Goal: Transaction & Acquisition: Purchase product/service

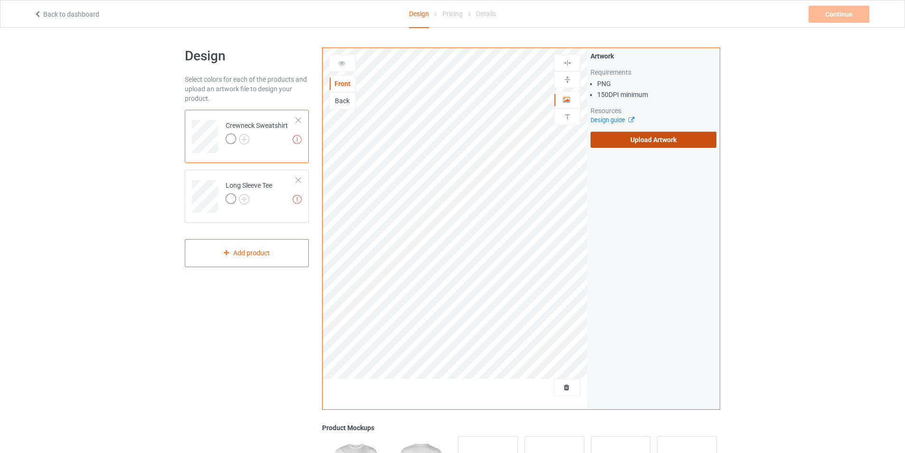
click at [609, 140] on label "Upload Artwork" at bounding box center [654, 140] width 126 height 16
click at [0, 0] on input "Upload Artwork" at bounding box center [0, 0] width 0 height 0
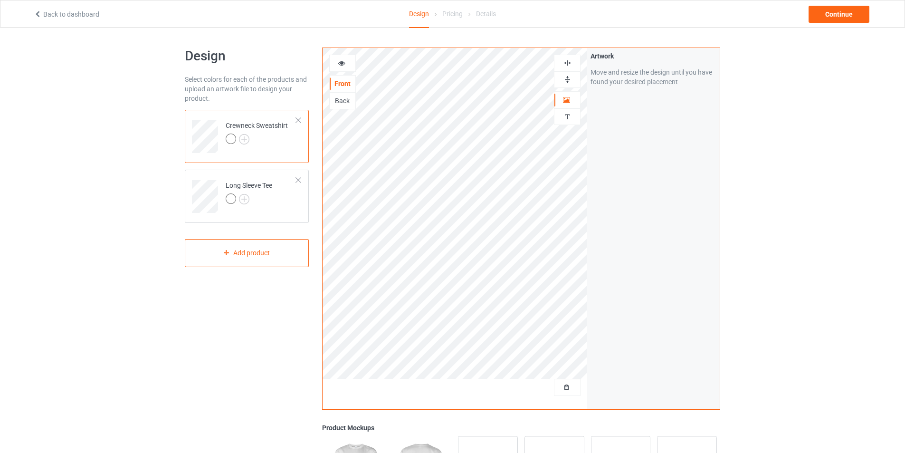
click at [570, 63] on img at bounding box center [567, 62] width 9 height 9
click at [568, 79] on img at bounding box center [567, 79] width 9 height 9
click at [344, 64] on icon at bounding box center [342, 61] width 8 height 7
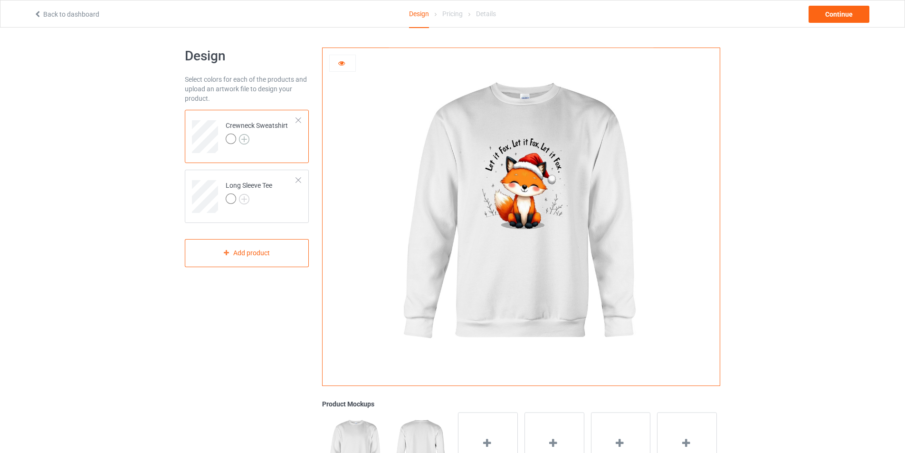
click at [244, 141] on img at bounding box center [244, 139] width 10 height 10
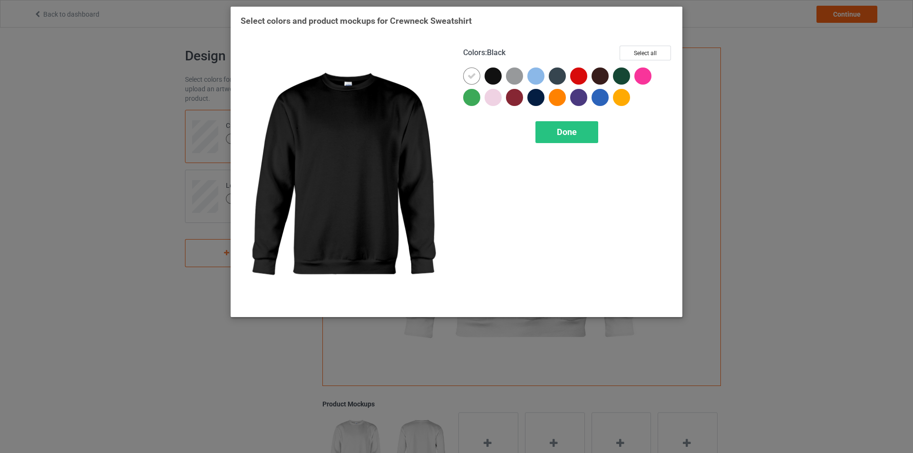
click at [487, 77] on div at bounding box center [492, 75] width 17 height 17
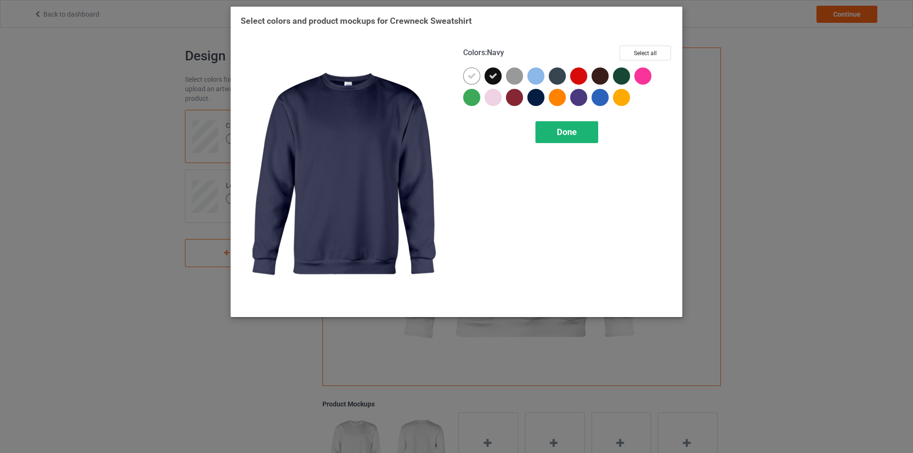
drag, startPoint x: 556, startPoint y: 130, endPoint x: 339, endPoint y: 141, distance: 217.0
click at [556, 130] on div "Done" at bounding box center [566, 132] width 63 height 22
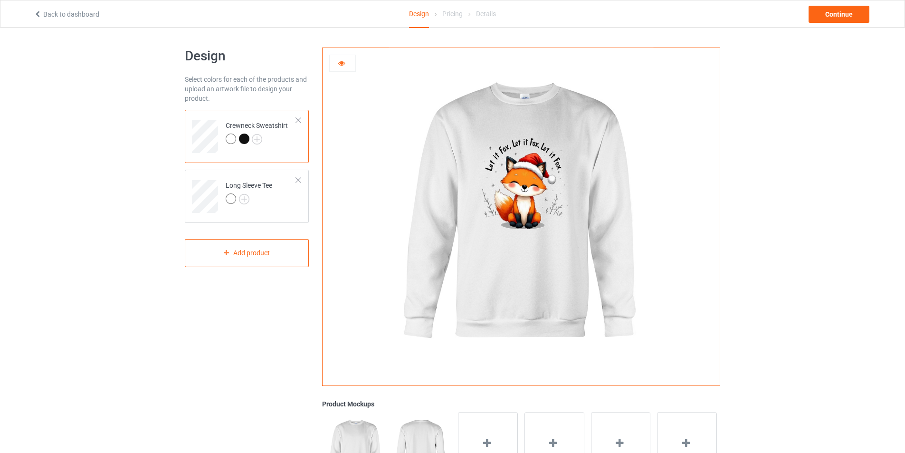
click at [247, 140] on div at bounding box center [244, 139] width 10 height 10
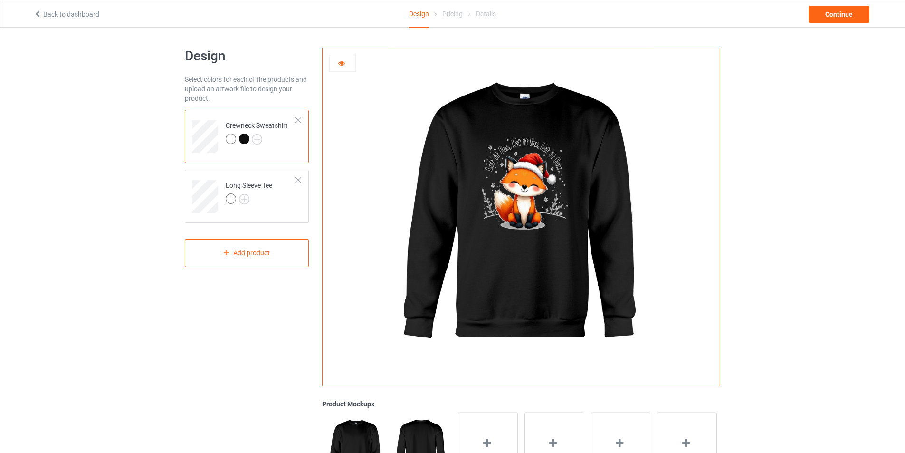
click at [340, 62] on icon at bounding box center [342, 61] width 8 height 7
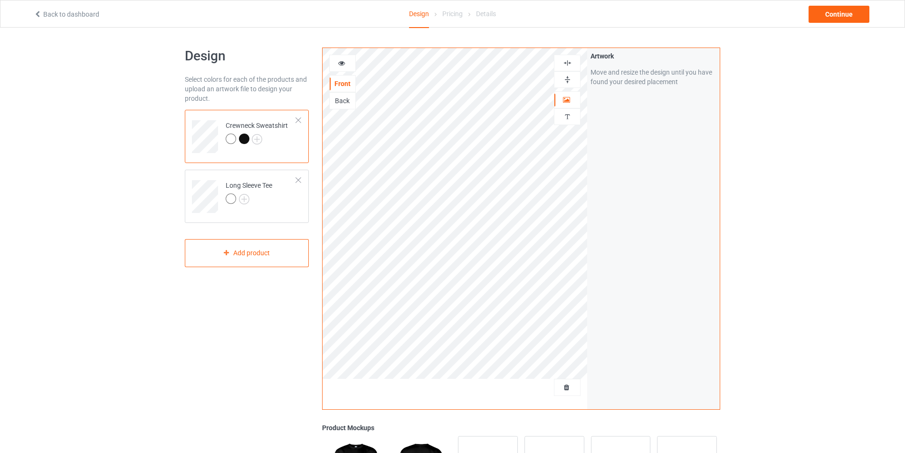
click at [340, 61] on icon at bounding box center [342, 61] width 8 height 7
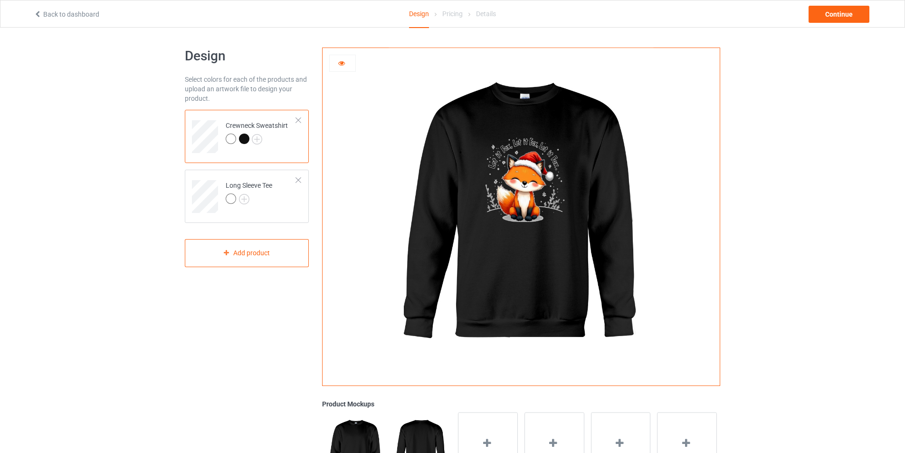
click at [229, 140] on div at bounding box center [231, 139] width 10 height 10
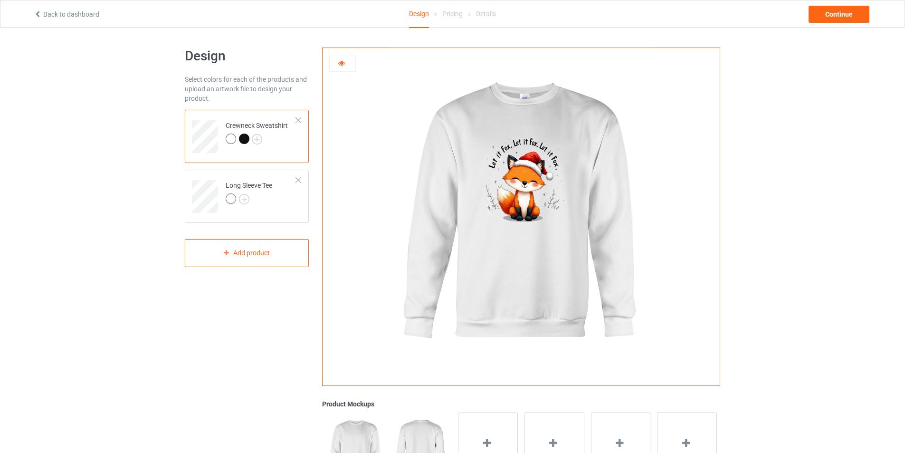
click at [342, 64] on icon at bounding box center [342, 61] width 8 height 7
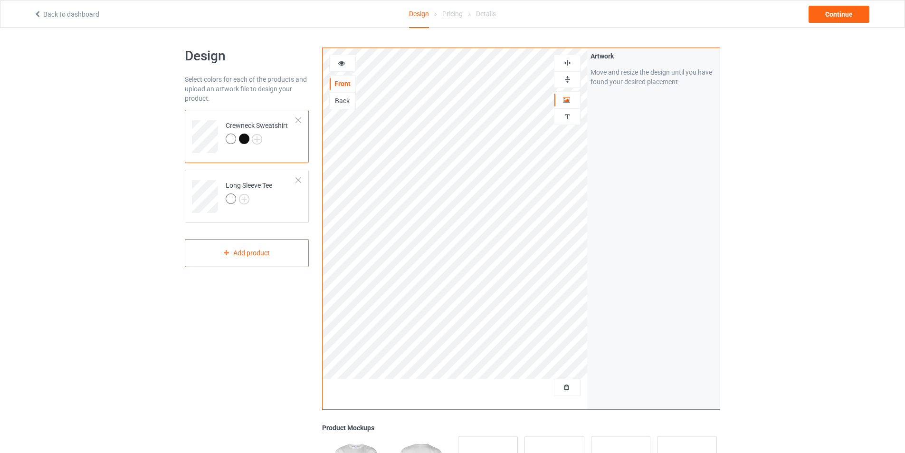
click at [339, 64] on icon at bounding box center [342, 61] width 8 height 7
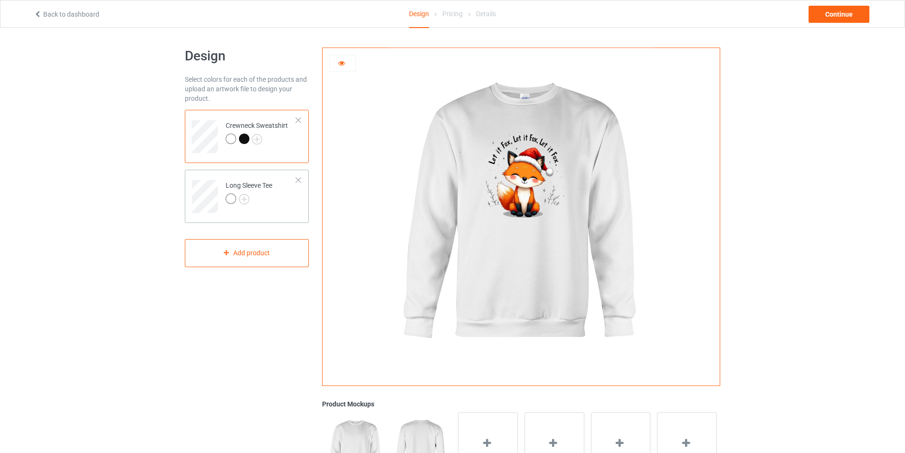
click at [282, 207] on td "Long Sleeve Tee" at bounding box center [261, 192] width 81 height 39
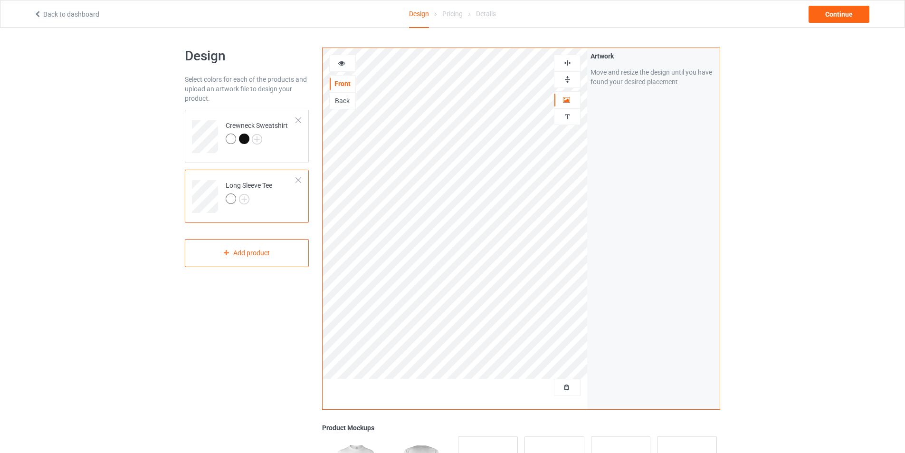
click at [344, 65] on icon at bounding box center [342, 61] width 8 height 7
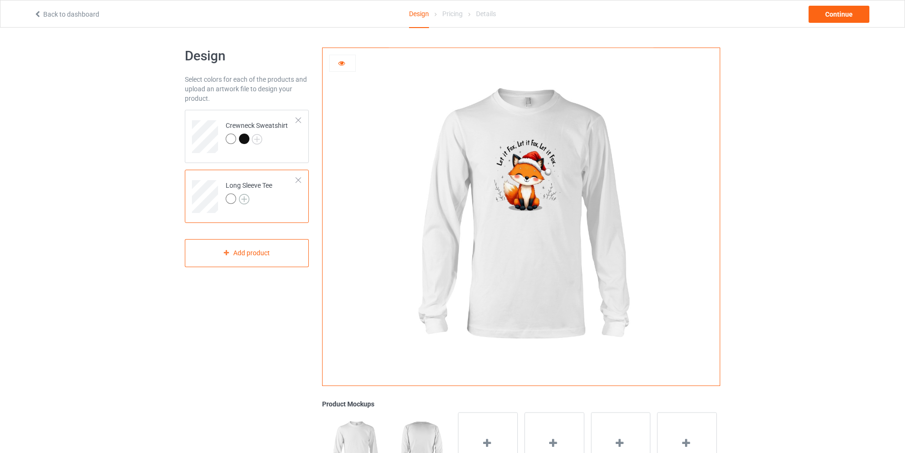
click at [241, 200] on img at bounding box center [244, 199] width 10 height 10
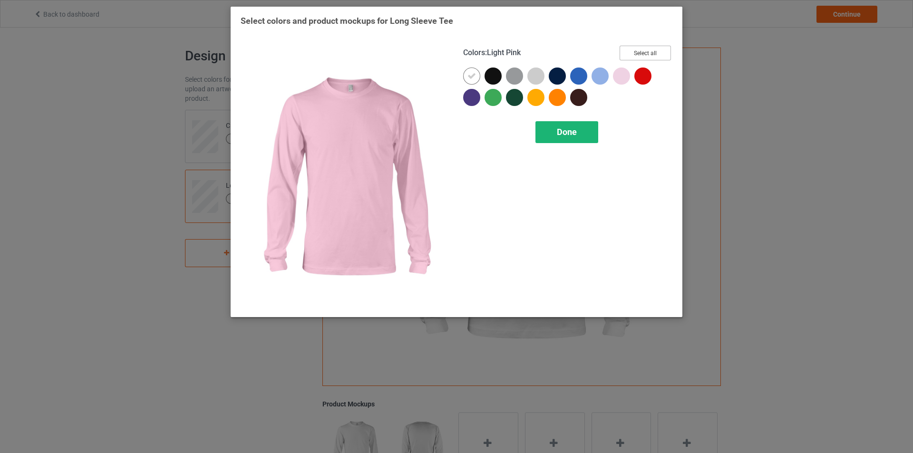
drag, startPoint x: 635, startPoint y: 51, endPoint x: 591, endPoint y: 123, distance: 84.3
click at [635, 50] on button "Select all" at bounding box center [644, 53] width 51 height 15
click at [584, 131] on div "Done" at bounding box center [566, 132] width 63 height 22
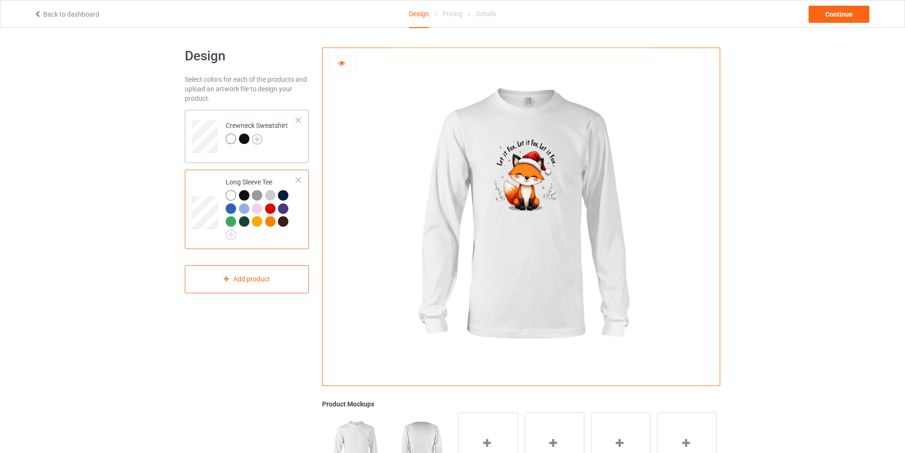
click at [260, 139] on img at bounding box center [257, 139] width 10 height 10
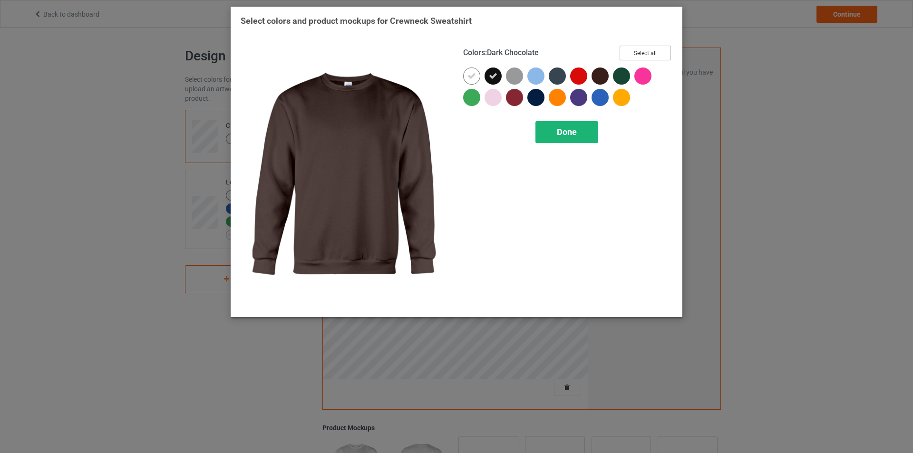
drag, startPoint x: 654, startPoint y: 52, endPoint x: 588, endPoint y: 125, distance: 98.6
click at [654, 52] on button "Select all" at bounding box center [644, 53] width 51 height 15
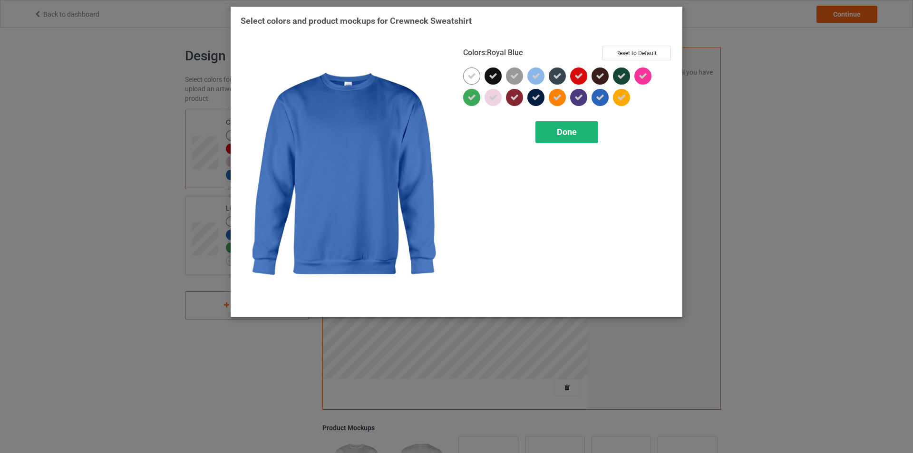
click at [580, 130] on div "Done" at bounding box center [566, 132] width 63 height 22
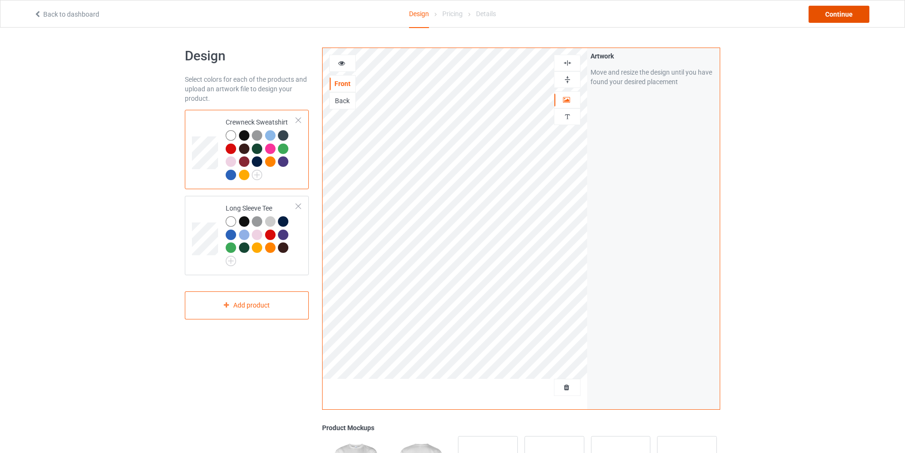
click at [830, 11] on div "Continue" at bounding box center [839, 14] width 61 height 17
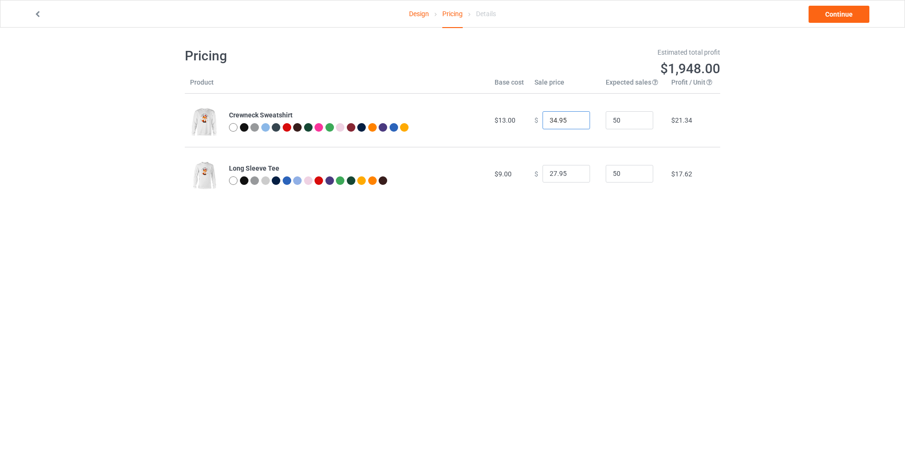
type input "34.95"
click at [577, 123] on input "34.95" at bounding box center [567, 120] width 48 height 18
click at [581, 243] on body "Design Pricing Details Continue Pricing Estimated total profit $1,901.50 Produc…" at bounding box center [452, 254] width 905 height 453
click at [831, 15] on link "Continue" at bounding box center [839, 14] width 61 height 17
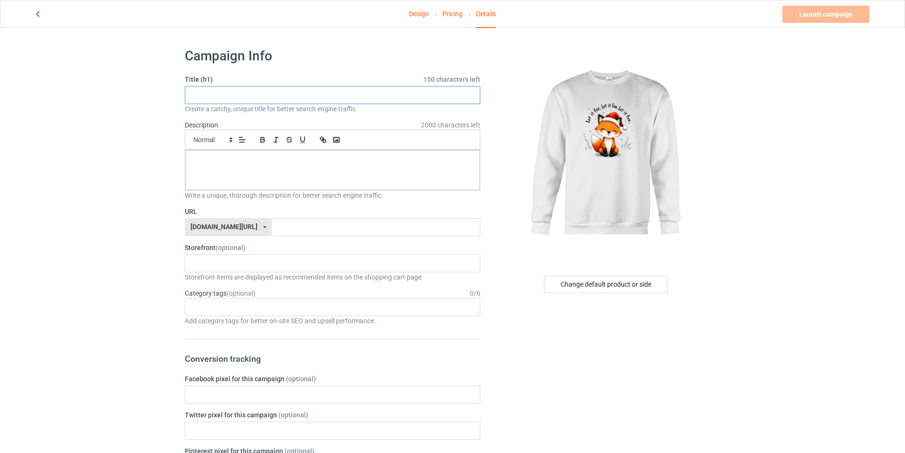
click at [385, 88] on input "text" at bounding box center [333, 95] width 296 height 18
click at [448, 15] on link "Pricing" at bounding box center [452, 13] width 20 height 27
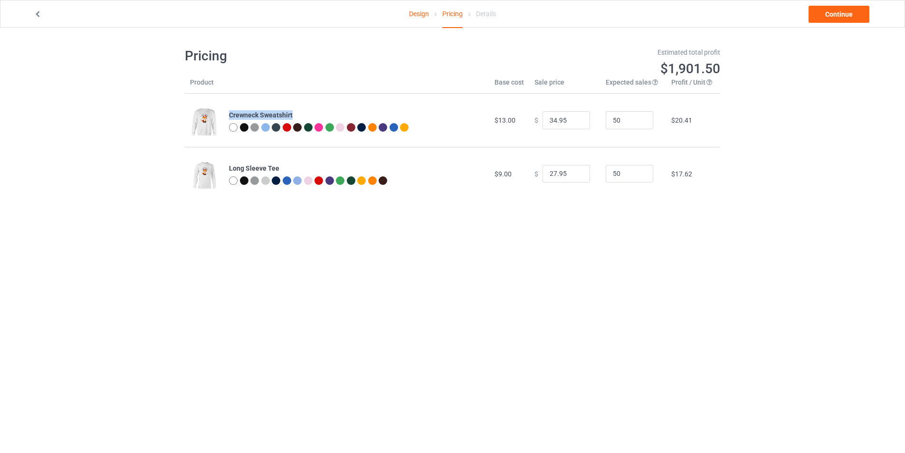
drag, startPoint x: 229, startPoint y: 117, endPoint x: 293, endPoint y: 114, distance: 63.8
click at [298, 115] on div "Crewneck Sweatshirt" at bounding box center [356, 115] width 255 height 10
copy b "Crewneck Sweatshirt"
click at [843, 15] on link "Continue" at bounding box center [839, 14] width 61 height 17
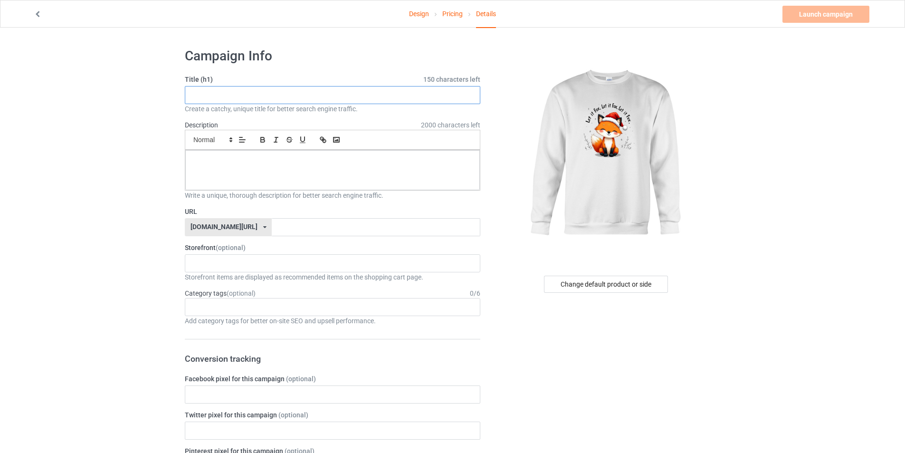
click at [343, 100] on input "text" at bounding box center [333, 95] width 296 height 18
paste input "Crewneck Sweatshirt"
type input "Let It Fox Crewneck Sweatshirt For Fox Lovers Gift."
click at [250, 151] on div at bounding box center [332, 170] width 295 height 40
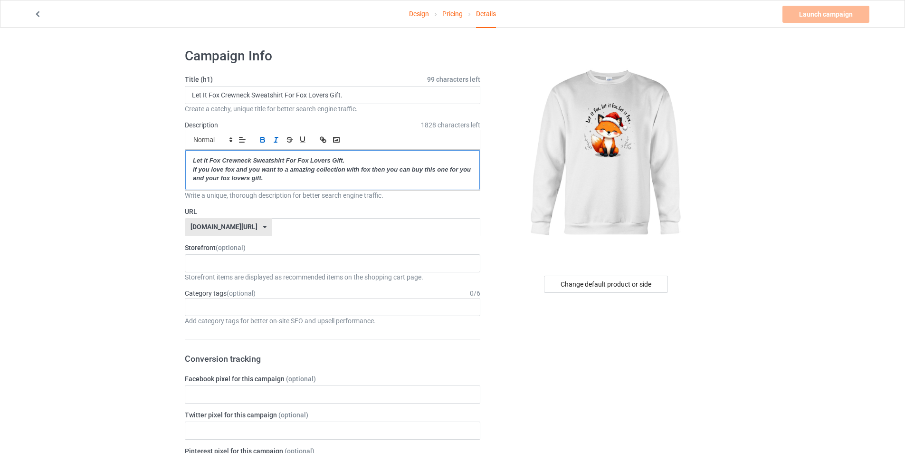
click at [295, 183] on div "Let It Fox Crewneck Sweatshirt For Fox Lovers Gift. If you love fox and you wan…" at bounding box center [332, 170] width 295 height 40
click at [272, 228] on input "text" at bounding box center [376, 227] width 208 height 18
type input "beautiful-crewneck-sweatshirt-for-fox-lovers-gift"
click at [257, 267] on div "Sewing Lovers Gift Bear Lovers Gift Golden Retriever Lovers Gift Dolphins Fashi…" at bounding box center [333, 263] width 296 height 18
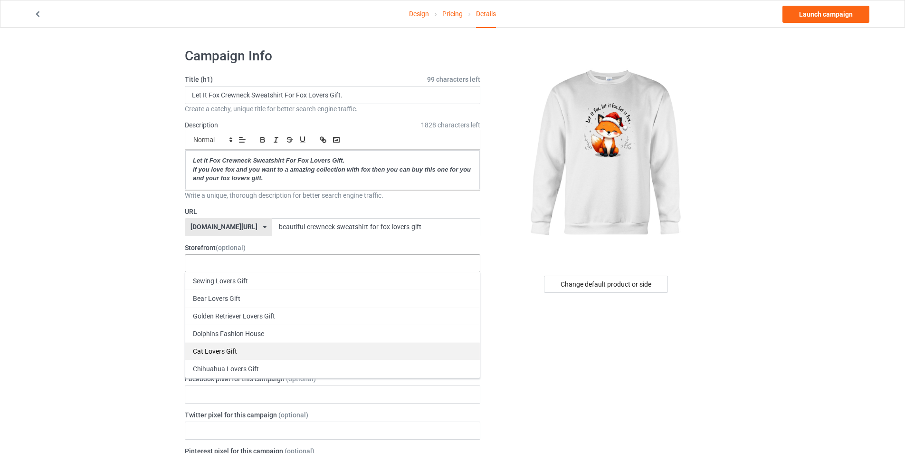
scroll to position [95, 0]
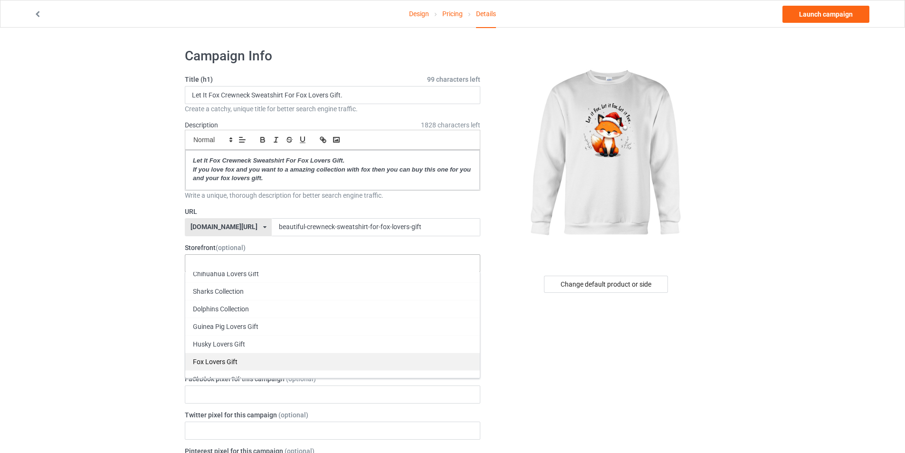
click at [259, 366] on div "Fox Lovers Gift" at bounding box center [332, 362] width 295 height 18
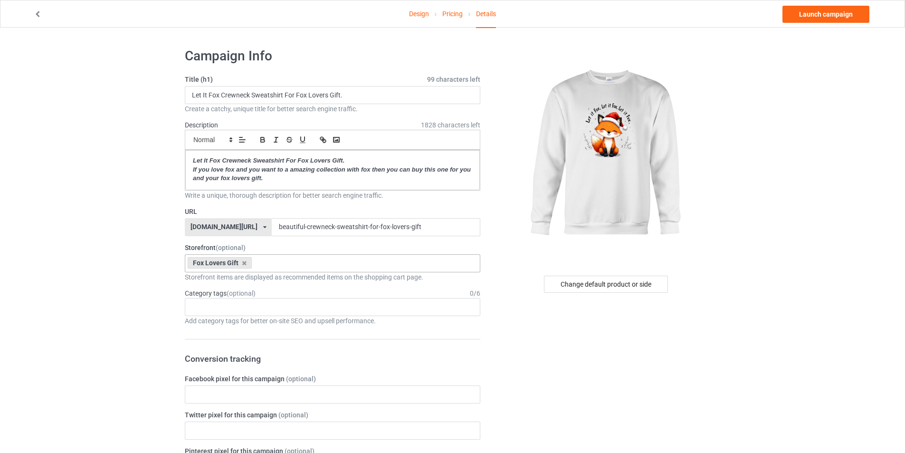
click at [220, 309] on div "Age > 1-19 > 1 Age > 1-12 Months > 1 Month Age > 1-12 Months Age > 1-19 Age > 1…" at bounding box center [333, 307] width 296 height 18
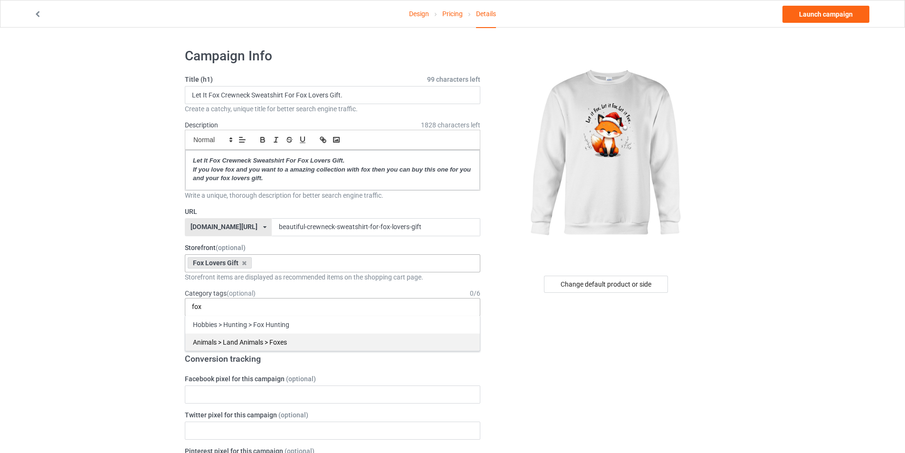
type input "fox"
click at [230, 344] on div "Animals > Land Animals > Foxes" at bounding box center [332, 342] width 295 height 18
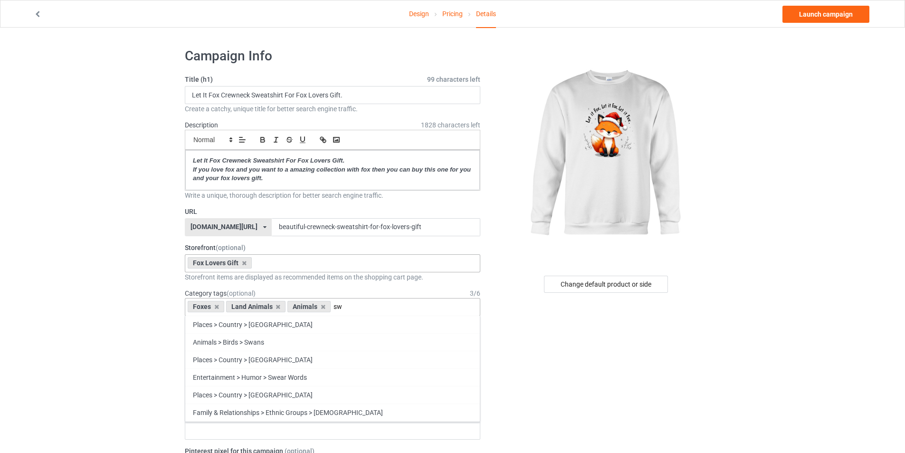
type input "s"
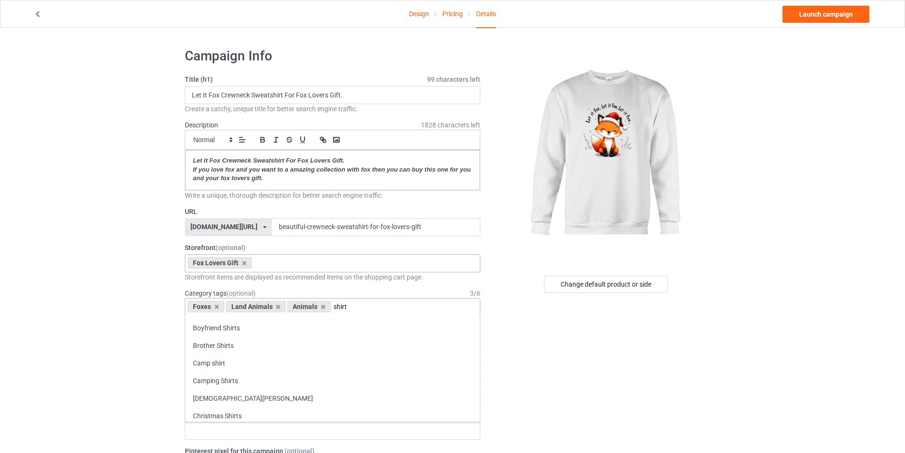
scroll to position [238, 0]
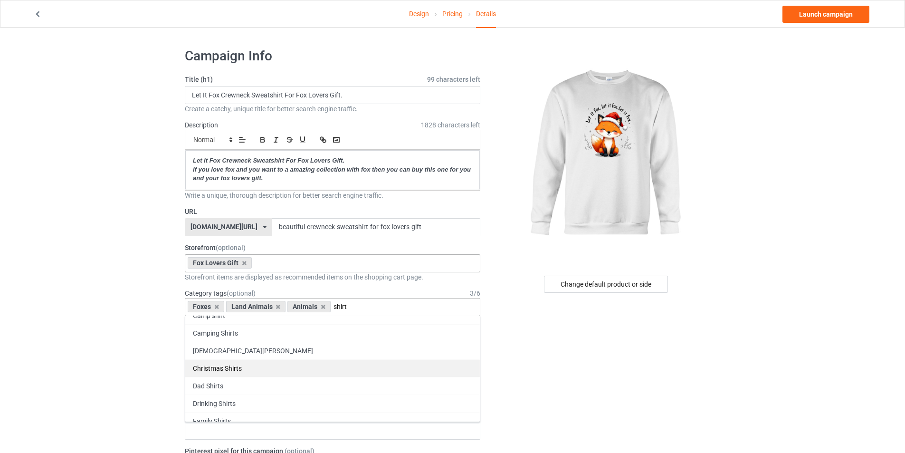
type input "shirt"
click at [239, 375] on div "Christmas Shirts" at bounding box center [332, 368] width 295 height 18
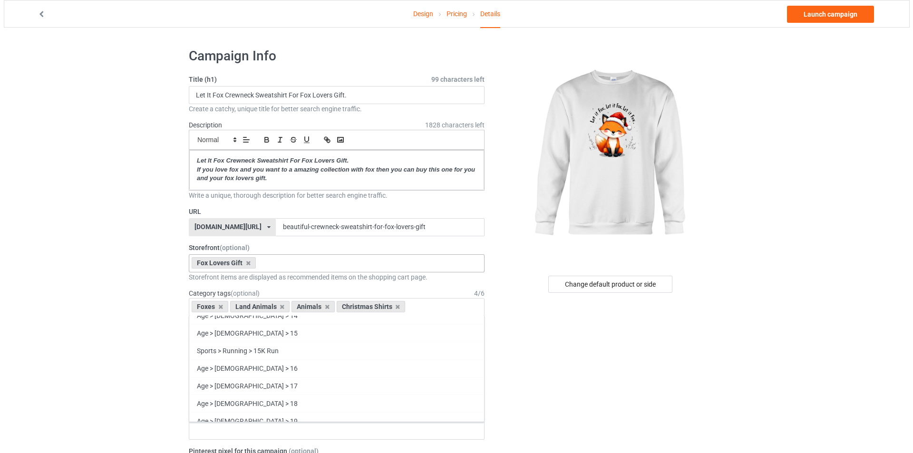
scroll to position [42794, 0]
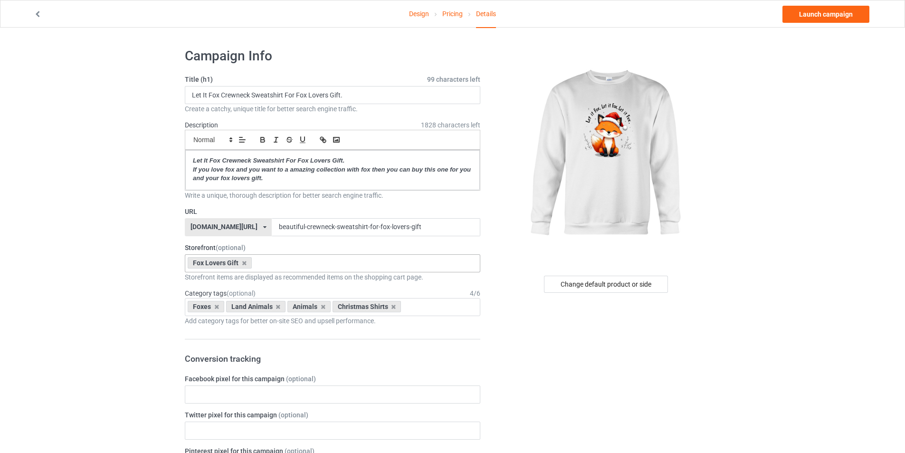
click at [810, 14] on link "Launch campaign" at bounding box center [826, 14] width 87 height 17
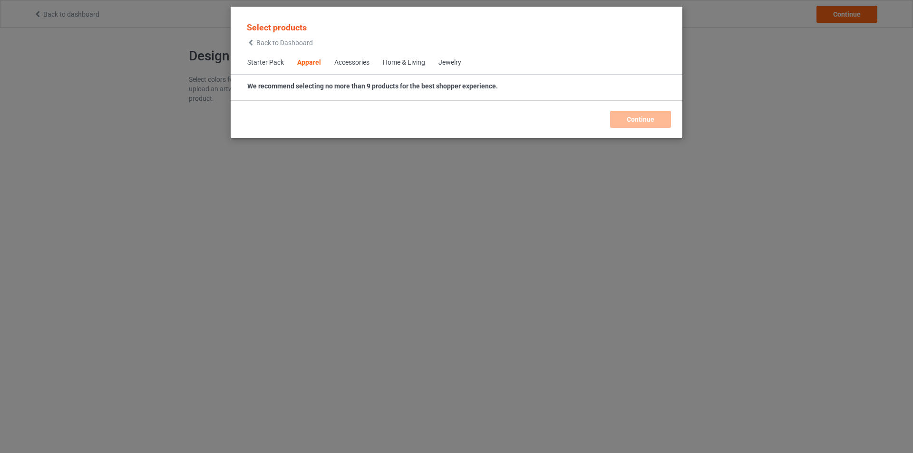
scroll to position [354, 0]
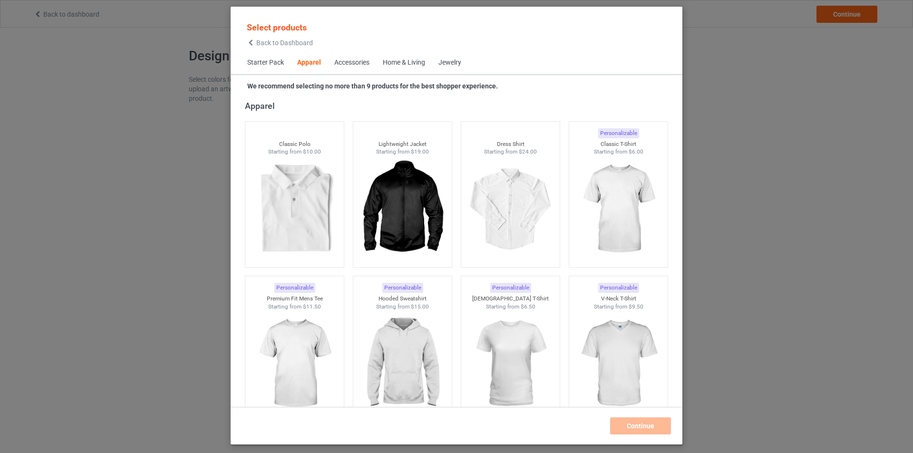
click at [298, 44] on span "Back to Dashboard" at bounding box center [284, 43] width 57 height 8
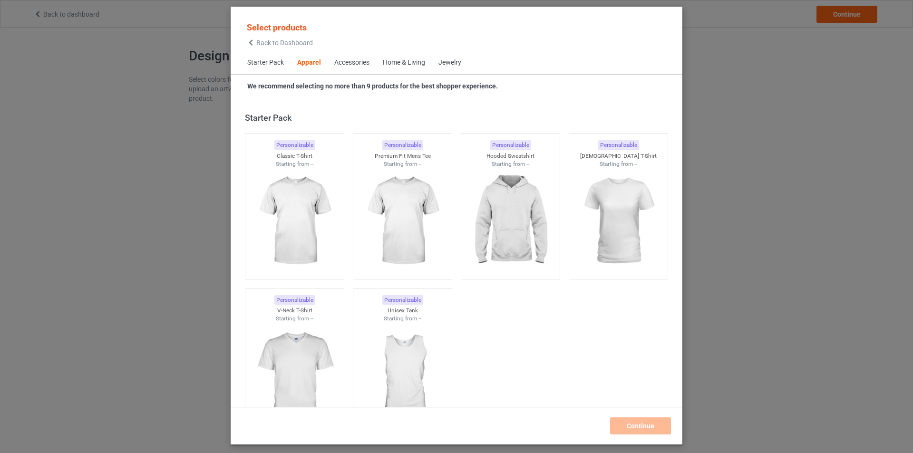
scroll to position [354, 0]
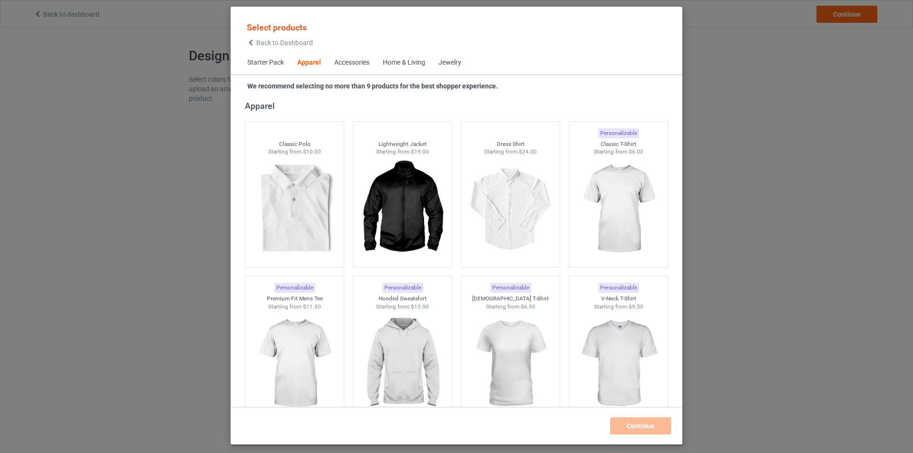
click at [394, 62] on div "Home & Living" at bounding box center [404, 63] width 42 height 10
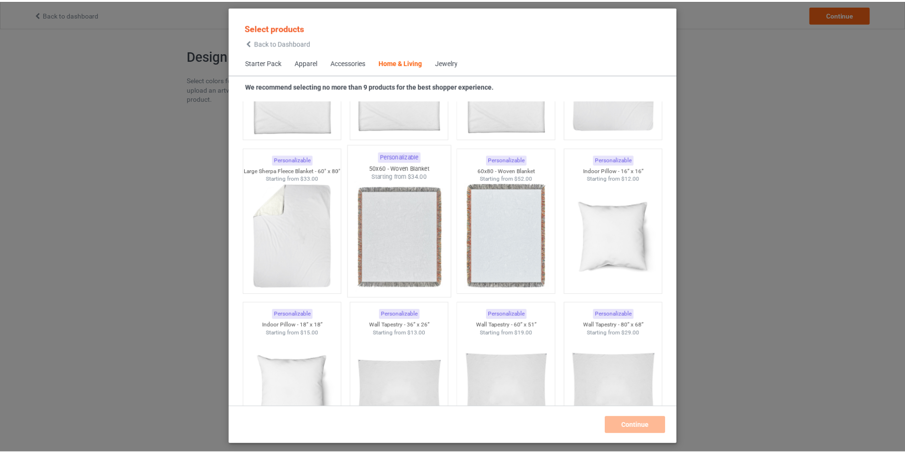
scroll to position [4809, 0]
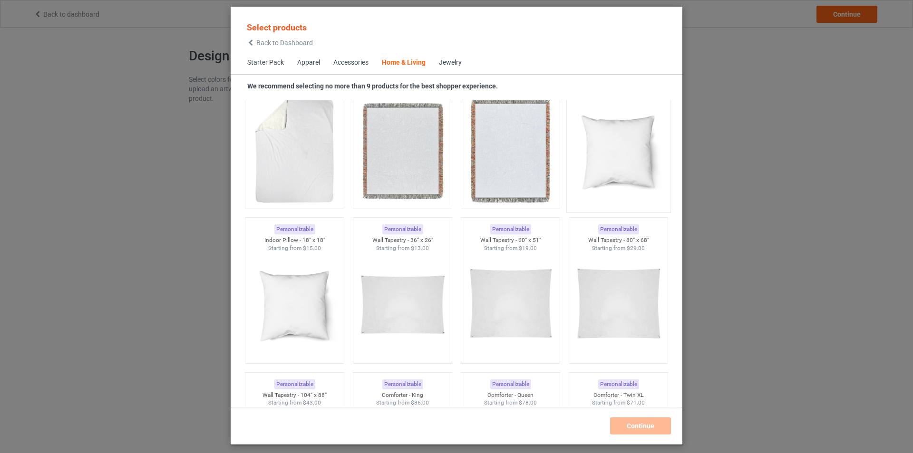
click at [624, 180] on img at bounding box center [617, 152] width 89 height 112
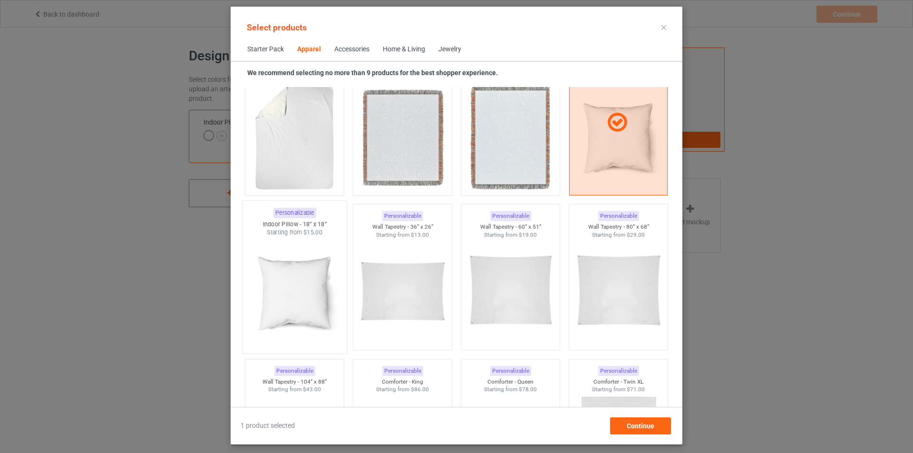
click at [320, 285] on img at bounding box center [294, 293] width 89 height 112
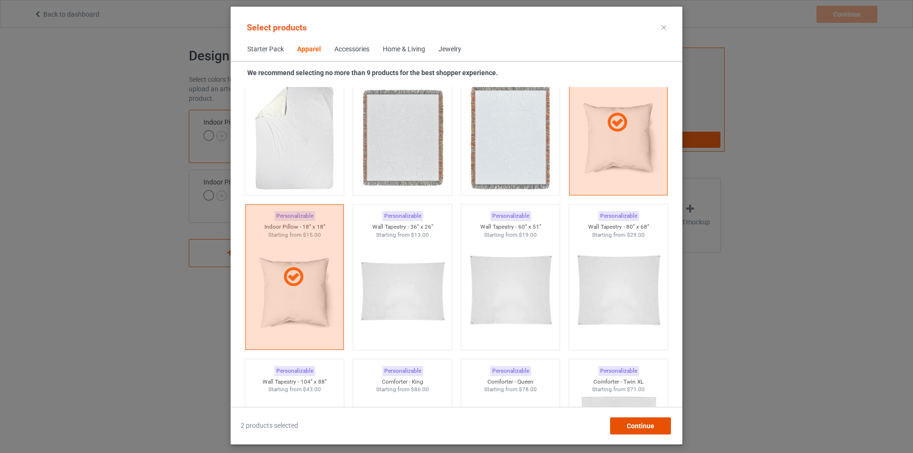
click at [636, 424] on span "Continue" at bounding box center [640, 426] width 28 height 8
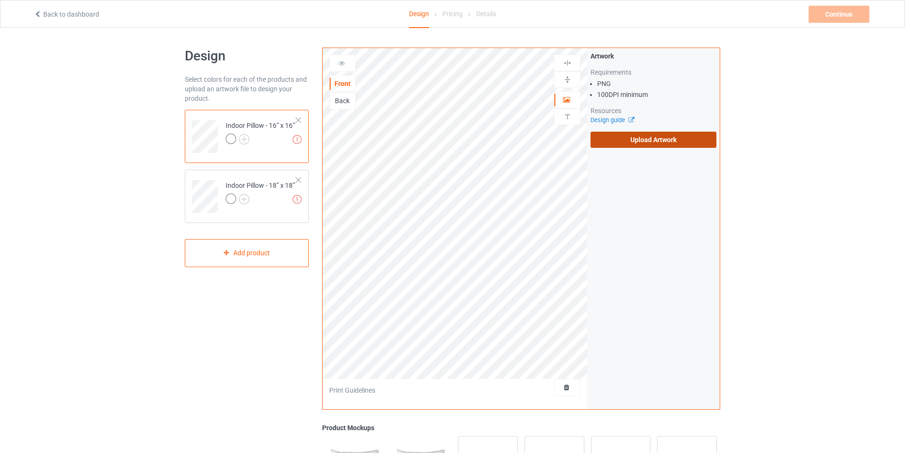
click at [647, 135] on label "Upload Artwork" at bounding box center [654, 140] width 126 height 16
click at [0, 0] on input "Upload Artwork" at bounding box center [0, 0] width 0 height 0
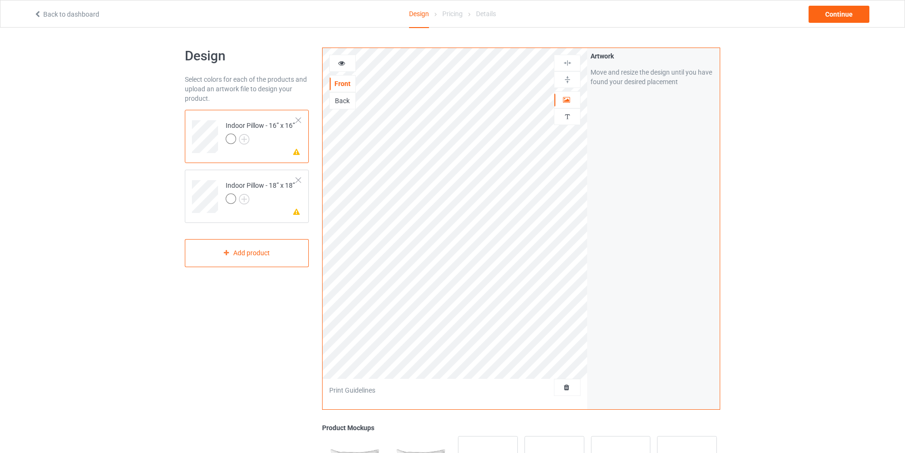
click at [340, 65] on icon at bounding box center [342, 61] width 8 height 7
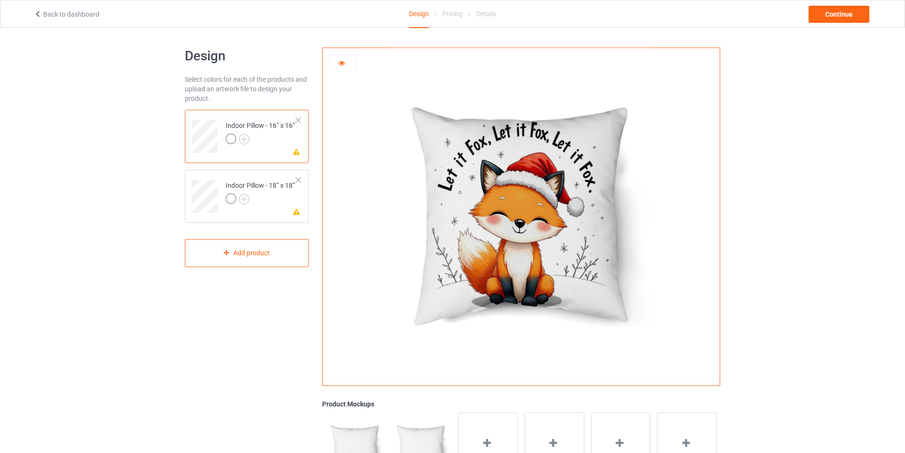
click at [341, 67] on div at bounding box center [343, 63] width 26 height 10
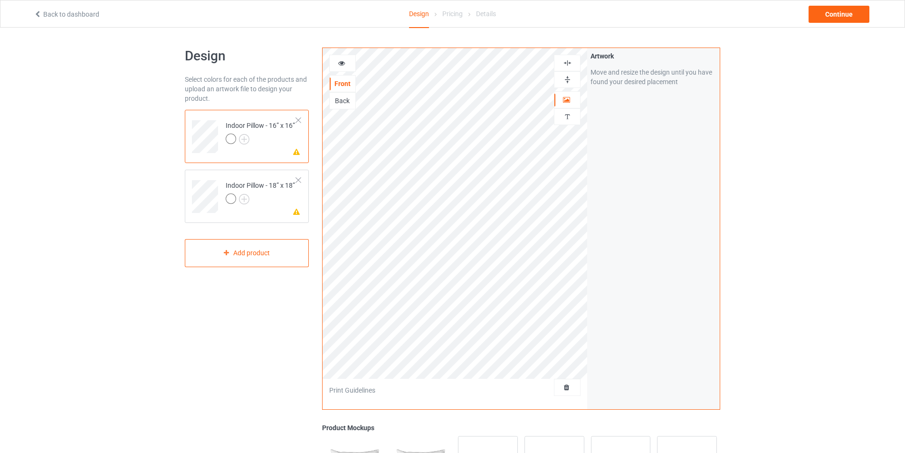
click at [571, 81] on img at bounding box center [567, 79] width 9 height 9
click at [569, 63] on img at bounding box center [567, 62] width 9 height 9
click at [343, 64] on icon at bounding box center [342, 61] width 8 height 7
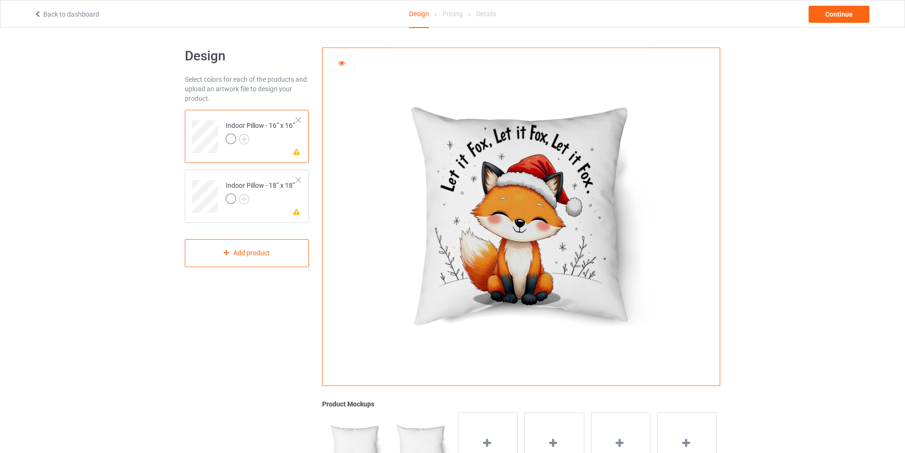
click at [344, 61] on icon at bounding box center [342, 61] width 8 height 7
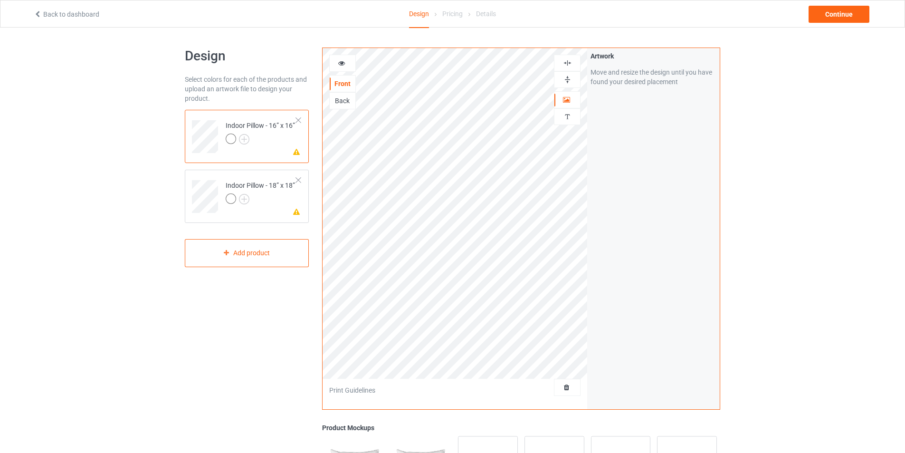
click at [568, 60] on img at bounding box center [567, 62] width 9 height 9
click at [345, 65] on icon at bounding box center [342, 61] width 8 height 7
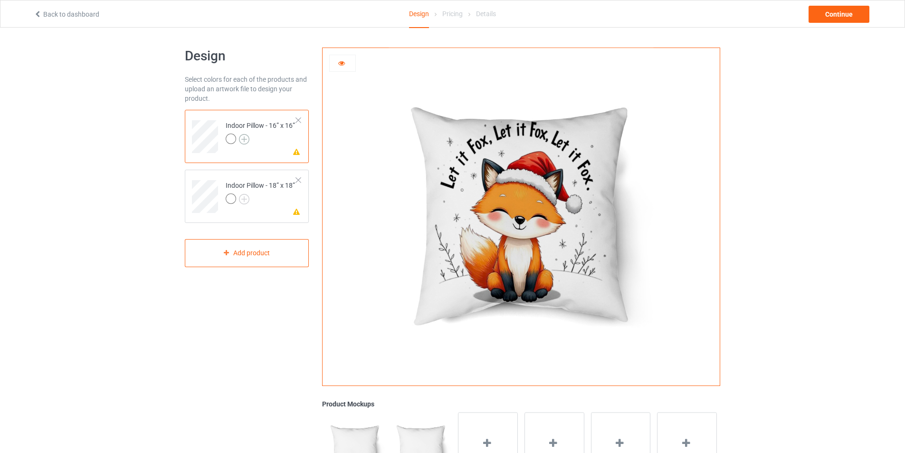
click at [247, 139] on img at bounding box center [244, 139] width 10 height 10
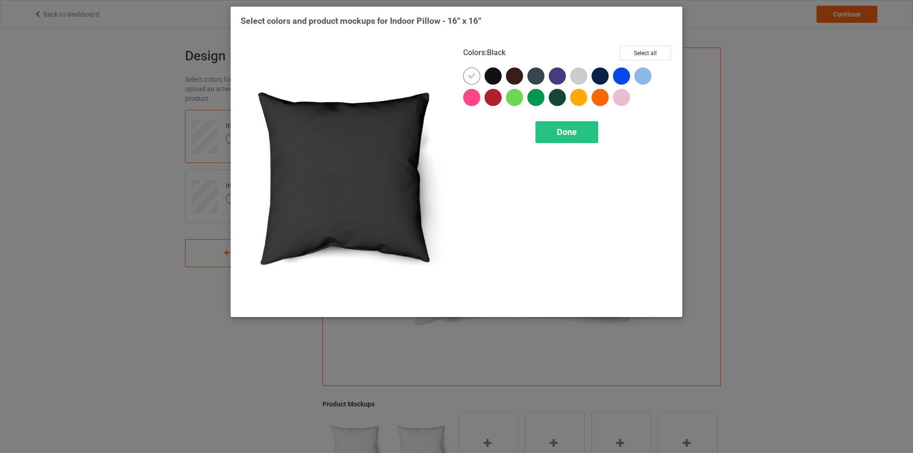
click at [492, 77] on div at bounding box center [492, 75] width 17 height 17
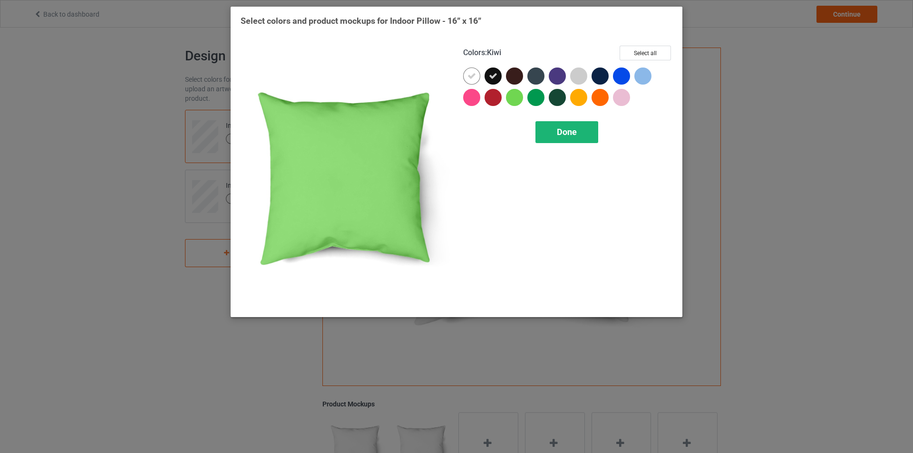
click at [582, 135] on div "Done" at bounding box center [566, 132] width 63 height 22
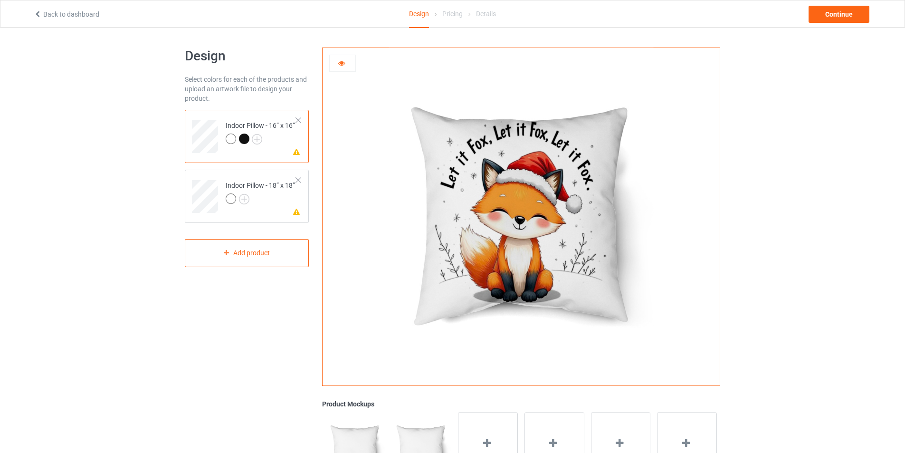
click at [242, 140] on div at bounding box center [244, 139] width 10 height 10
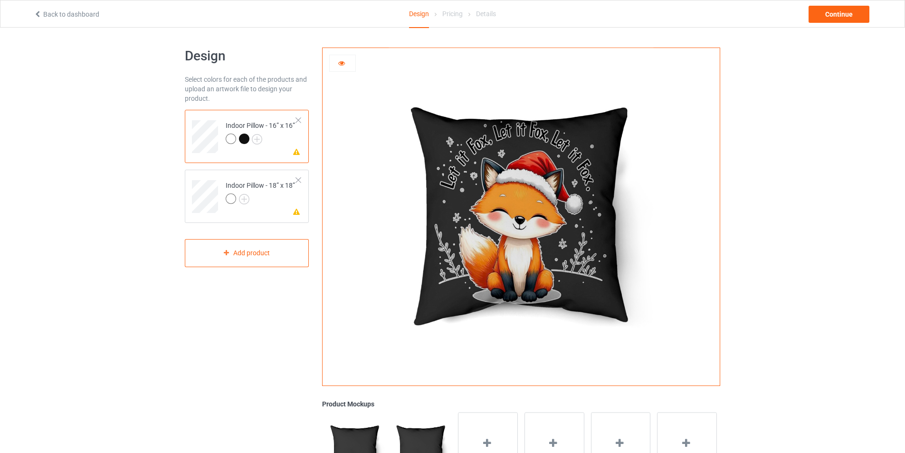
click at [340, 64] on icon at bounding box center [342, 61] width 8 height 7
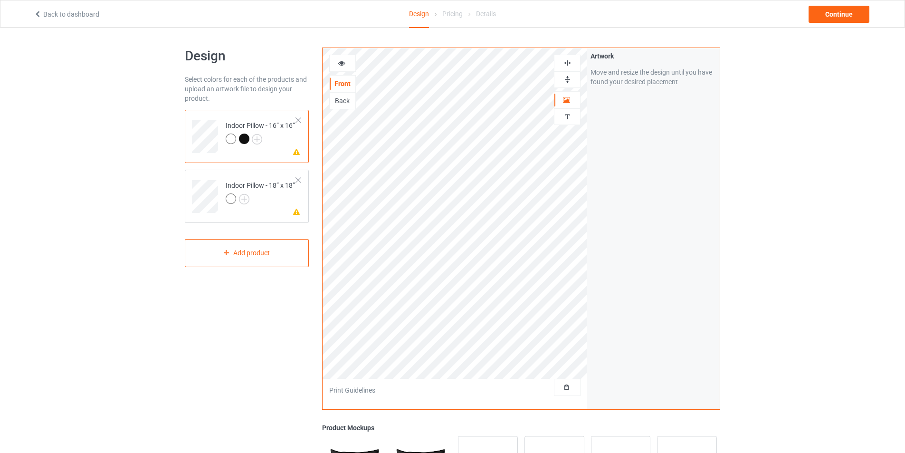
click at [567, 64] on img at bounding box center [567, 62] width 9 height 9
click at [568, 60] on img at bounding box center [567, 62] width 9 height 9
click at [345, 65] on icon at bounding box center [342, 61] width 8 height 7
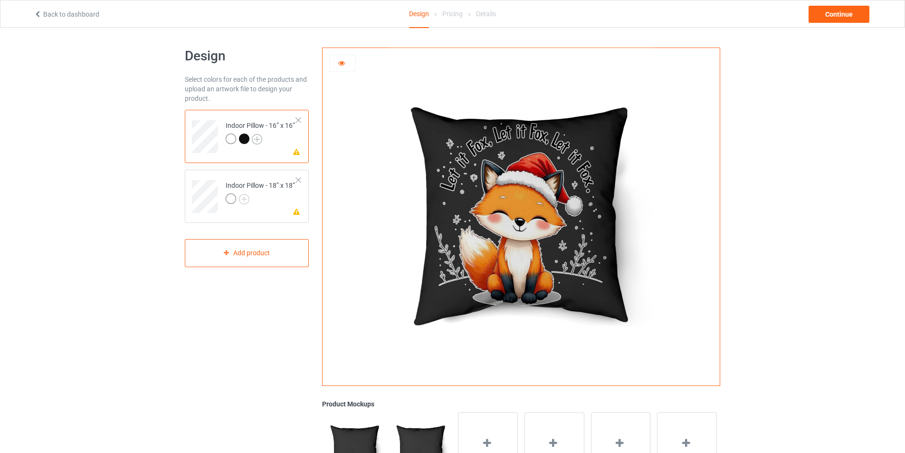
click at [260, 139] on img at bounding box center [257, 139] width 10 height 10
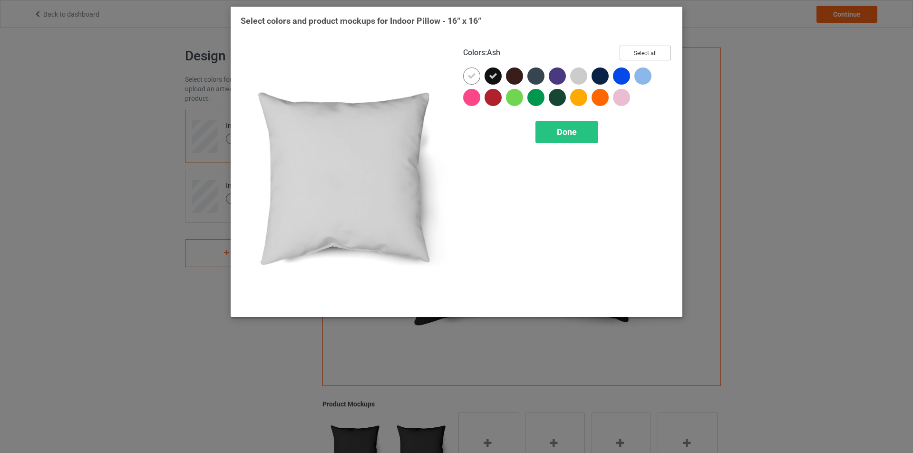
click at [632, 55] on button "Select all" at bounding box center [644, 53] width 51 height 15
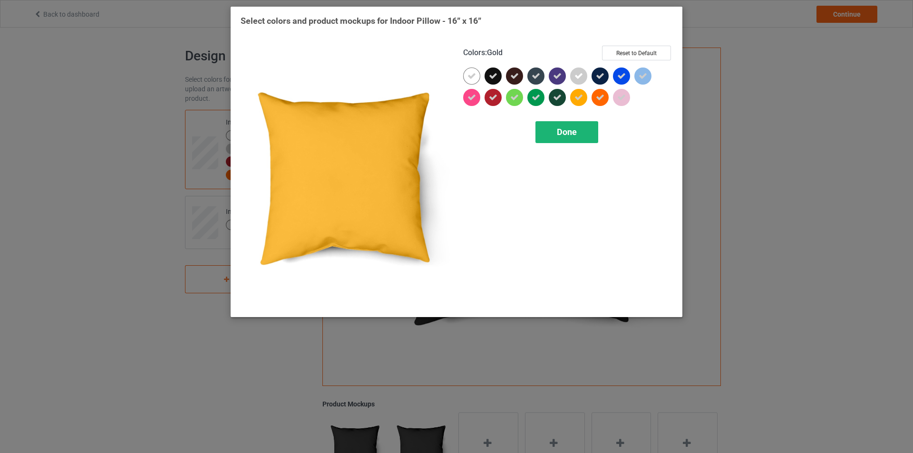
click at [554, 131] on div "Done" at bounding box center [566, 132] width 63 height 22
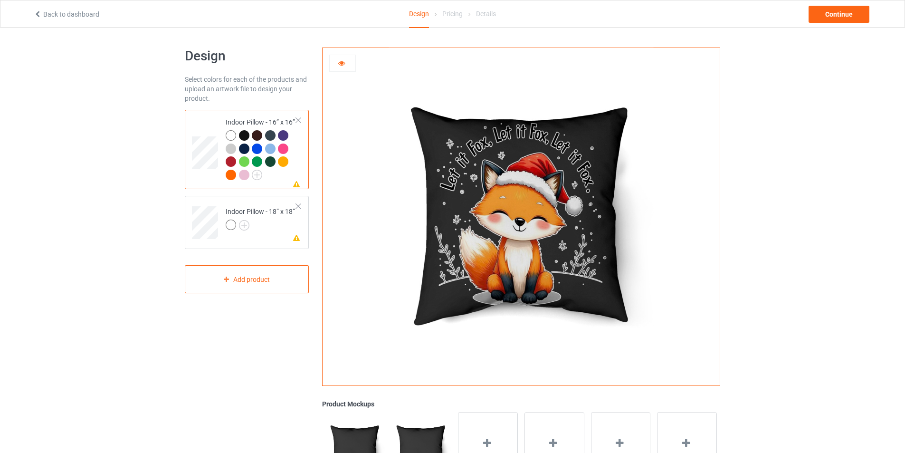
click at [274, 260] on div "Missing artwork on 1 side(s) Indoor Pillow - 16” x 16” Missing artwork on 1 sid…" at bounding box center [247, 201] width 124 height 183
click at [271, 248] on div "Missing artwork on 1 side(s) Indoor Pillow - 18” x 18”" at bounding box center [247, 222] width 124 height 53
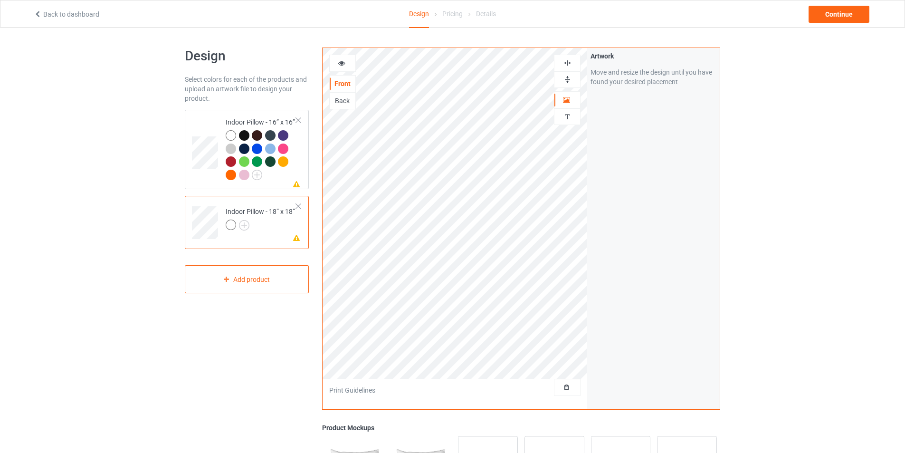
click at [339, 61] on icon at bounding box center [342, 61] width 8 height 7
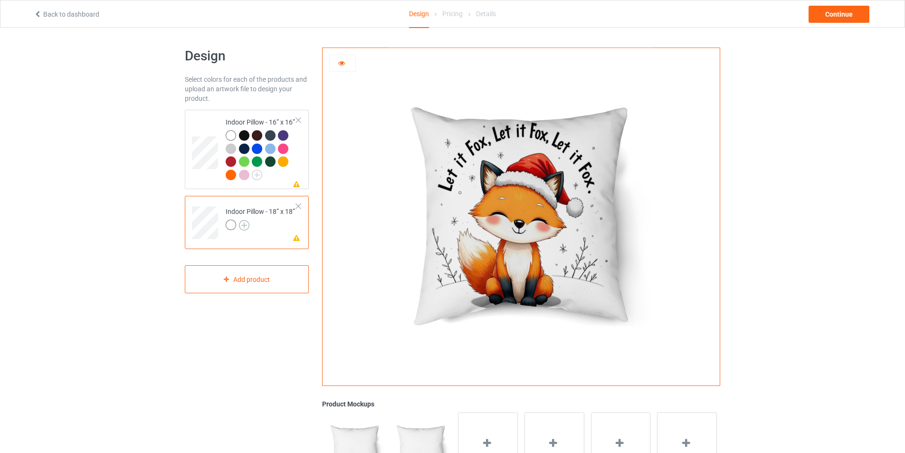
click at [246, 226] on img at bounding box center [244, 225] width 10 height 10
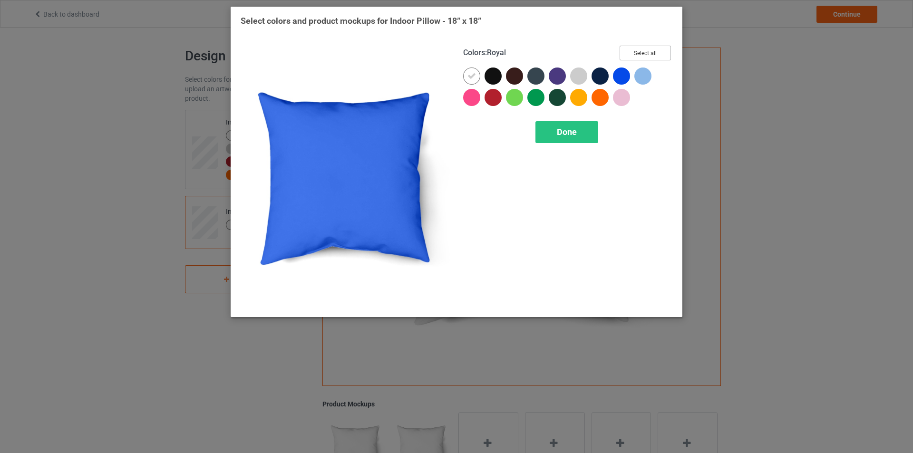
click at [644, 54] on button "Select all" at bounding box center [644, 53] width 51 height 15
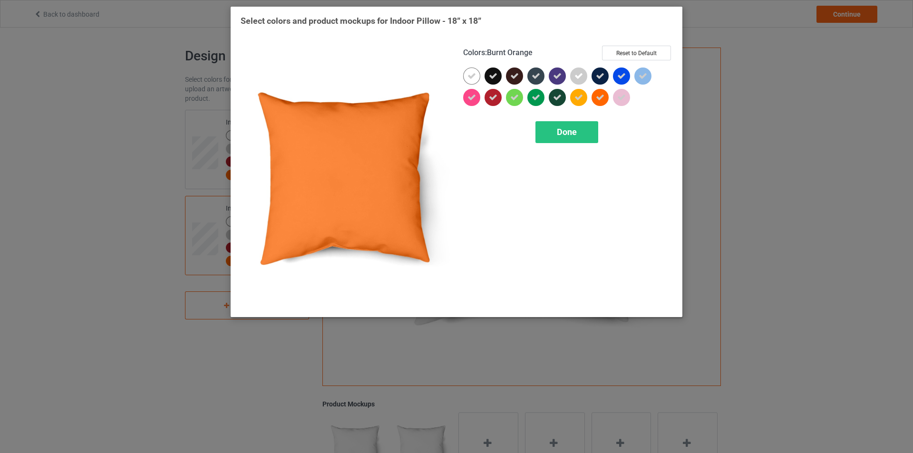
drag, startPoint x: 567, startPoint y: 135, endPoint x: 555, endPoint y: 143, distance: 14.4
click at [567, 135] on span "Done" at bounding box center [567, 132] width 20 height 10
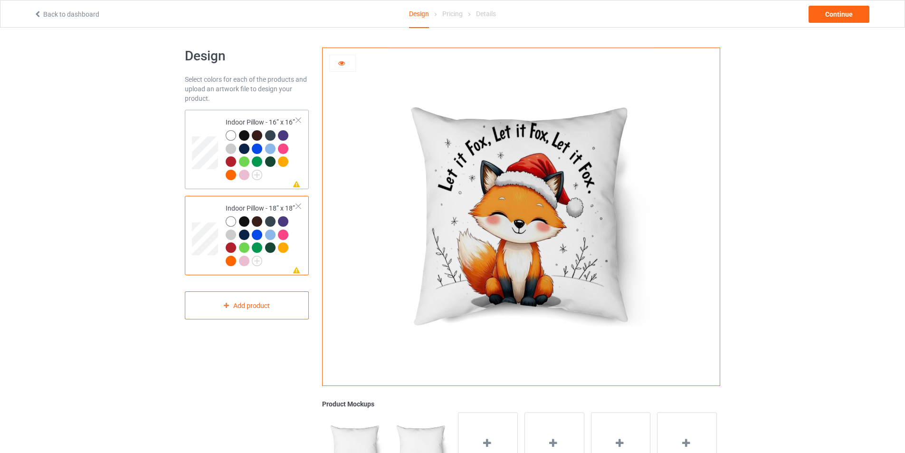
click at [296, 173] on div at bounding box center [261, 156] width 71 height 52
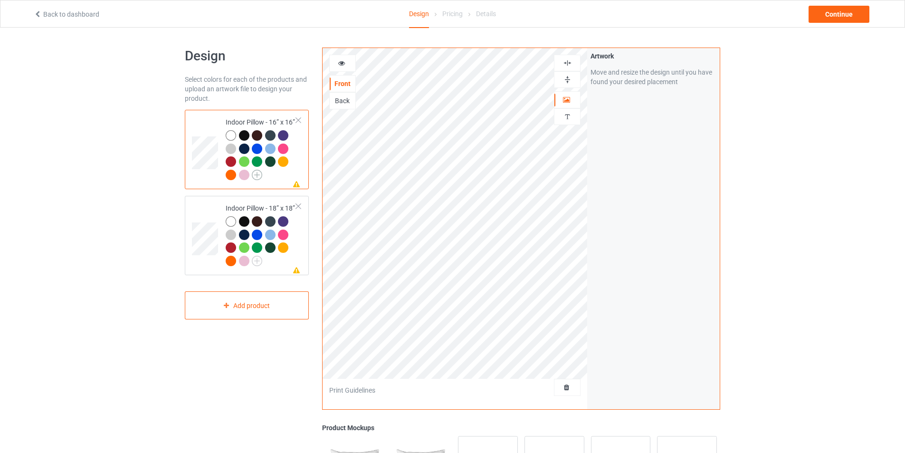
click at [260, 178] on img at bounding box center [257, 175] width 10 height 10
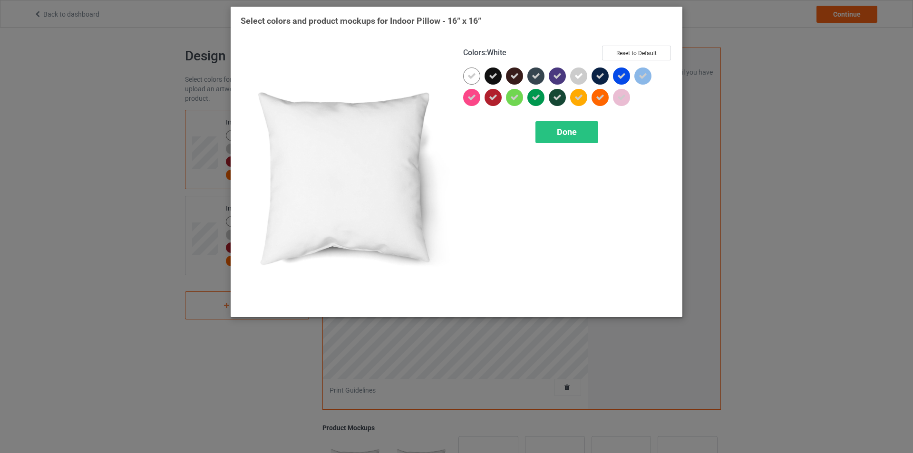
click at [476, 74] on div at bounding box center [471, 75] width 17 height 17
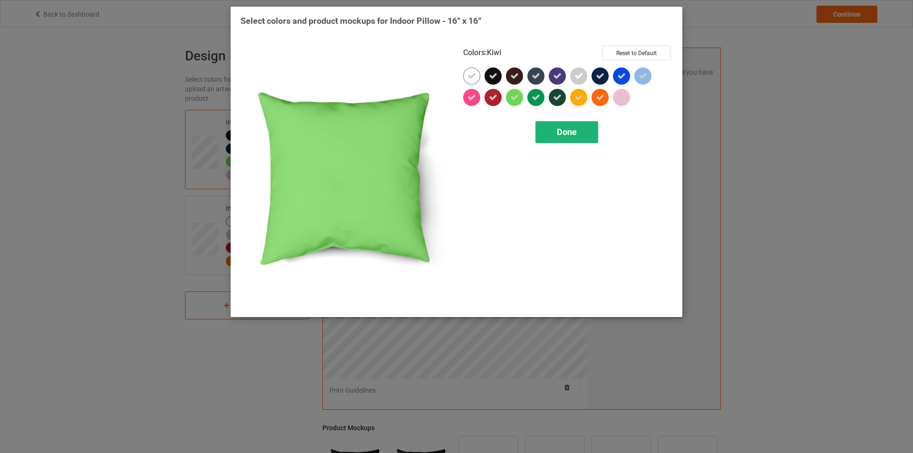
click at [566, 129] on span "Done" at bounding box center [567, 132] width 20 height 10
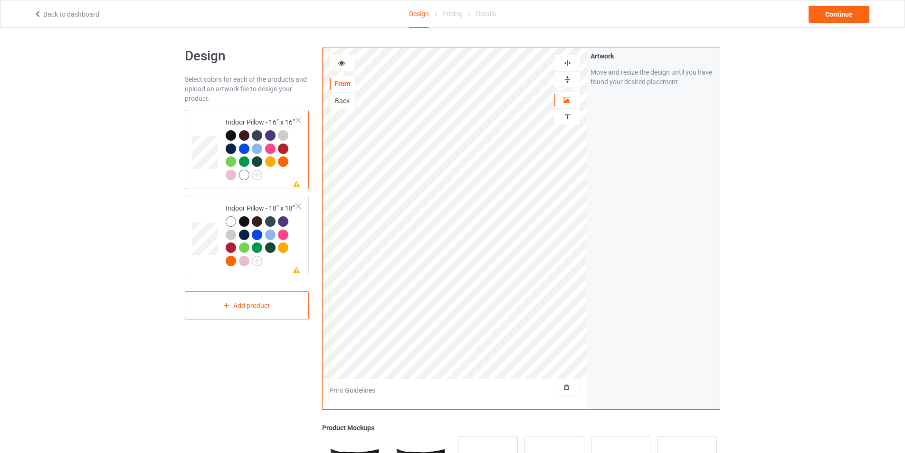
click at [345, 61] on icon at bounding box center [342, 61] width 8 height 7
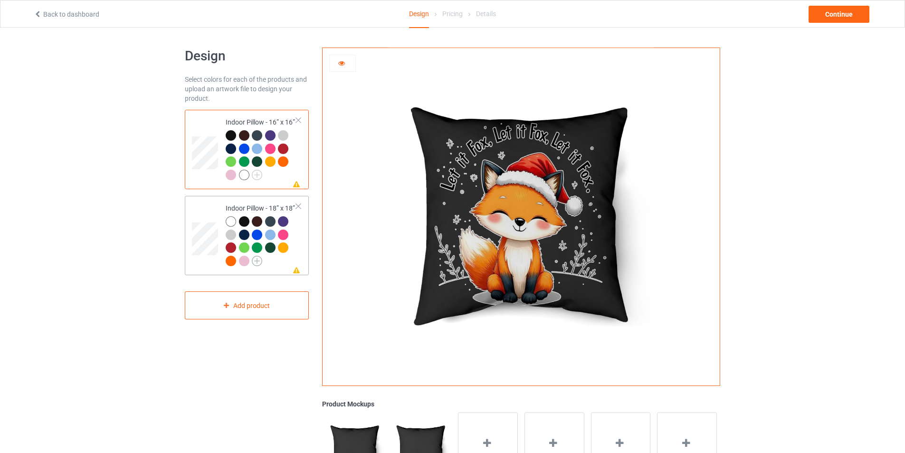
click at [258, 263] on img at bounding box center [257, 261] width 10 height 10
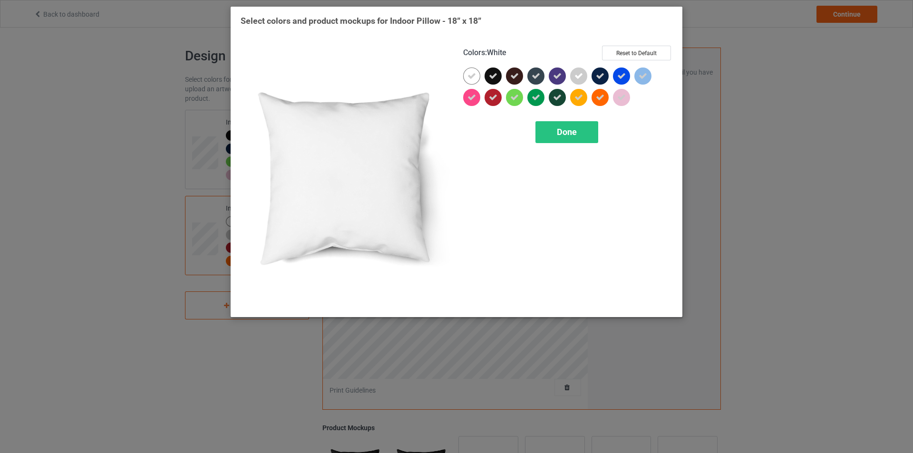
click at [473, 74] on icon at bounding box center [471, 76] width 9 height 9
click at [473, 74] on div at bounding box center [471, 75] width 17 height 17
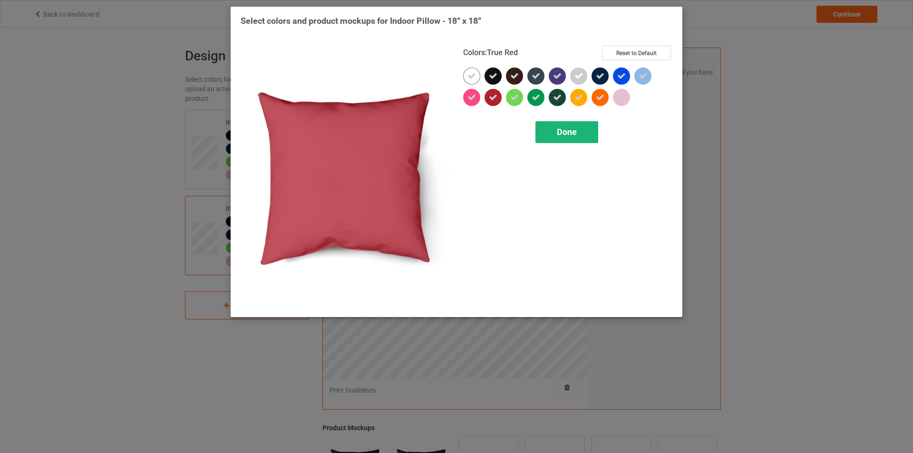
click at [563, 135] on span "Done" at bounding box center [567, 132] width 20 height 10
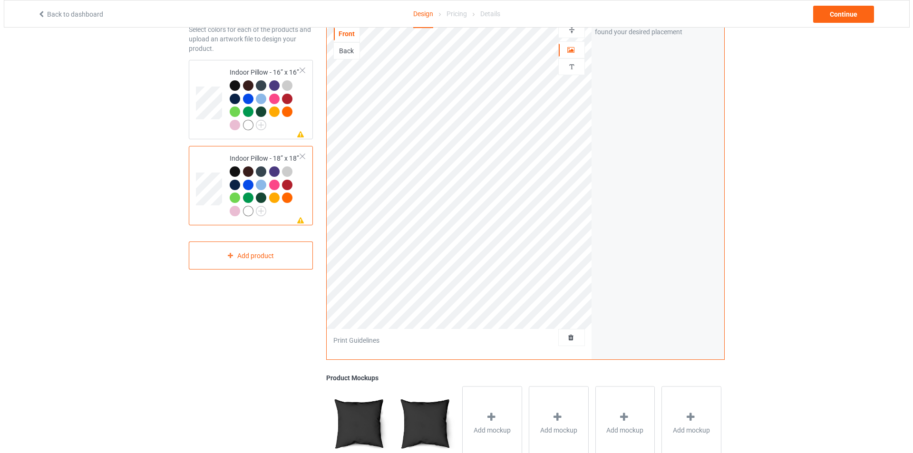
scroll to position [95, 0]
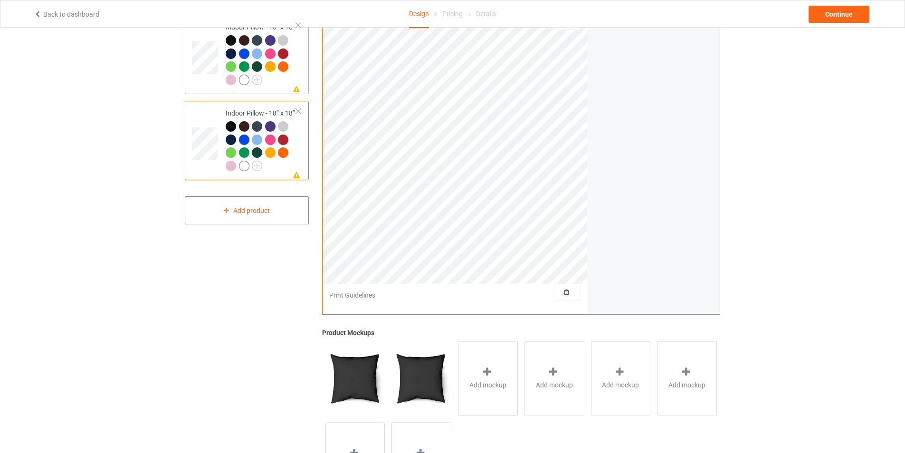
click at [306, 64] on div "Missing artwork on 1 side(s) Indoor Pillow - 16” x 16”" at bounding box center [247, 54] width 124 height 79
click at [467, 350] on div "Add mockup" at bounding box center [488, 378] width 60 height 75
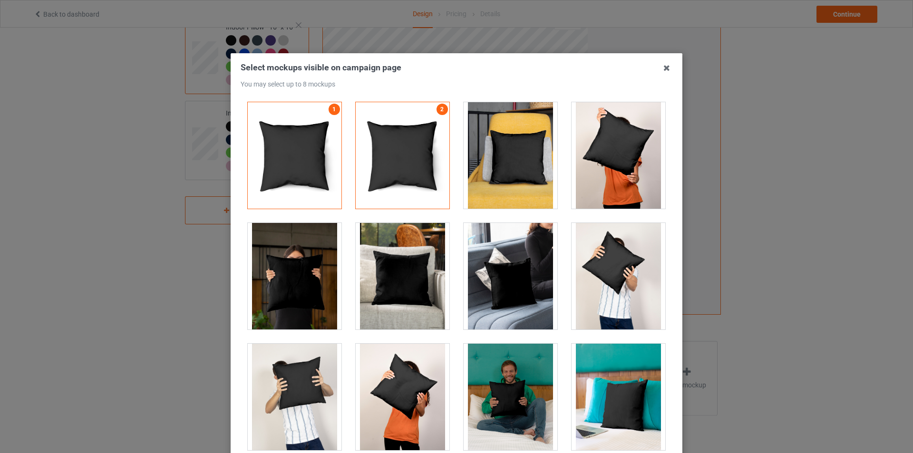
click at [523, 183] on div at bounding box center [510, 155] width 94 height 106
click at [427, 295] on div at bounding box center [403, 276] width 94 height 106
click at [483, 411] on div at bounding box center [510, 397] width 94 height 106
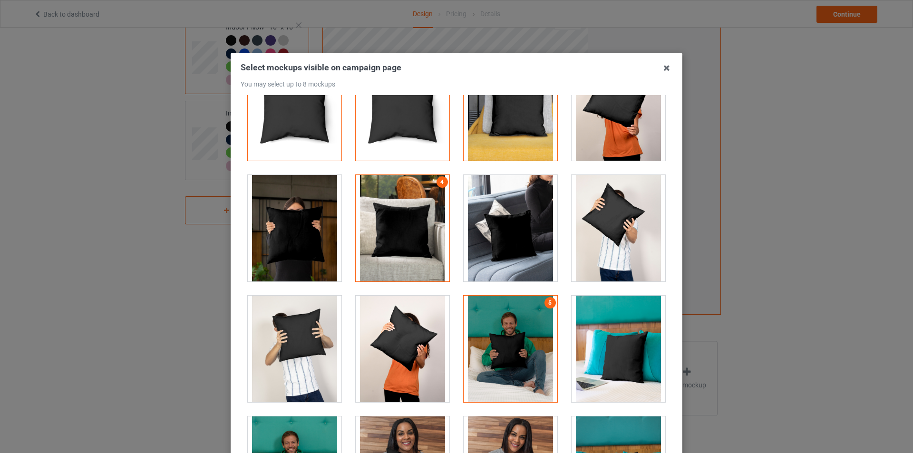
scroll to position [121, 0]
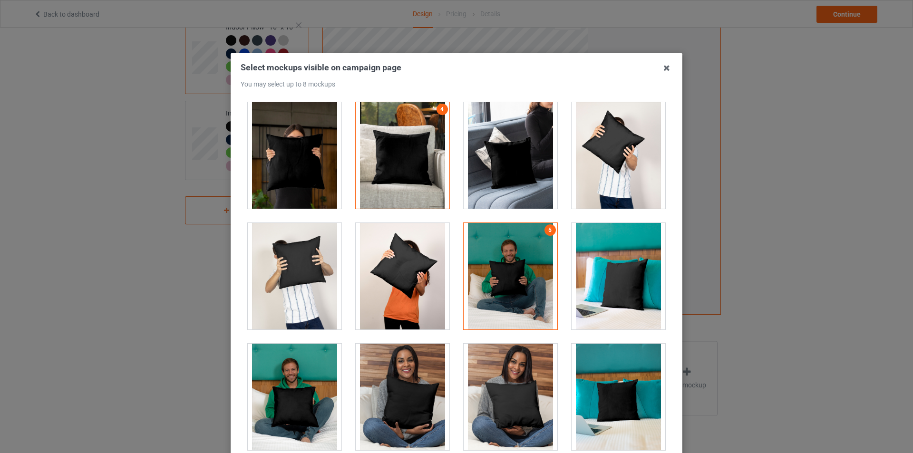
click at [596, 383] on div at bounding box center [618, 397] width 94 height 106
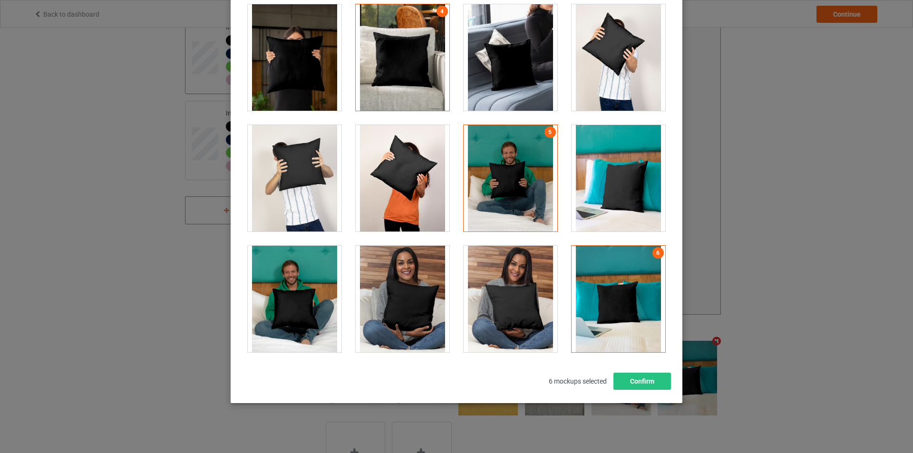
scroll to position [101, 0]
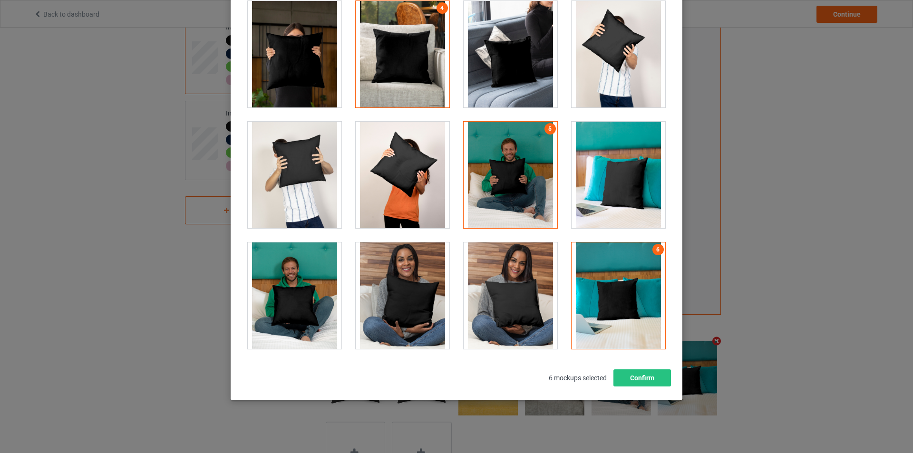
click at [390, 322] on div at bounding box center [403, 295] width 94 height 106
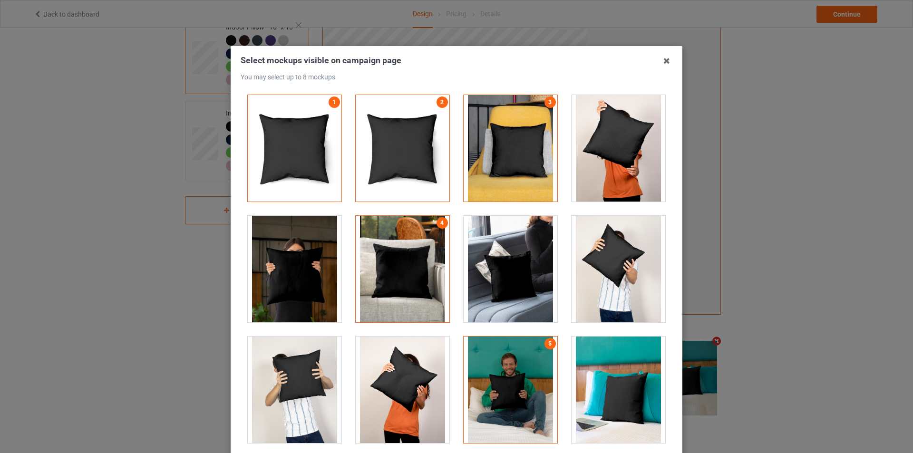
scroll to position [6, 0]
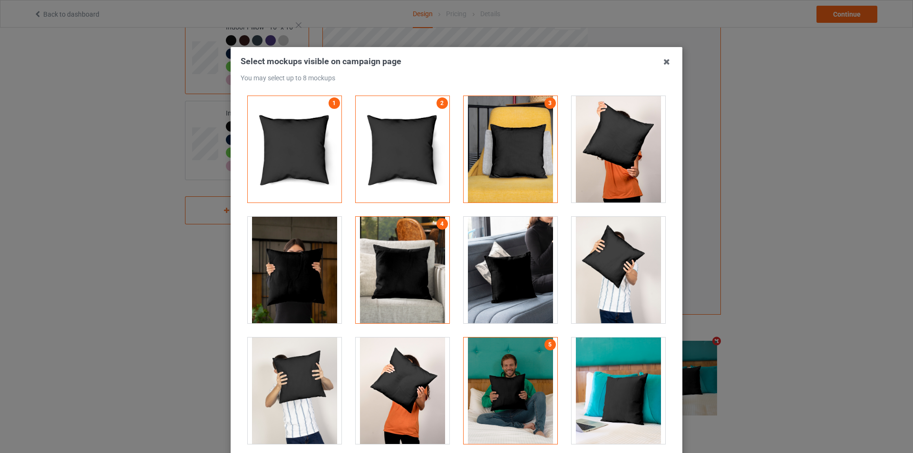
click at [316, 276] on div at bounding box center [295, 270] width 94 height 106
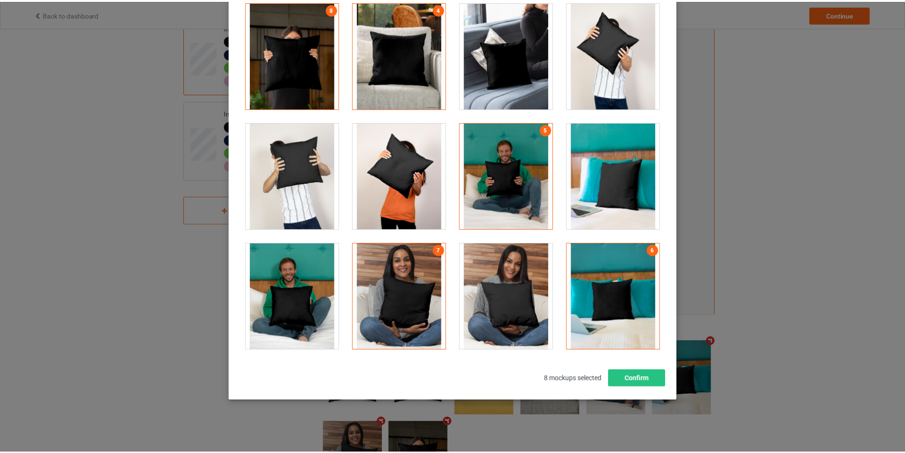
scroll to position [101, 0]
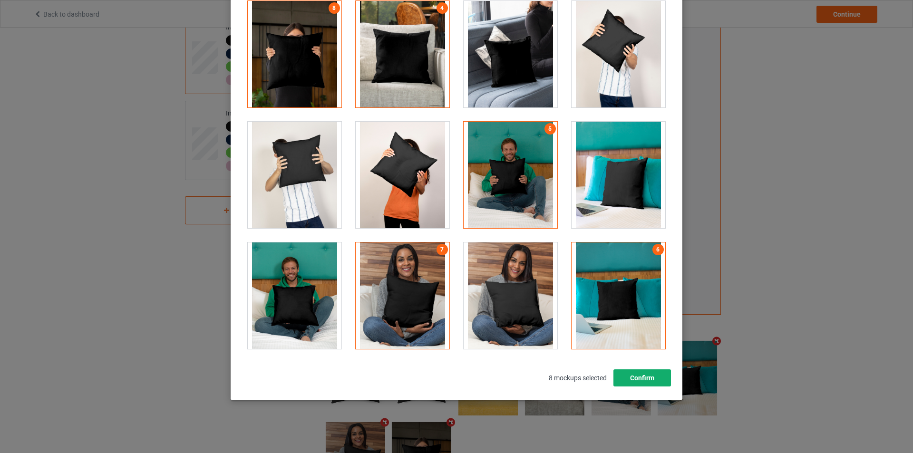
click at [643, 382] on button "Confirm" at bounding box center [642, 377] width 58 height 17
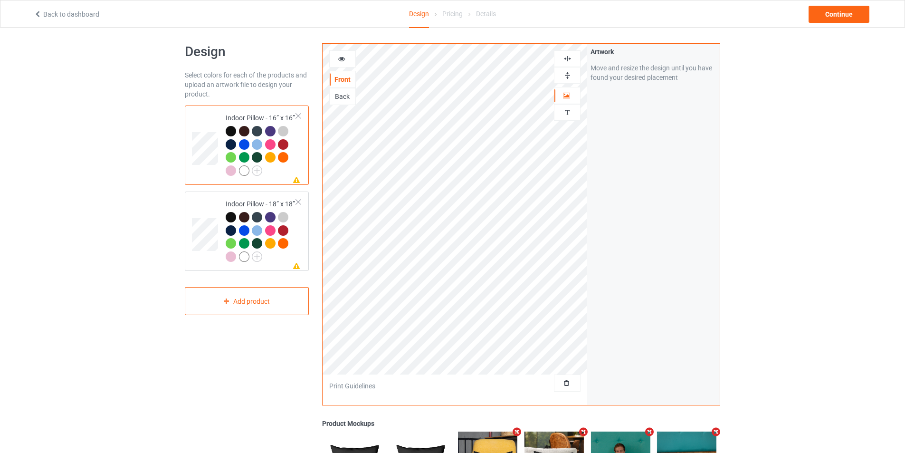
scroll to position [0, 0]
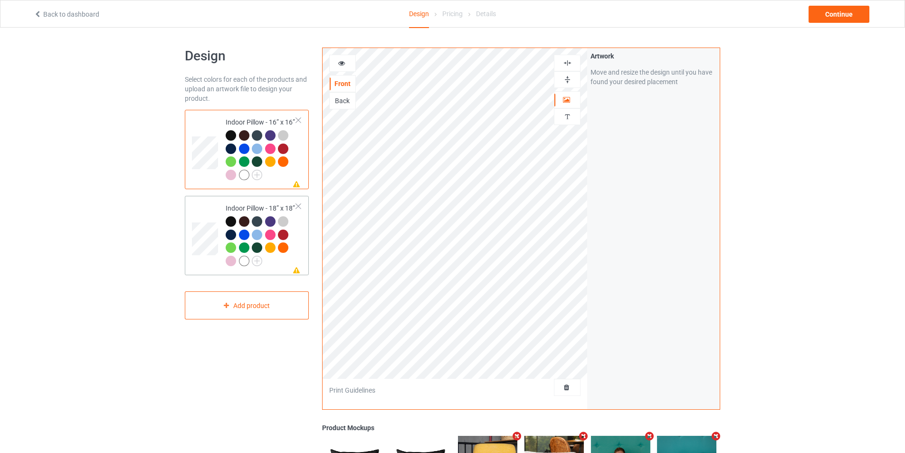
click at [303, 253] on div "Missing artwork on 1 side(s) Indoor Pillow - 18” x 18”" at bounding box center [247, 235] width 124 height 79
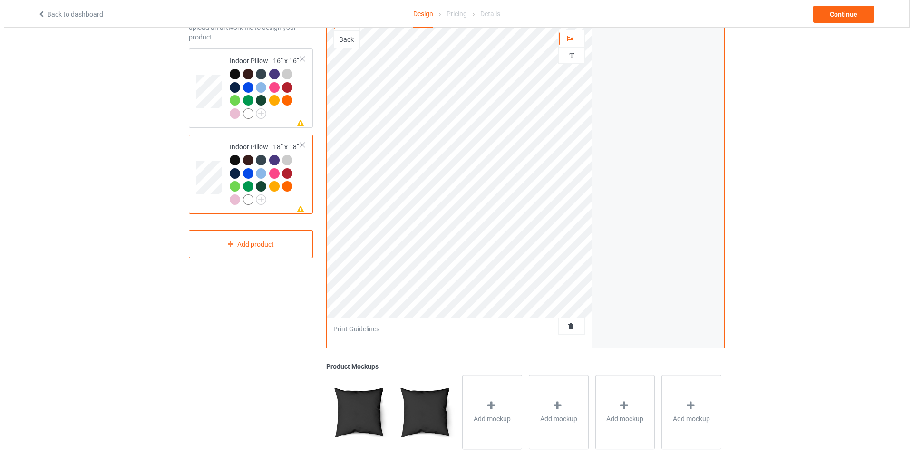
scroll to position [143, 0]
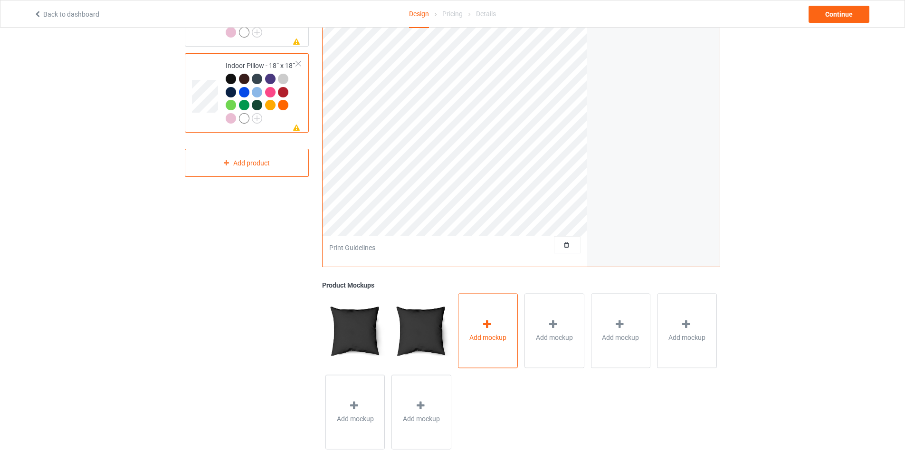
click at [470, 338] on span "Add mockup" at bounding box center [488, 338] width 37 height 10
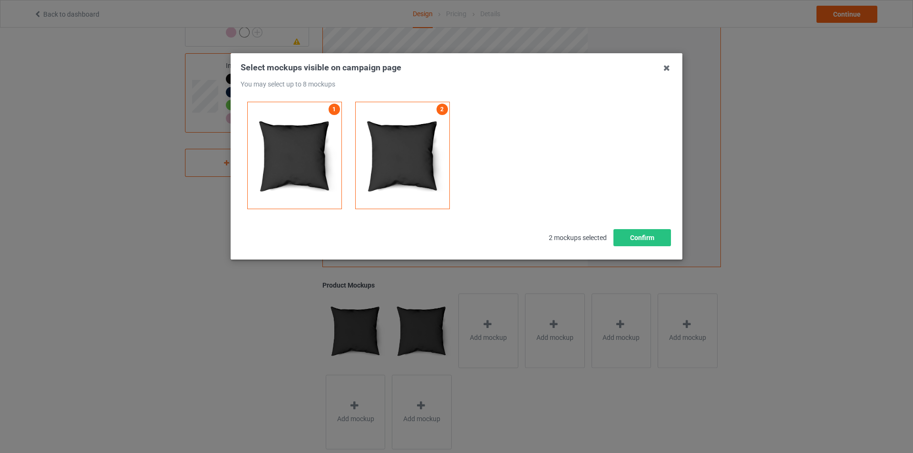
click at [677, 64] on div "Select mockups visible on campaign page You may select up to 8 mockups 1 2 2 mo…" at bounding box center [457, 156] width 452 height 206
click at [667, 65] on icon at bounding box center [666, 67] width 15 height 15
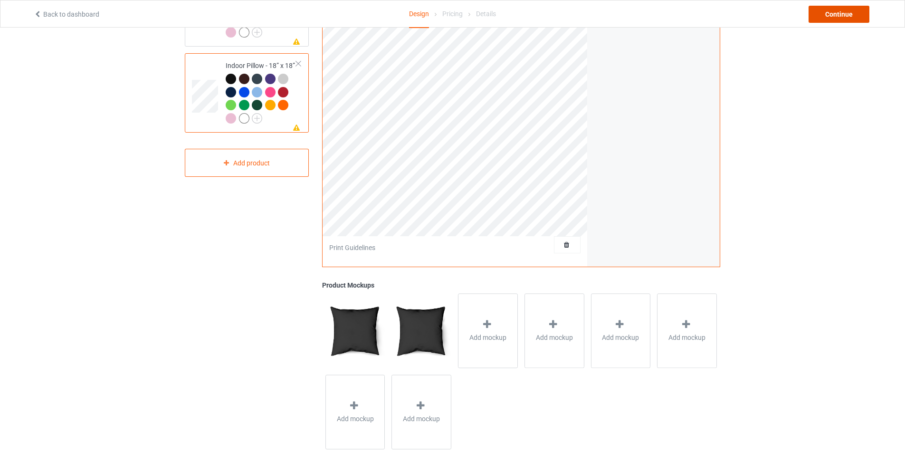
click at [843, 10] on div "Continue" at bounding box center [839, 14] width 61 height 17
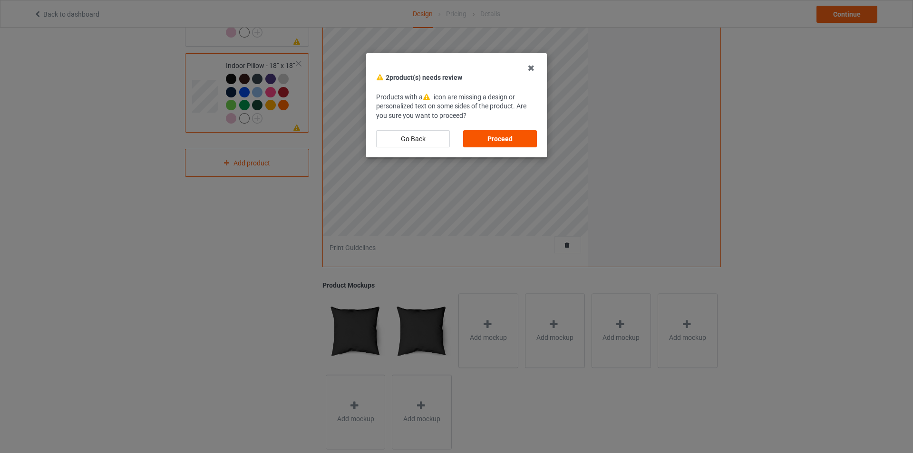
click at [486, 138] on div "Proceed" at bounding box center [500, 138] width 74 height 17
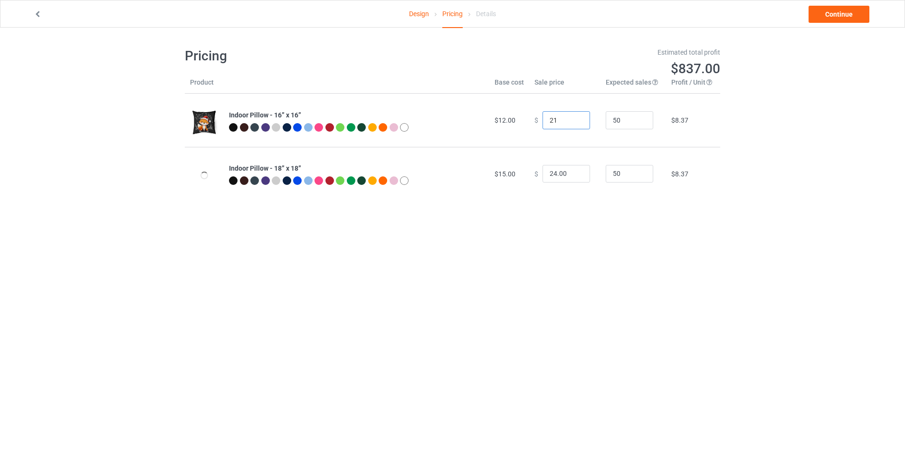
click at [574, 117] on input "21" at bounding box center [567, 120] width 48 height 18
type input "21.00"
click at [574, 171] on input "25" at bounding box center [567, 174] width 48 height 18
type input "25.00"
click at [580, 220] on div "Pricing Estimated total profit $883.50 Product Base cost Sale price Expected sa…" at bounding box center [453, 124] width 536 height 192
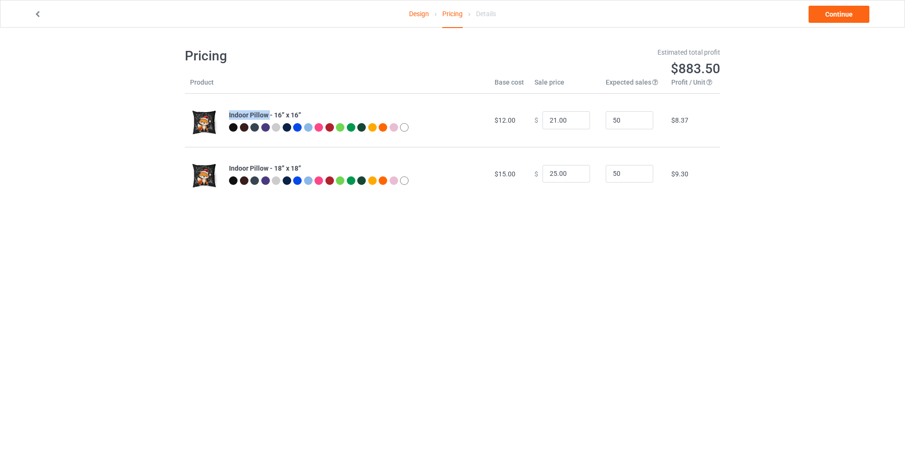
drag, startPoint x: 229, startPoint y: 116, endPoint x: 270, endPoint y: 120, distance: 42.0
click at [269, 118] on td "Indoor Pillow - 16” x 16”" at bounding box center [357, 120] width 266 height 53
copy b "Indoor Pillow"
click at [373, 241] on body "Design Pricing Details Continue Pricing Estimated total profit $883.50 Product …" at bounding box center [452, 254] width 905 height 453
click at [575, 119] on input "22" at bounding box center [567, 120] width 48 height 18
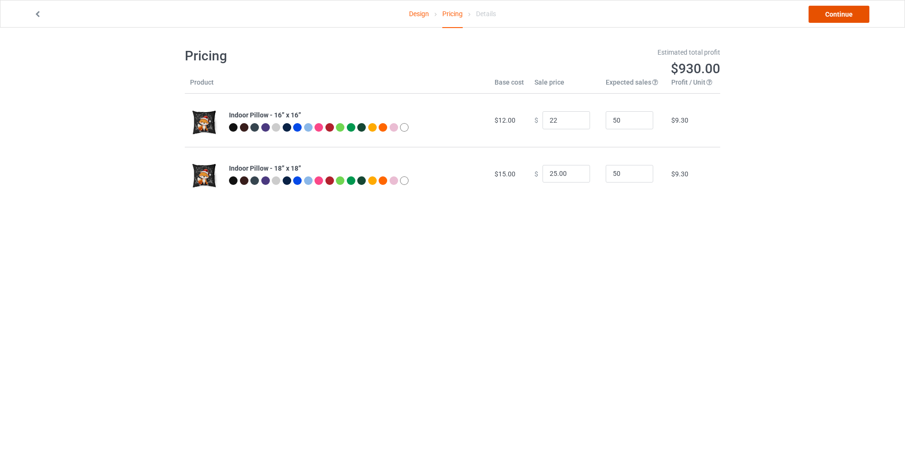
type input "22.00"
click at [829, 14] on link "Continue" at bounding box center [839, 14] width 61 height 17
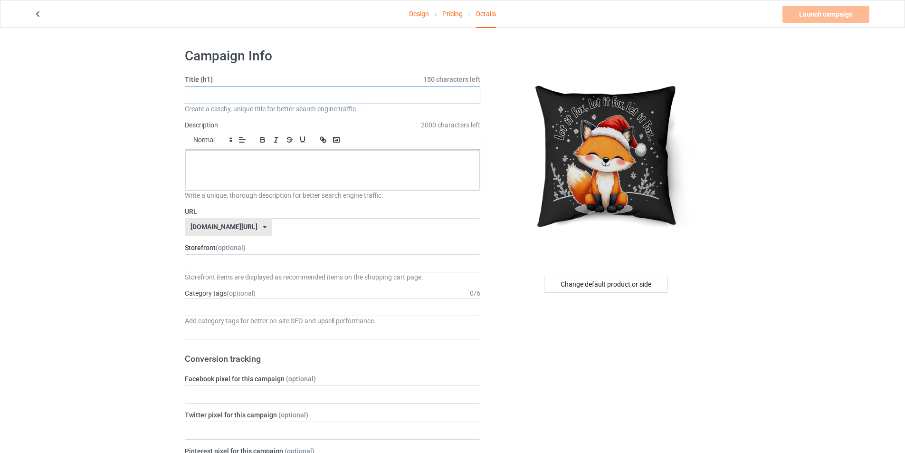
click at [327, 98] on input "text" at bounding box center [333, 95] width 296 height 18
paste input "Indoor Pillow"
type input "Let It Fox Indoor Pillow For Fox Lovers Gift."
click at [323, 161] on p at bounding box center [332, 160] width 279 height 9
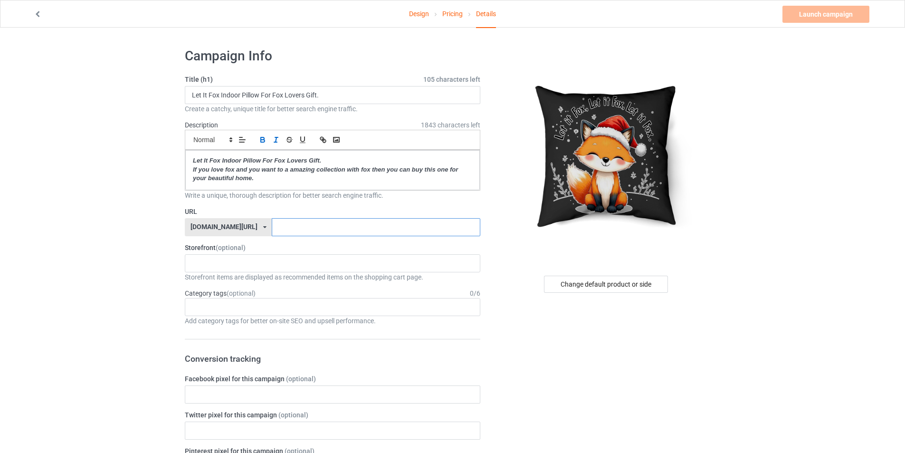
click at [389, 225] on input "text" at bounding box center [376, 227] width 208 height 18
type input "let-it-fox-indoor-pillow-for-fox-lovers-gift"
click at [338, 258] on div "Sewing Lovers Gift Bear Lovers Gift Golden Retriever Lovers Gift Dolphins Fashi…" at bounding box center [333, 263] width 296 height 18
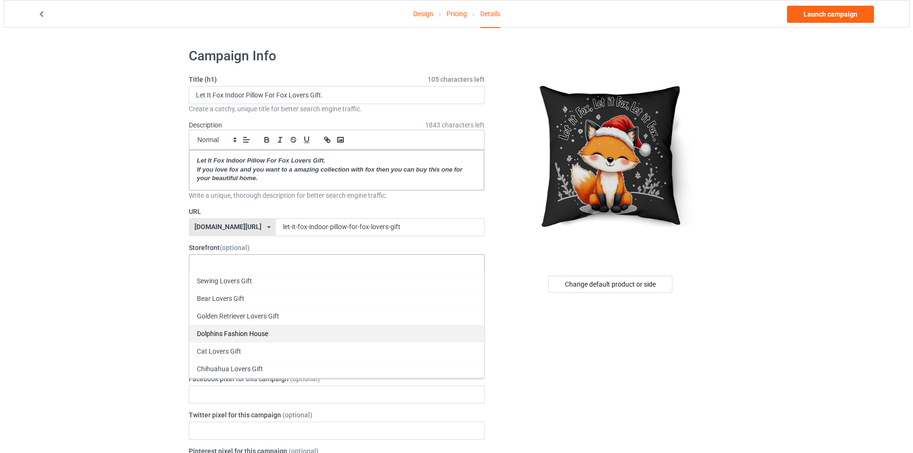
scroll to position [48, 0]
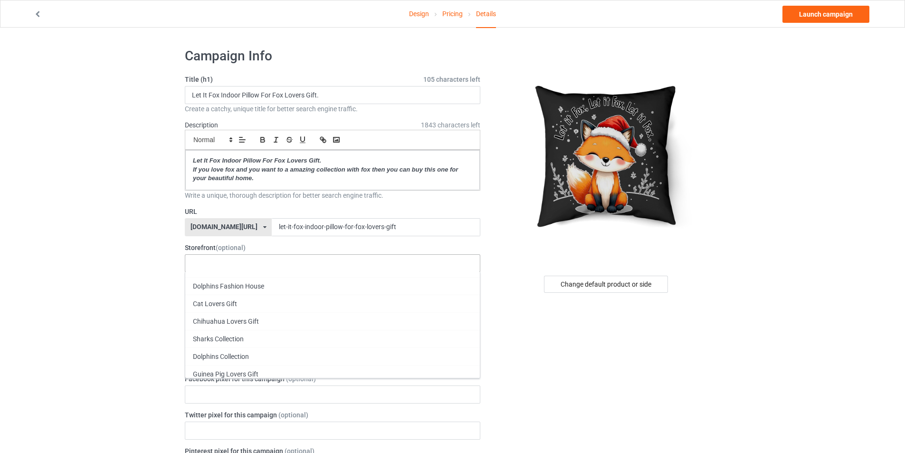
click at [250, 403] on div "Fox Lovers Gift" at bounding box center [332, 409] width 295 height 18
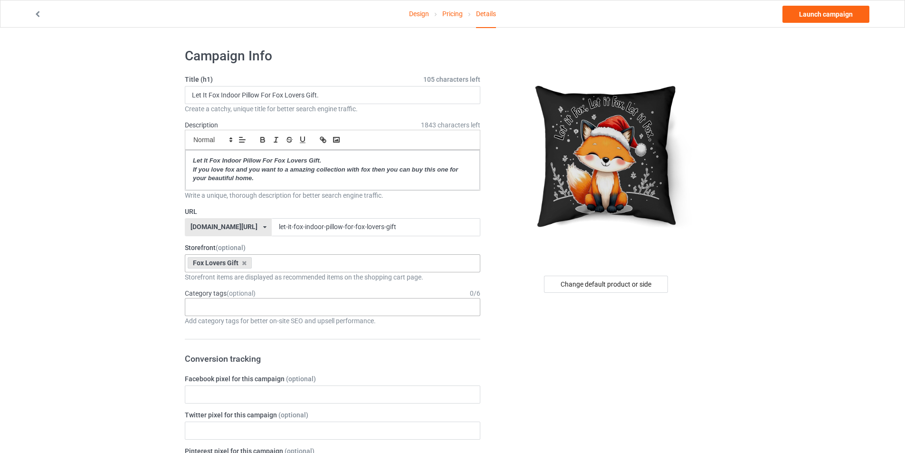
click at [202, 305] on input "text" at bounding box center [199, 307] width 15 height 8
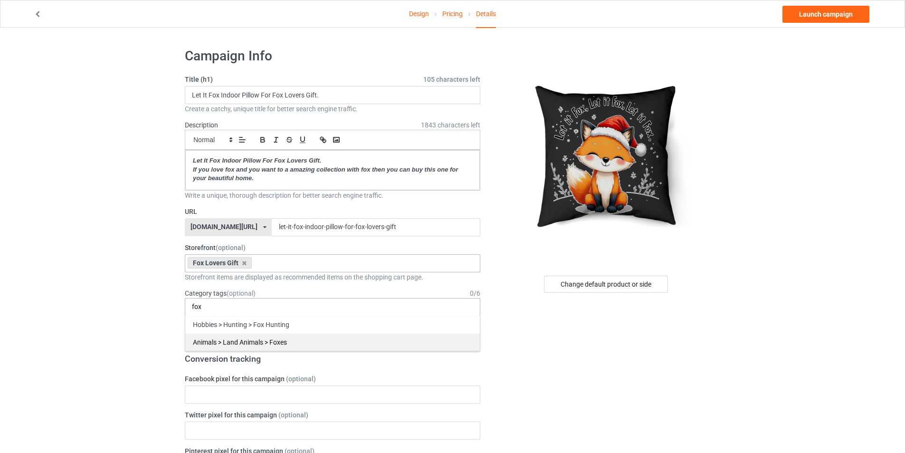
type input "fox"
click at [202, 346] on div "Animals > Land Animals > Foxes" at bounding box center [332, 342] width 295 height 18
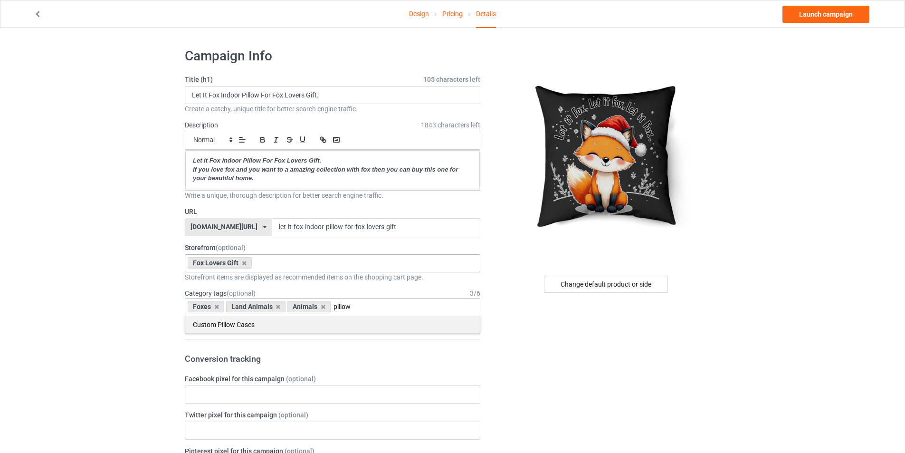
type input "pillow"
click at [236, 329] on div "Custom Pillow Cases" at bounding box center [332, 325] width 295 height 18
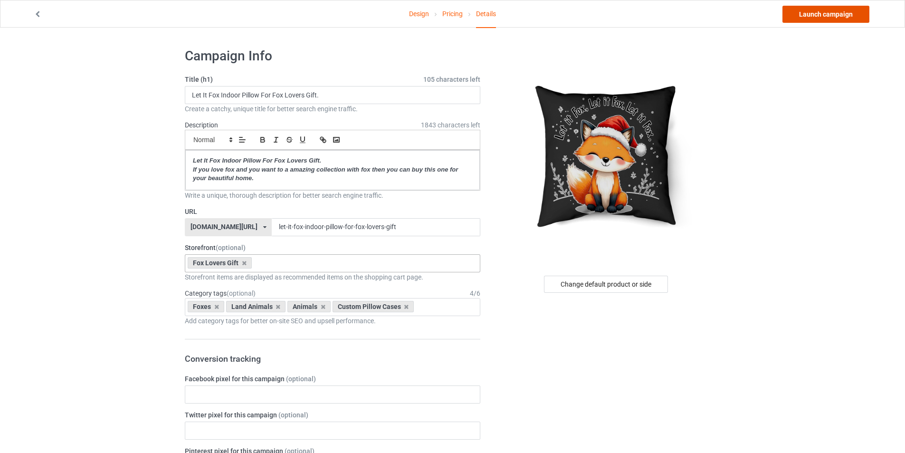
click at [819, 16] on link "Launch campaign" at bounding box center [826, 14] width 87 height 17
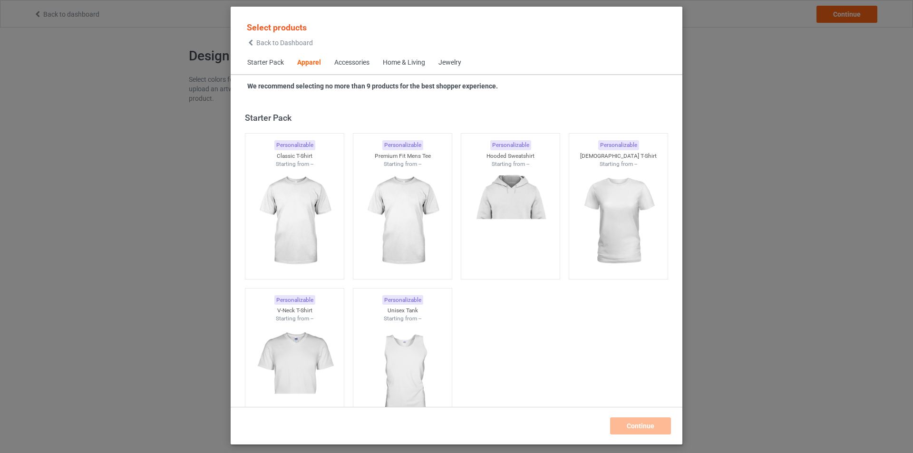
scroll to position [354, 0]
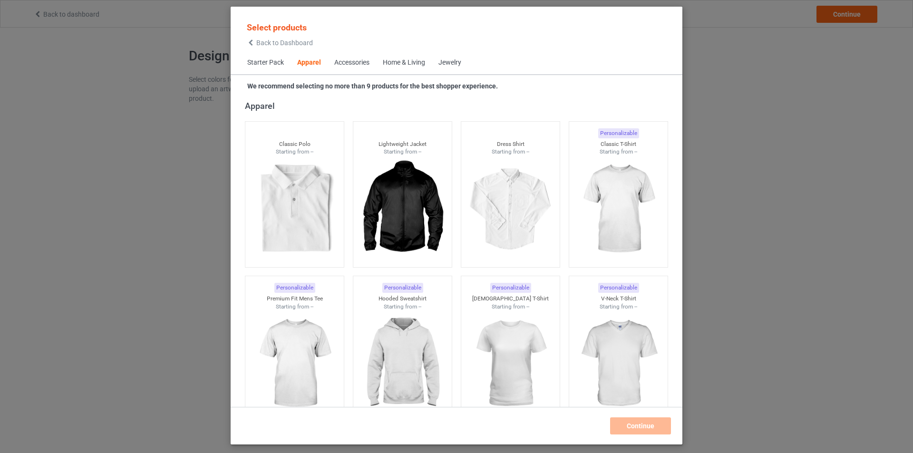
click at [254, 44] on icon at bounding box center [251, 42] width 8 height 7
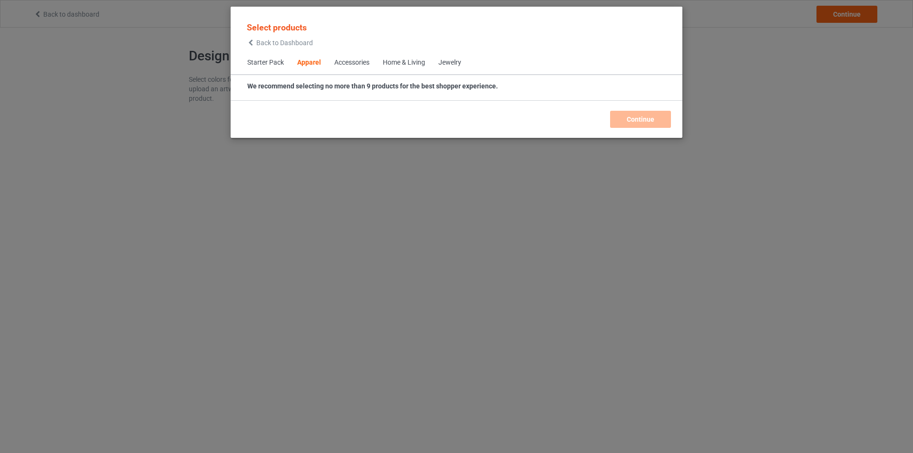
scroll to position [354, 0]
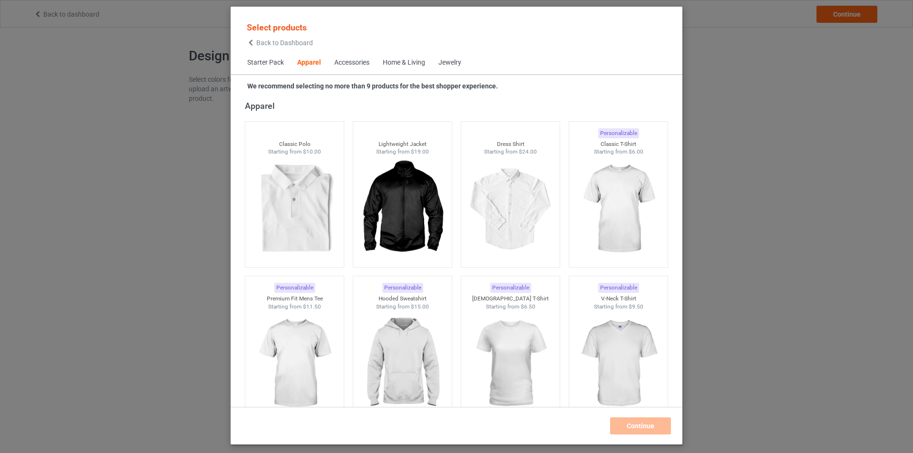
click at [398, 66] on div "Home & Living" at bounding box center [404, 63] width 42 height 10
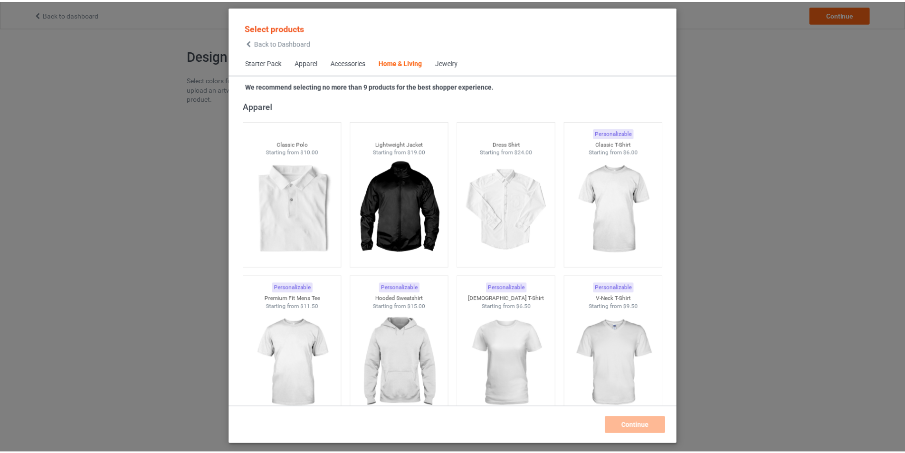
scroll to position [4287, 0]
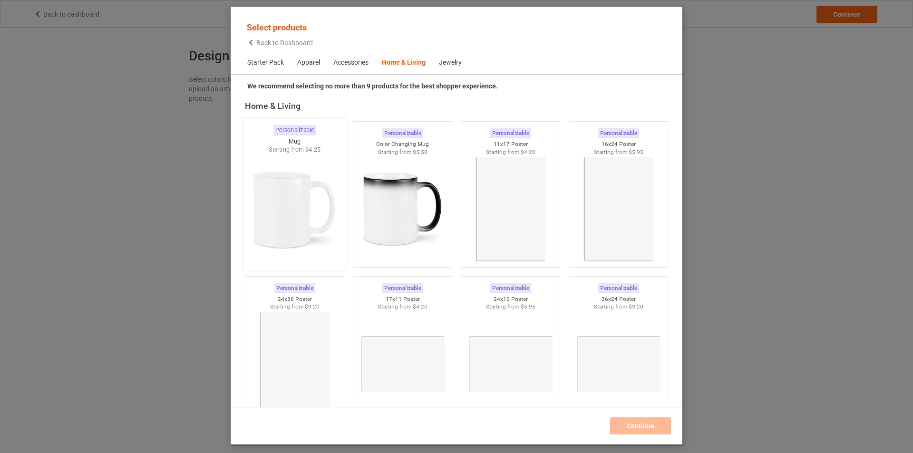
drag, startPoint x: 301, startPoint y: 211, endPoint x: 437, endPoint y: 261, distance: 144.4
click at [302, 211] on img at bounding box center [294, 210] width 89 height 112
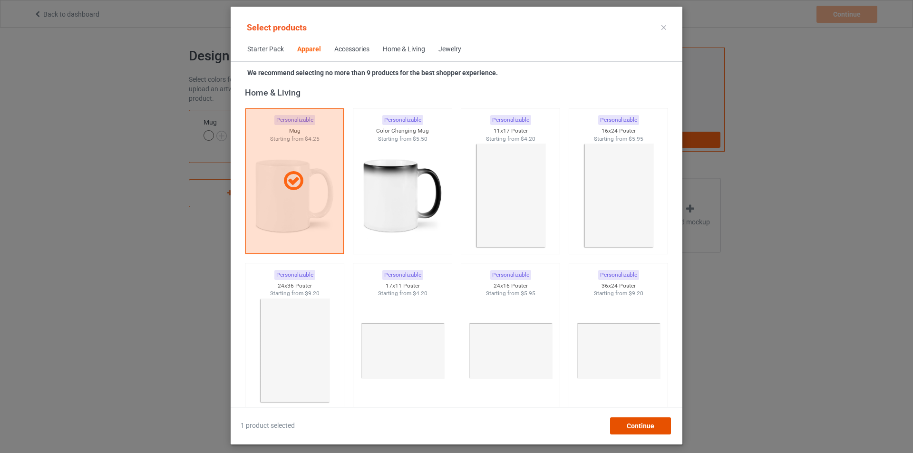
click at [654, 421] on div "Continue" at bounding box center [640, 425] width 61 height 17
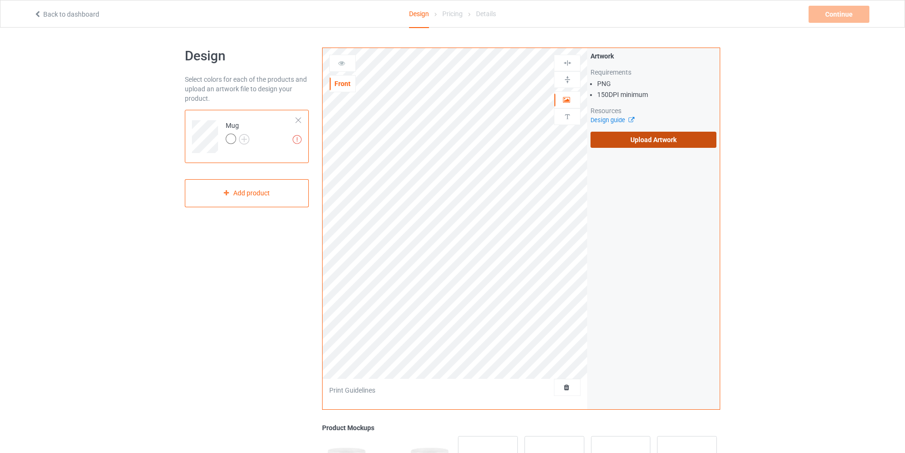
click at [657, 144] on label "Upload Artwork" at bounding box center [654, 140] width 126 height 16
click at [0, 0] on input "Upload Artwork" at bounding box center [0, 0] width 0 height 0
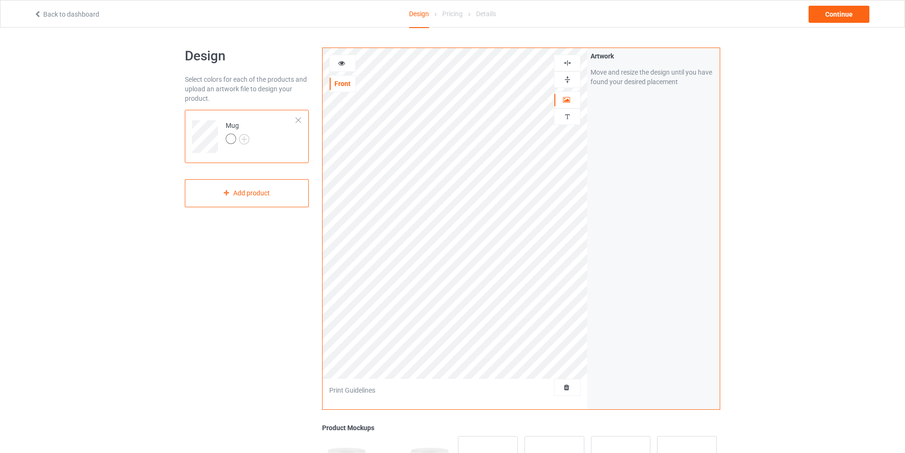
click at [568, 81] on img at bounding box center [567, 79] width 9 height 9
click at [342, 61] on icon at bounding box center [342, 61] width 8 height 7
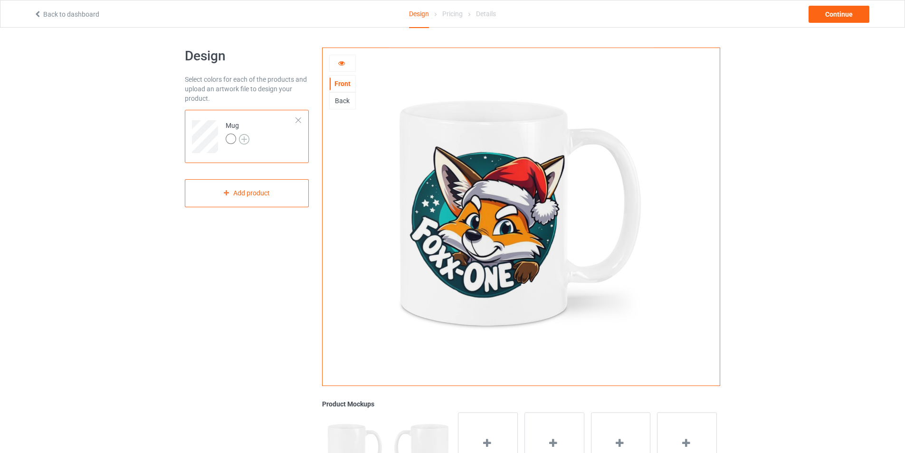
click at [242, 140] on img at bounding box center [244, 139] width 10 height 10
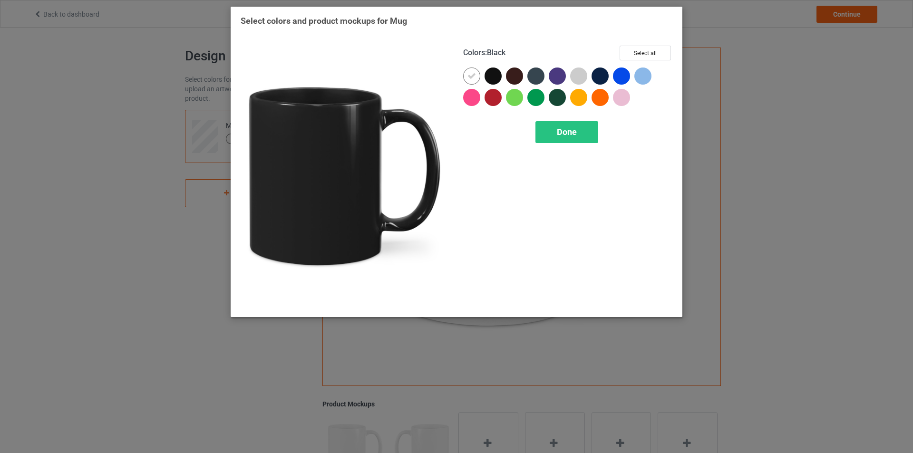
click at [495, 74] on div at bounding box center [492, 75] width 17 height 17
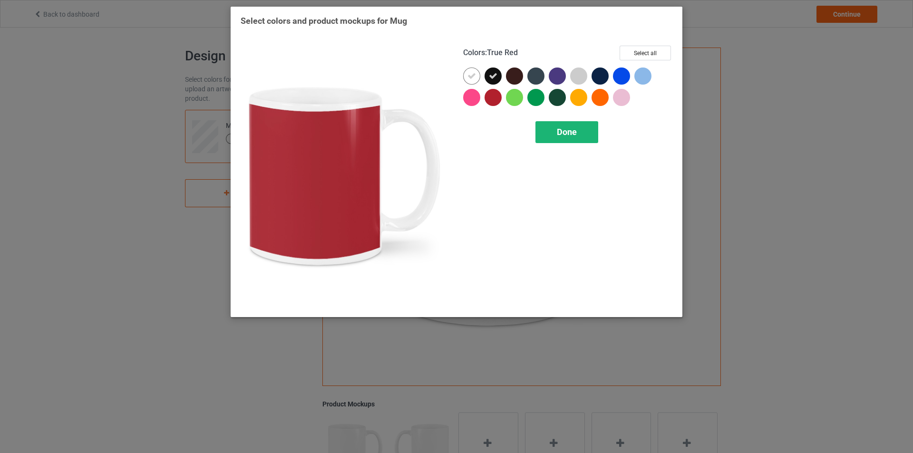
click at [557, 133] on span "Done" at bounding box center [567, 132] width 20 height 10
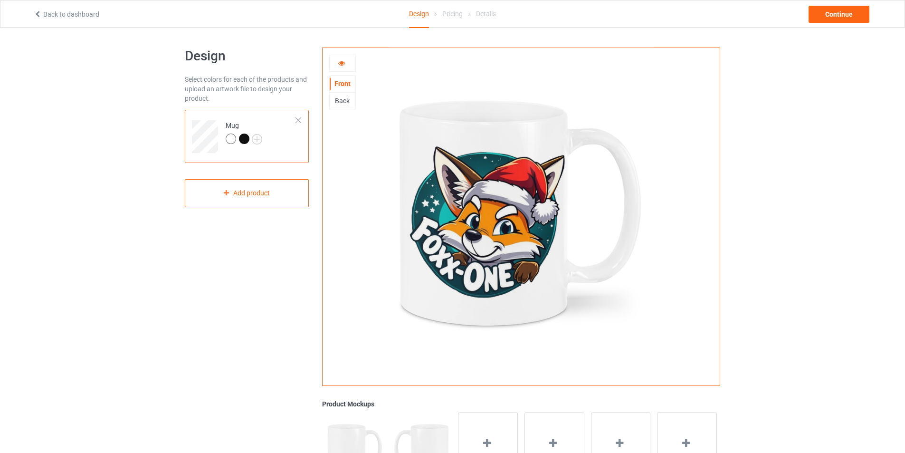
click at [245, 136] on div at bounding box center [244, 139] width 10 height 10
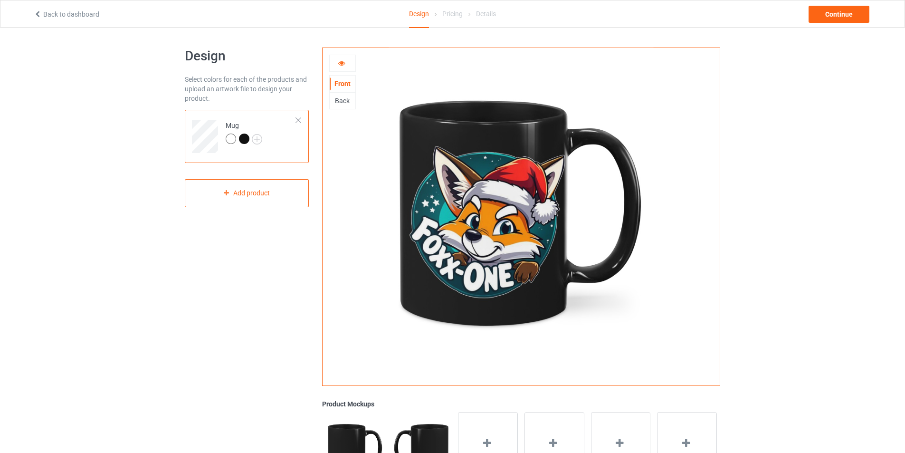
click at [339, 65] on icon at bounding box center [342, 61] width 8 height 7
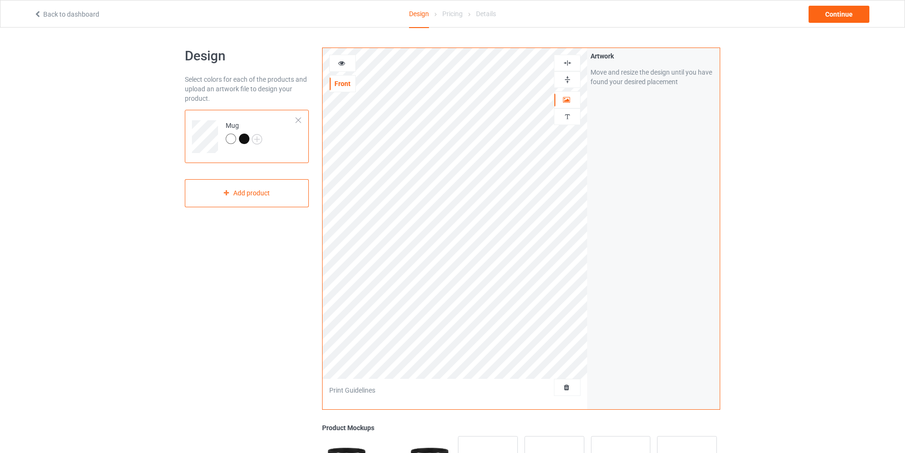
click at [567, 78] on img at bounding box center [567, 79] width 9 height 9
click at [567, 80] on img at bounding box center [567, 79] width 9 height 9
click at [342, 63] on icon at bounding box center [342, 61] width 8 height 7
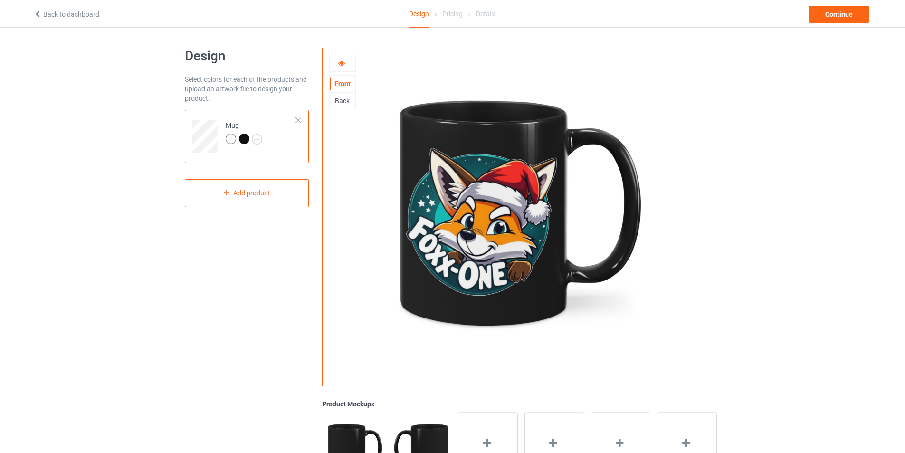
click at [340, 63] on icon at bounding box center [342, 61] width 8 height 7
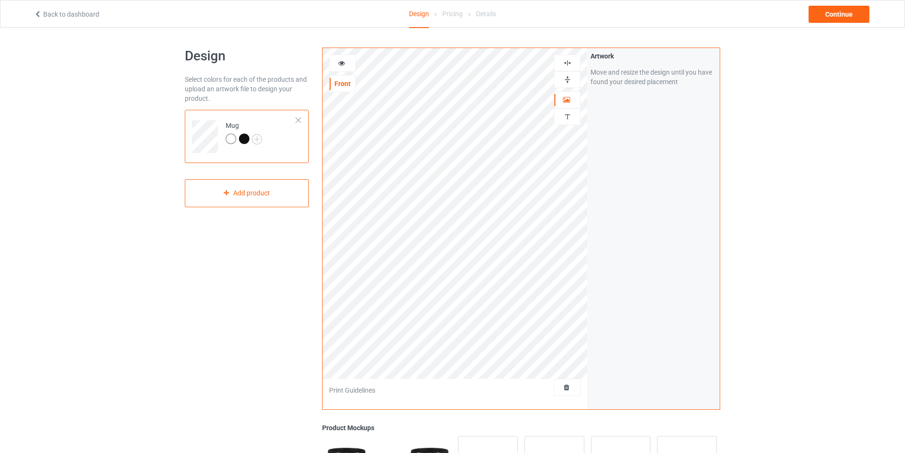
click at [566, 79] on img at bounding box center [567, 79] width 9 height 9
click at [341, 64] on icon at bounding box center [342, 61] width 8 height 7
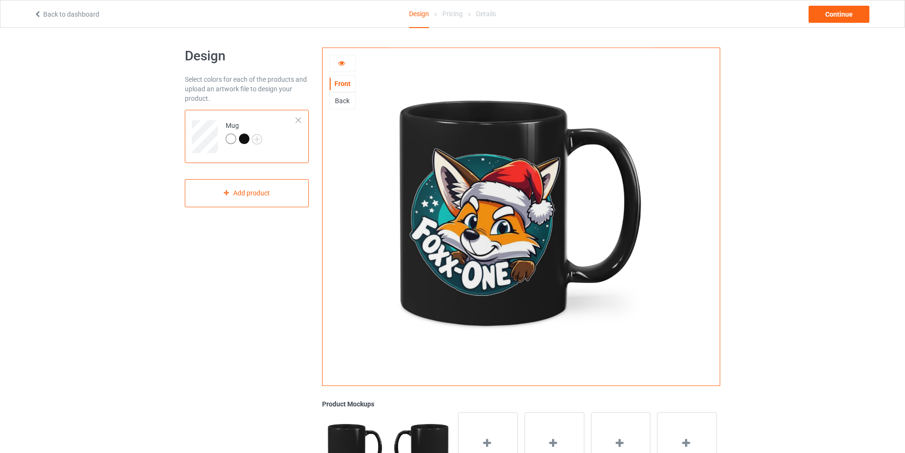
click at [231, 141] on div at bounding box center [231, 139] width 10 height 10
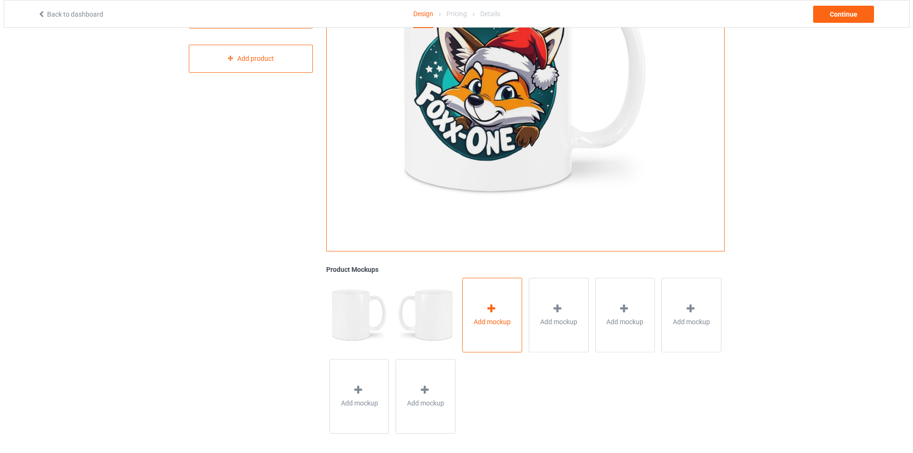
scroll to position [139, 0]
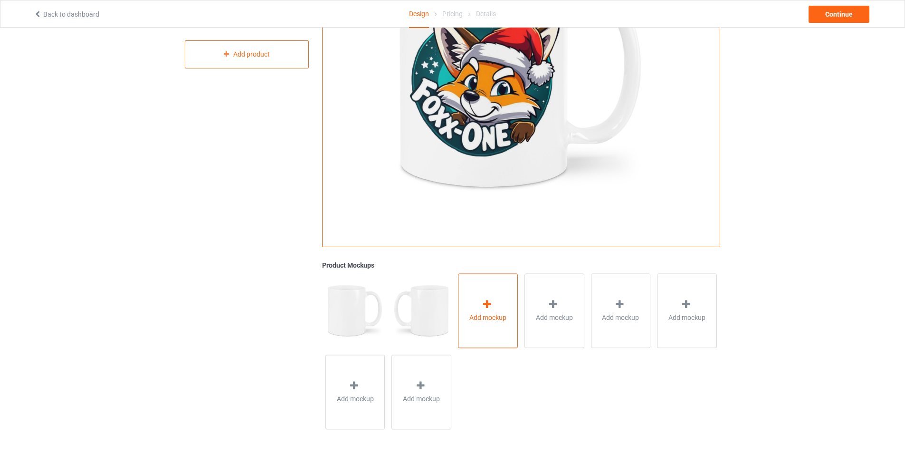
click at [478, 321] on span "Add mockup" at bounding box center [488, 318] width 37 height 10
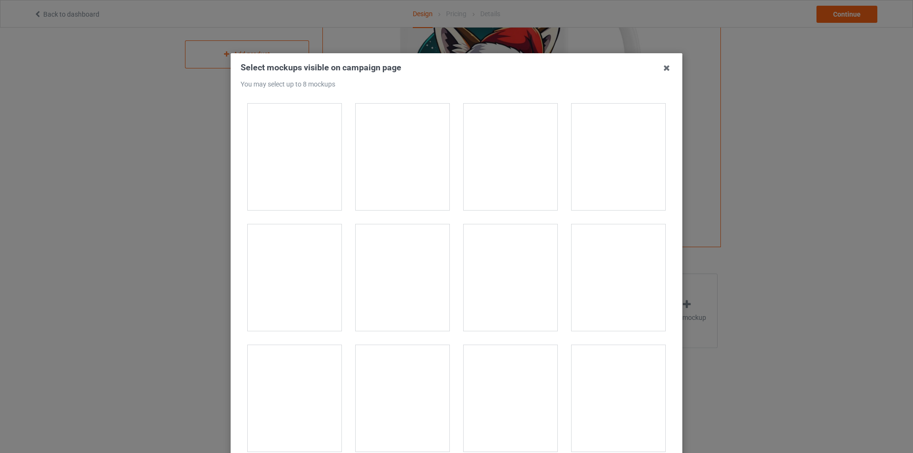
scroll to position [143, 0]
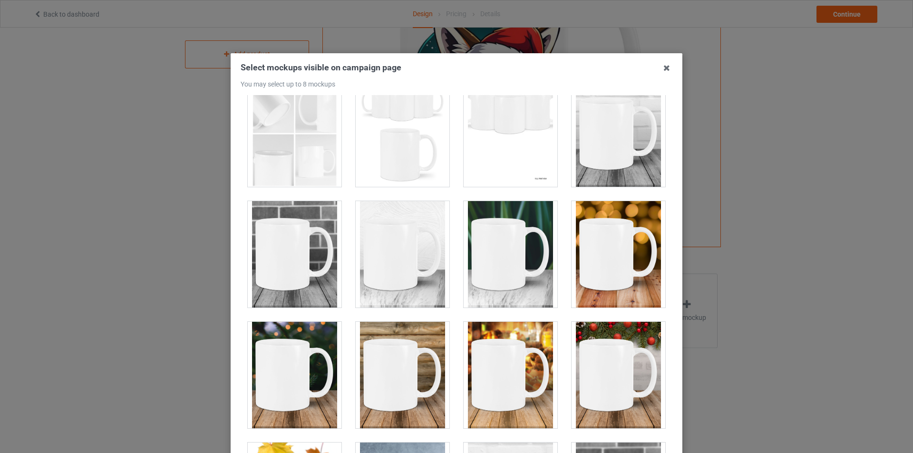
click at [313, 370] on div at bounding box center [295, 375] width 94 height 106
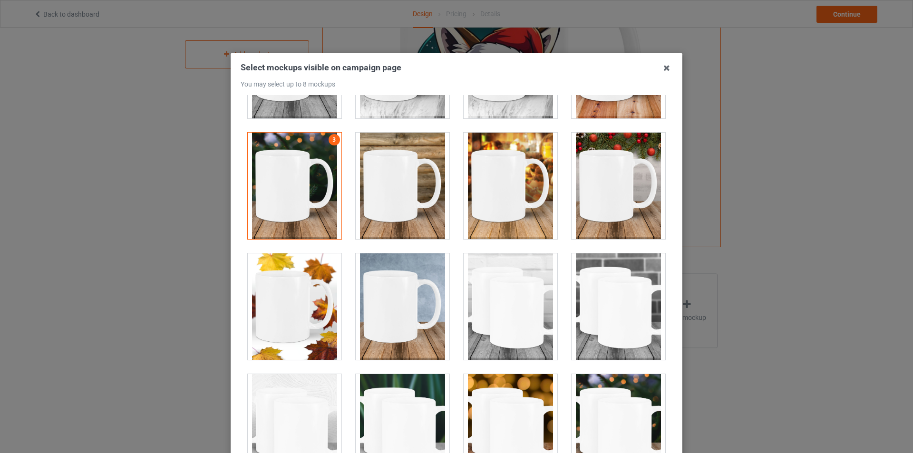
scroll to position [333, 0]
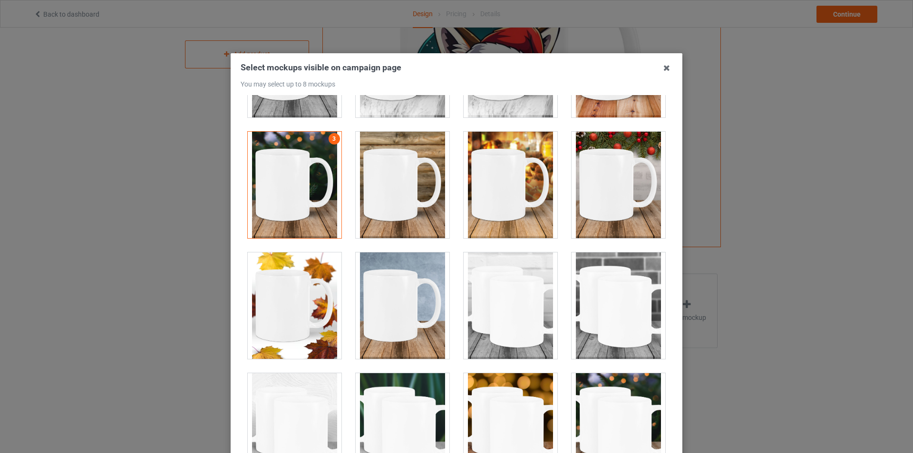
click at [620, 211] on div at bounding box center [618, 185] width 94 height 106
click at [323, 192] on div at bounding box center [295, 185] width 94 height 106
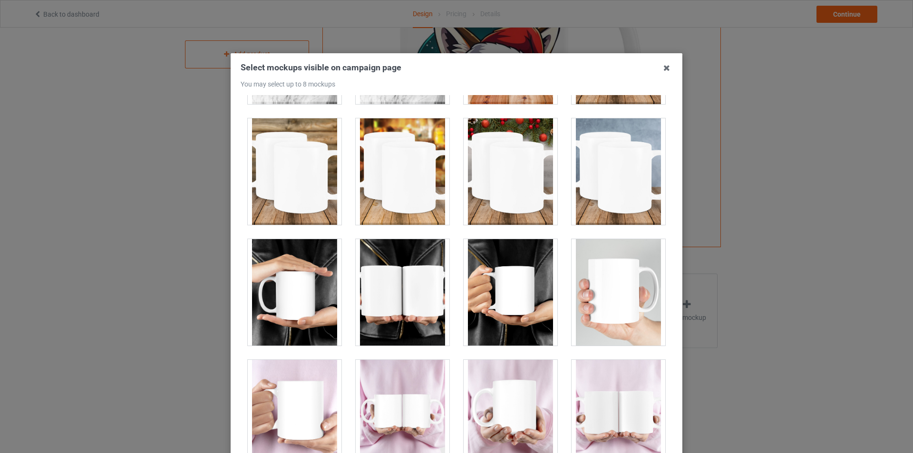
scroll to position [713, 0]
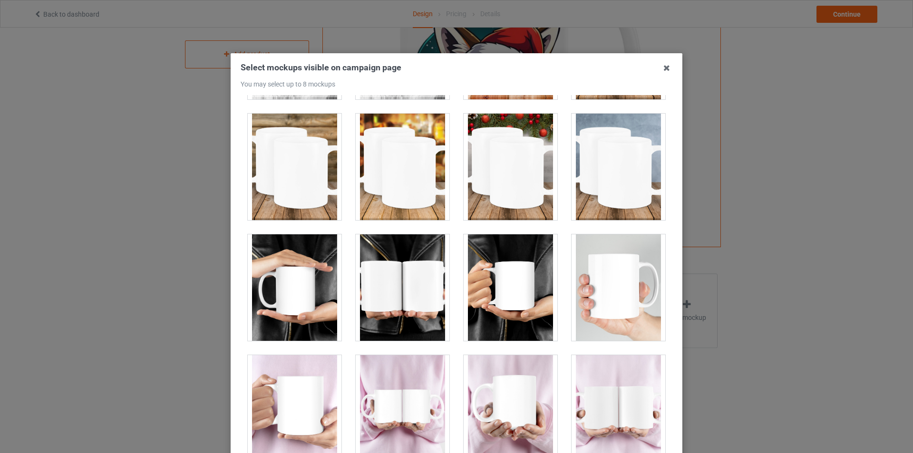
click at [612, 298] on div at bounding box center [618, 287] width 94 height 106
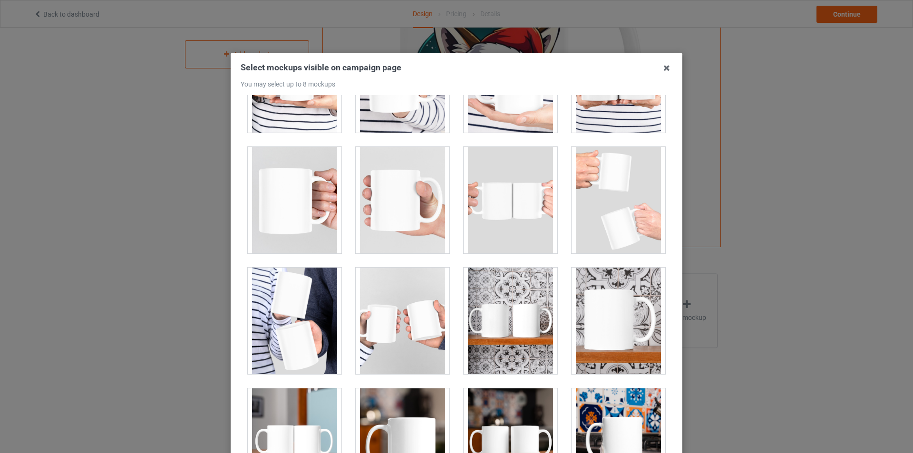
click at [587, 331] on div at bounding box center [618, 321] width 94 height 106
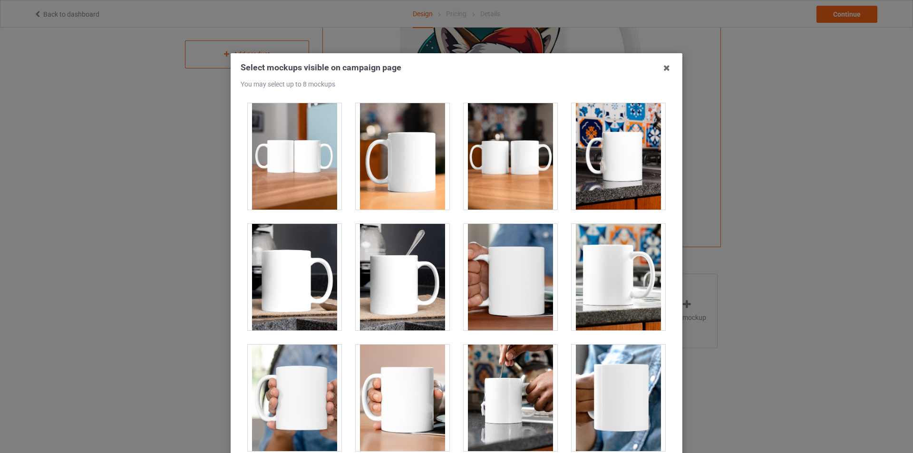
scroll to position [1616, 0]
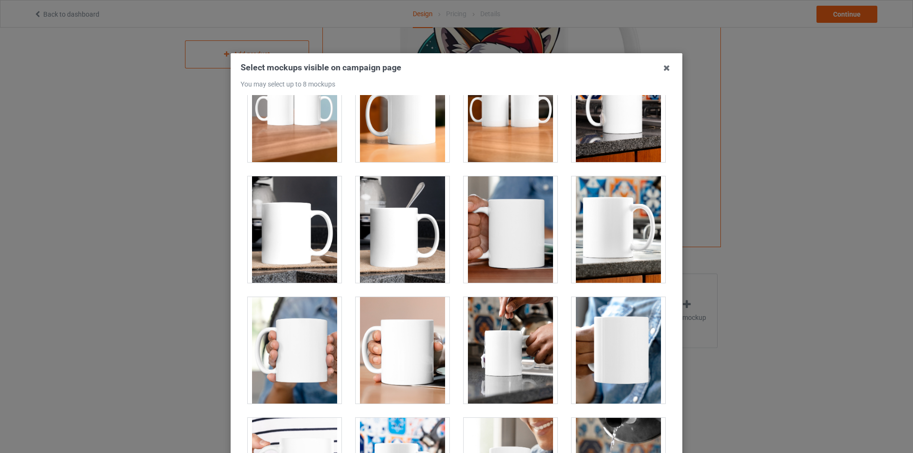
click at [503, 359] on div at bounding box center [510, 350] width 94 height 106
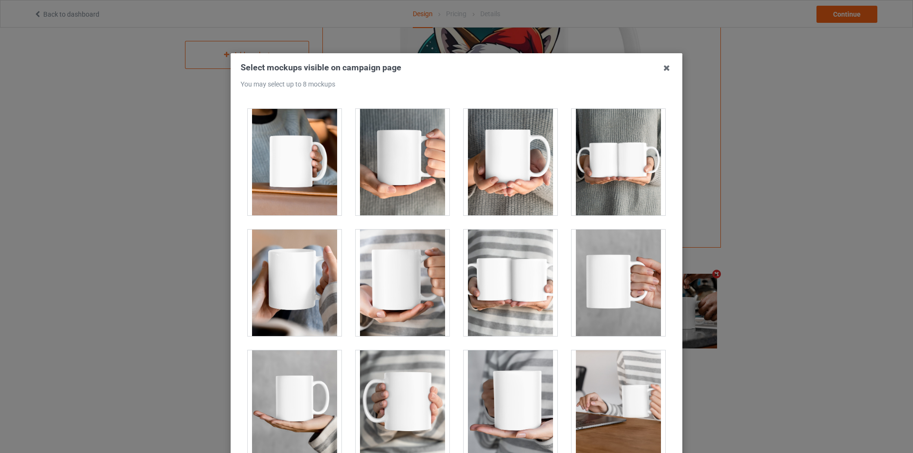
scroll to position [2424, 0]
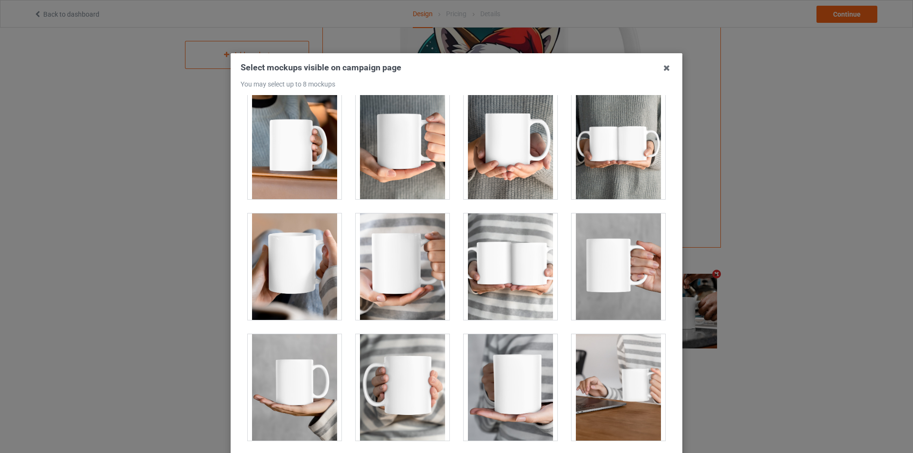
click at [302, 298] on div at bounding box center [295, 266] width 94 height 106
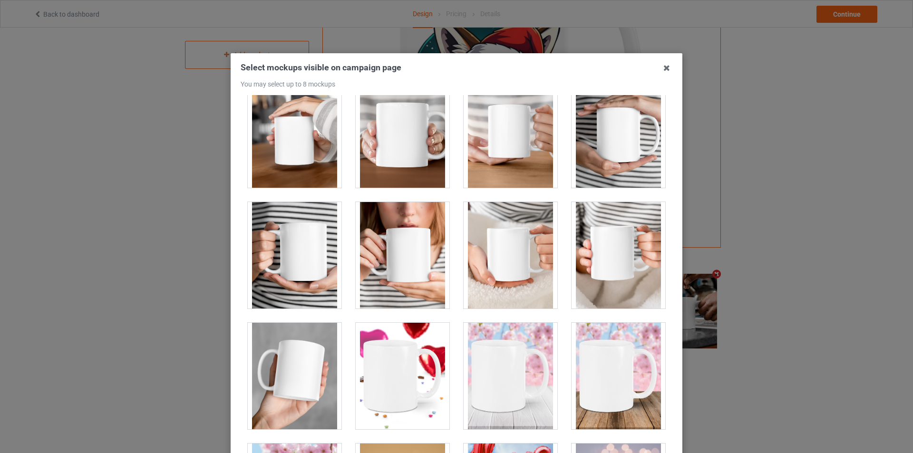
scroll to position [2804, 0]
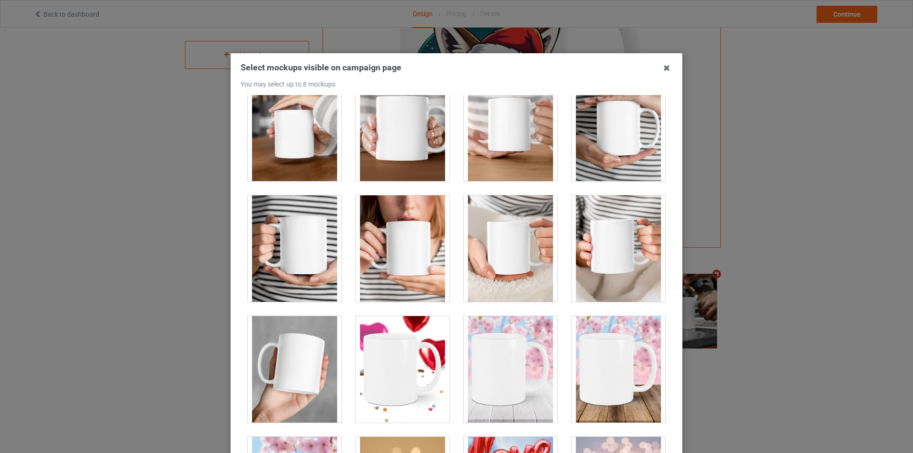
click at [512, 266] on div at bounding box center [510, 248] width 94 height 106
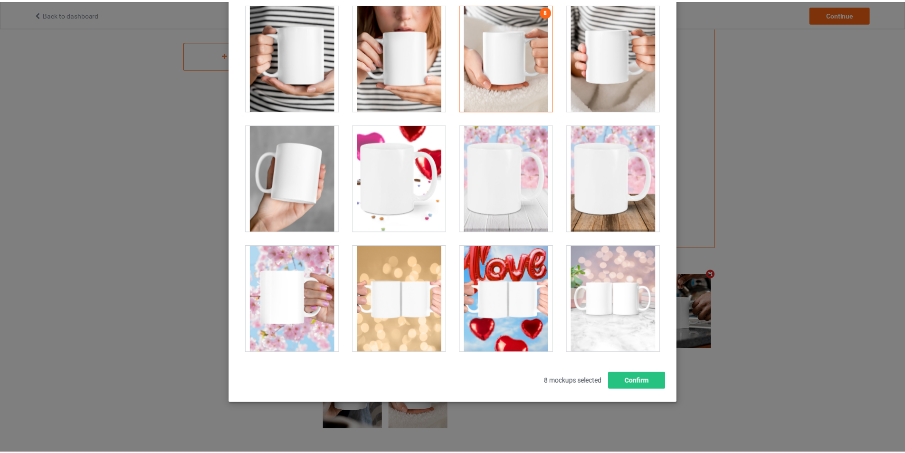
scroll to position [101, 0]
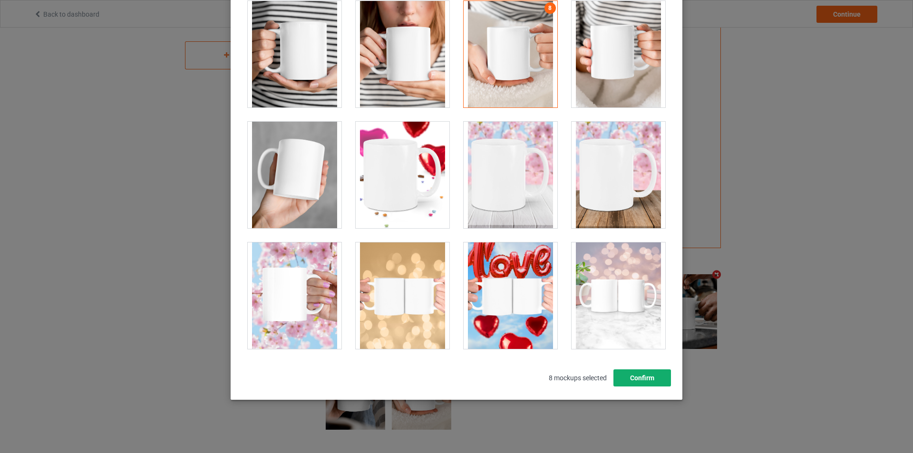
click at [649, 380] on button "Confirm" at bounding box center [642, 377] width 58 height 17
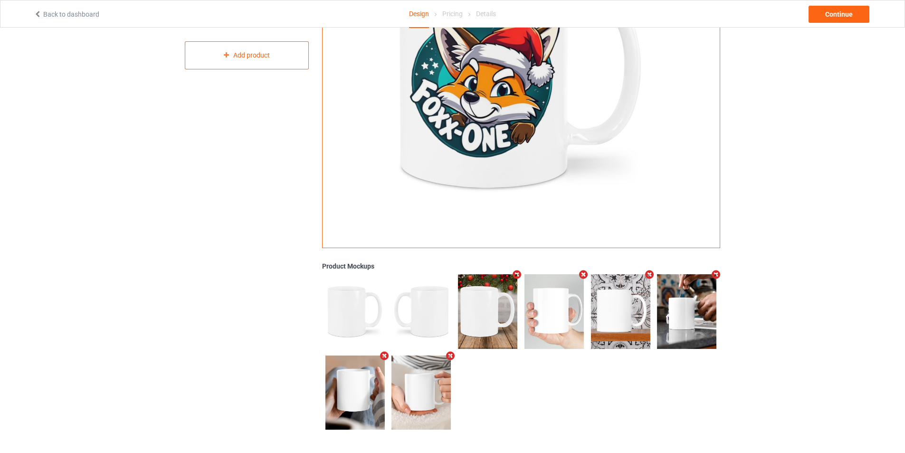
scroll to position [0, 0]
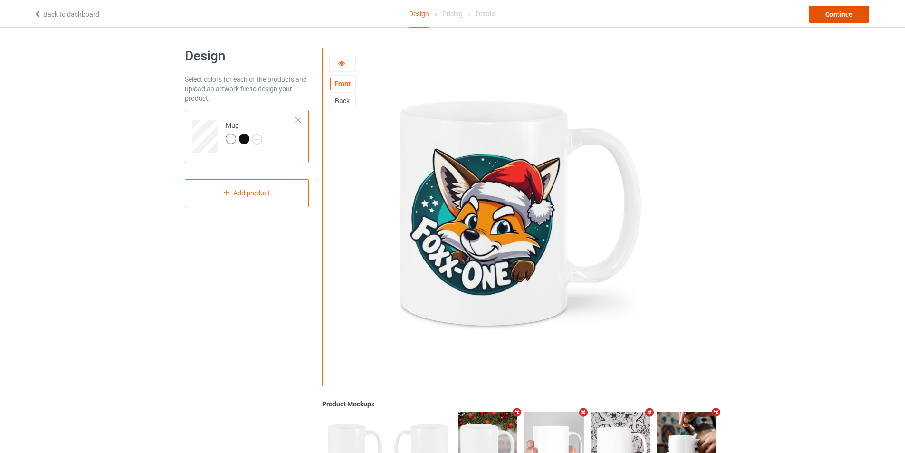
click at [844, 15] on div "Continue" at bounding box center [839, 14] width 61 height 17
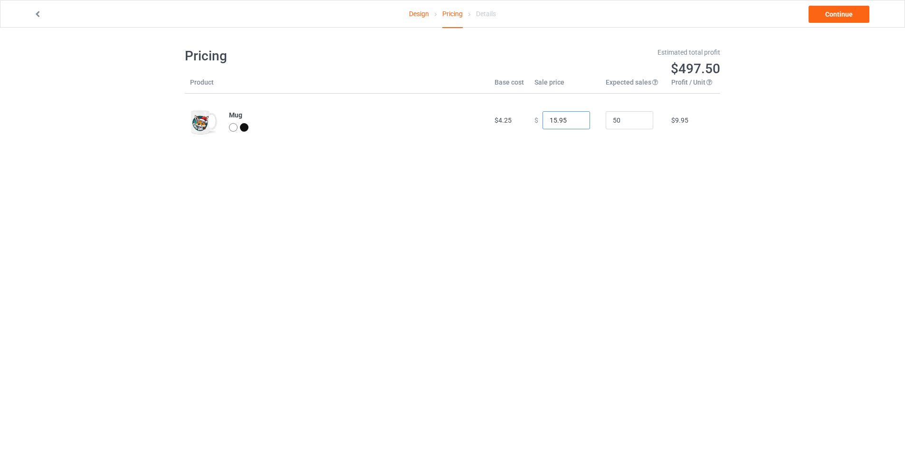
click at [572, 119] on input "15.95" at bounding box center [567, 120] width 48 height 18
click at [572, 119] on input "16.95" at bounding box center [567, 120] width 48 height 18
click at [572, 119] on input "17.95" at bounding box center [567, 120] width 48 height 18
click at [572, 119] on input "18.95" at bounding box center [567, 120] width 48 height 18
type input "17.95"
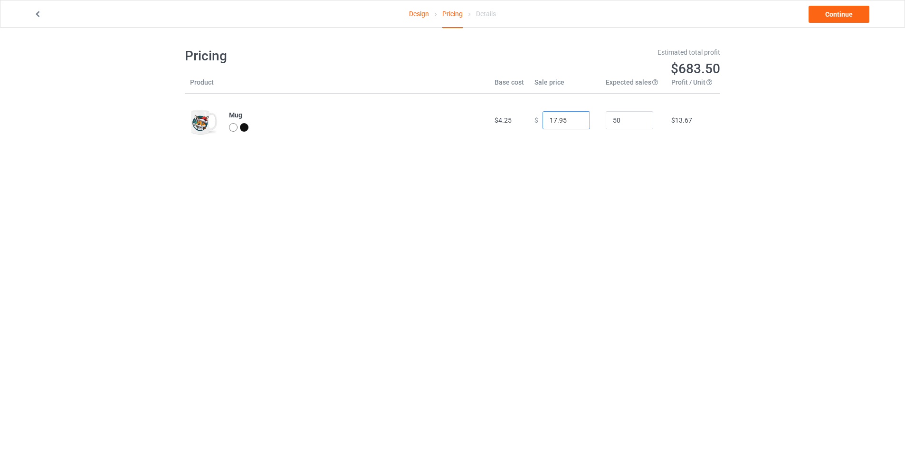
click at [573, 124] on input "17.95" at bounding box center [567, 120] width 48 height 18
click at [855, 17] on link "Continue" at bounding box center [839, 14] width 61 height 17
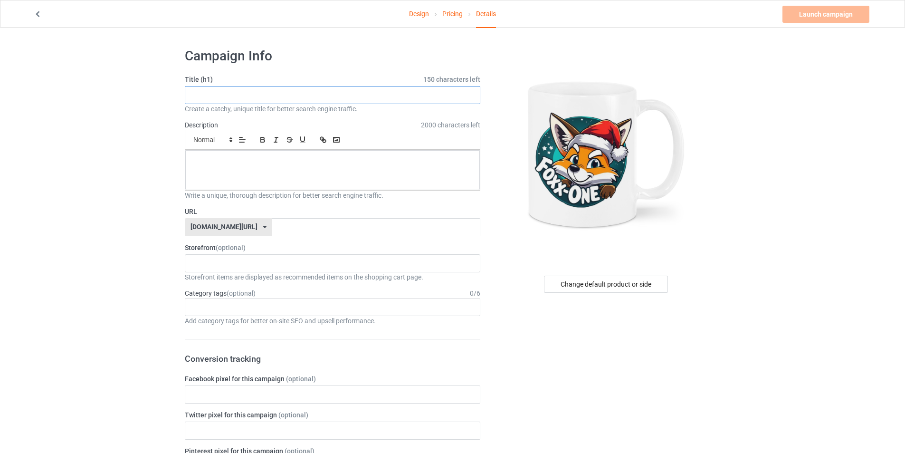
click at [380, 97] on input "text" at bounding box center [333, 95] width 296 height 18
paste input "Let It Fox Indoor Pillow For Fox Lovers Gift."
type input "FOX"
click at [382, 170] on div at bounding box center [332, 170] width 295 height 40
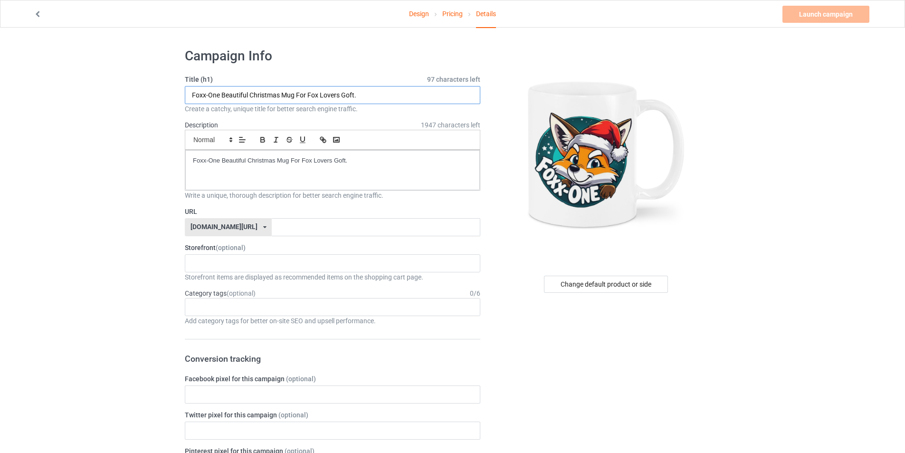
click at [348, 93] on input "Foxx-One Beautiful Christmas Mug For Fox Lovers Goft." at bounding box center [333, 95] width 296 height 18
type input "Foxx-One Beautiful Christmas Mug For Fox Lovers Gift."
click at [340, 162] on p "Foxx-One Beautiful Christmas Mug For Fox Lovers Goft." at bounding box center [332, 160] width 279 height 9
click at [343, 162] on p "Foxx-One Beautiful Christmas Mug For Fox Lovers Goft." at bounding box center [332, 160] width 279 height 9
click at [352, 161] on p "Foxx-One Beautiful Christmas Mug For Fox Lovers Gift." at bounding box center [332, 160] width 279 height 9
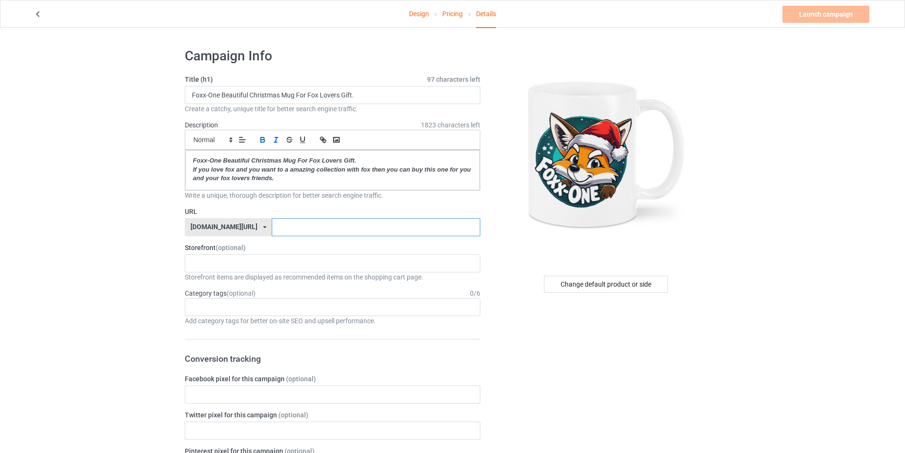
click at [325, 227] on input "text" at bounding box center [376, 227] width 208 height 18
type input "foxx-one-christmas-mug-for-fox-lovers-gift"
click at [304, 263] on div "Sewing Lovers Gift Bear Lovers Gift Golden Retriever Lovers Gift Dolphins Fashi…" at bounding box center [333, 263] width 296 height 18
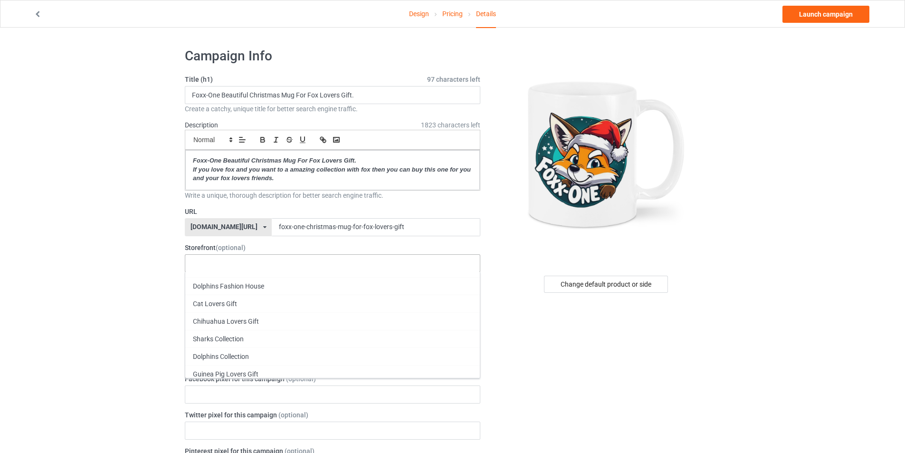
scroll to position [95, 0]
click at [255, 366] on div "Fox Lovers Gift" at bounding box center [332, 362] width 295 height 18
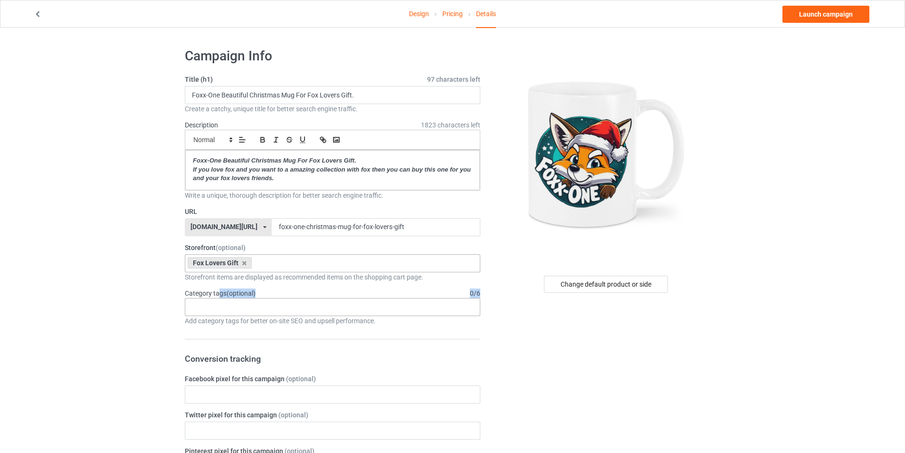
drag, startPoint x: 217, startPoint y: 297, endPoint x: 217, endPoint y: 310, distance: 13.3
click at [218, 301] on div "Category tags (optional) 0 / 6 Age > 1-19 > 1 Age > 1-12 Months > 1 Month Age >…" at bounding box center [333, 306] width 296 height 37
click at [217, 311] on div "Age > [DEMOGRAPHIC_DATA] > 1 Age > [DEMOGRAPHIC_DATA] Months > 1 Month Age > [D…" at bounding box center [333, 307] width 296 height 18
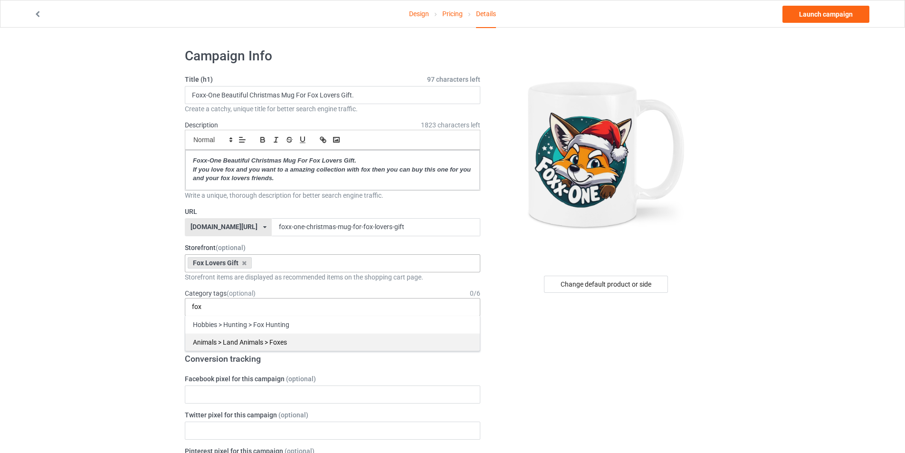
type input "fox"
click at [259, 343] on div "Animals > Land Animals > Foxes" at bounding box center [332, 342] width 295 height 18
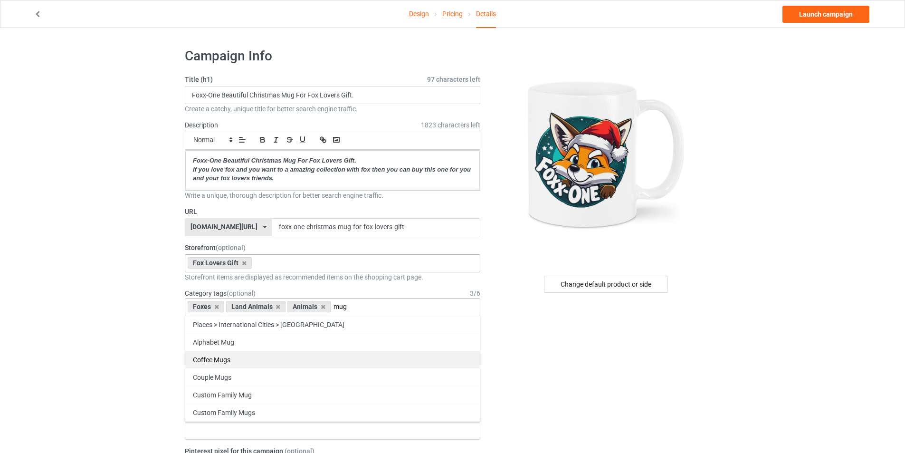
type input "mug"
click at [246, 362] on div "Coffee Mugs" at bounding box center [332, 360] width 295 height 18
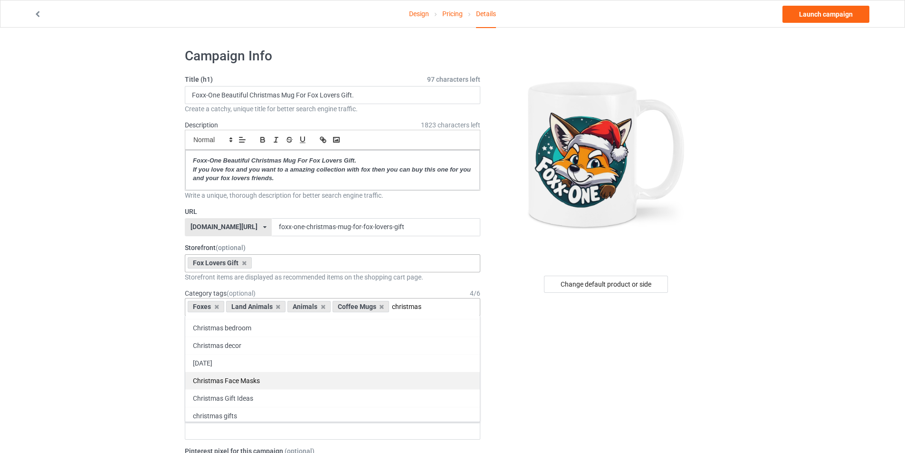
scroll to position [25, 0]
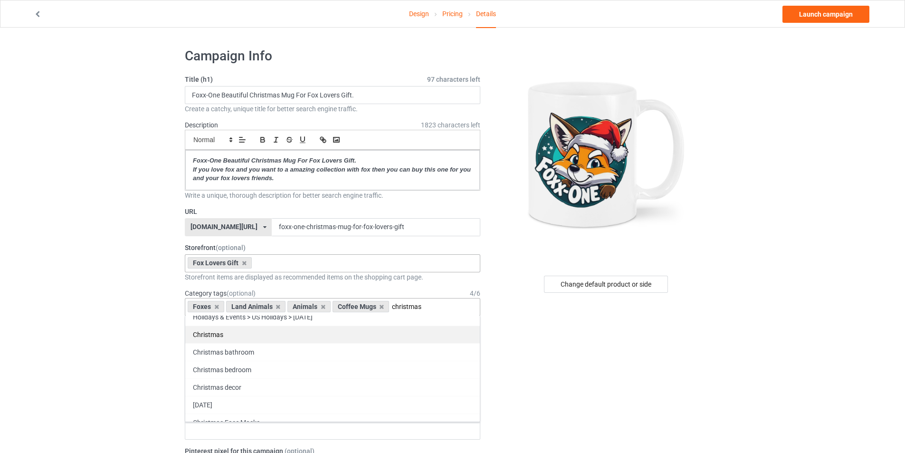
type input "christmas"
click at [230, 338] on div "Christmas" at bounding box center [332, 335] width 295 height 18
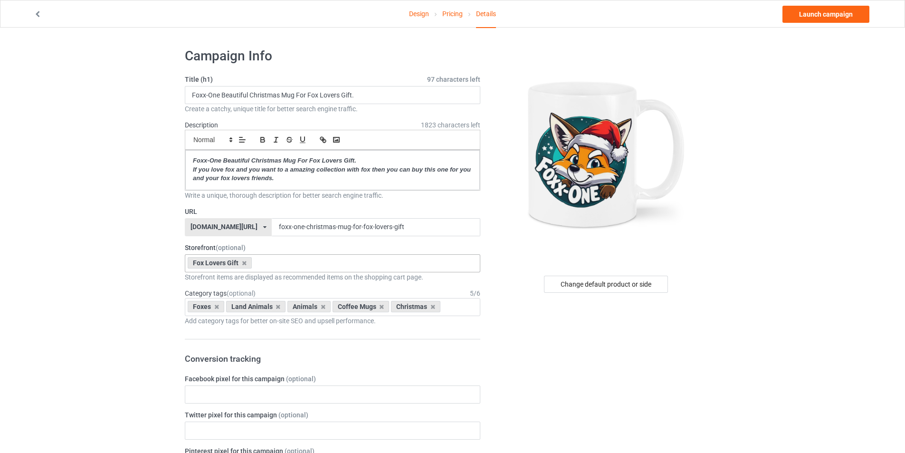
click at [839, 13] on link "Launch campaign" at bounding box center [826, 14] width 87 height 17
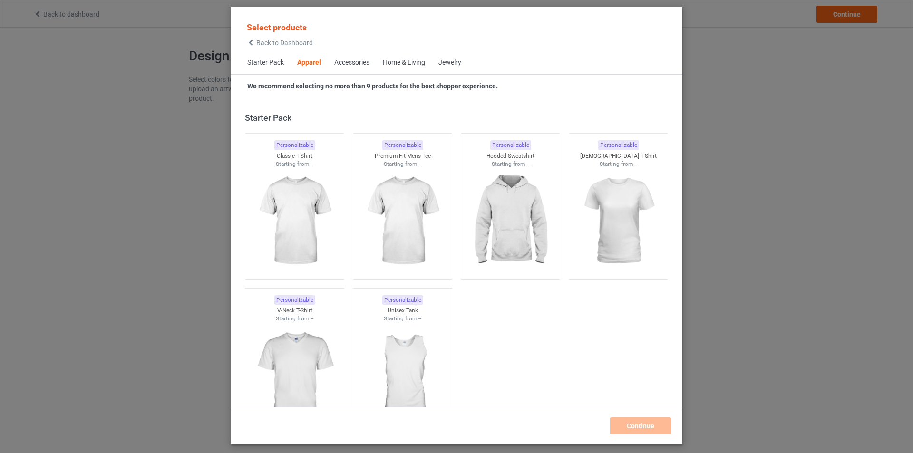
scroll to position [354, 0]
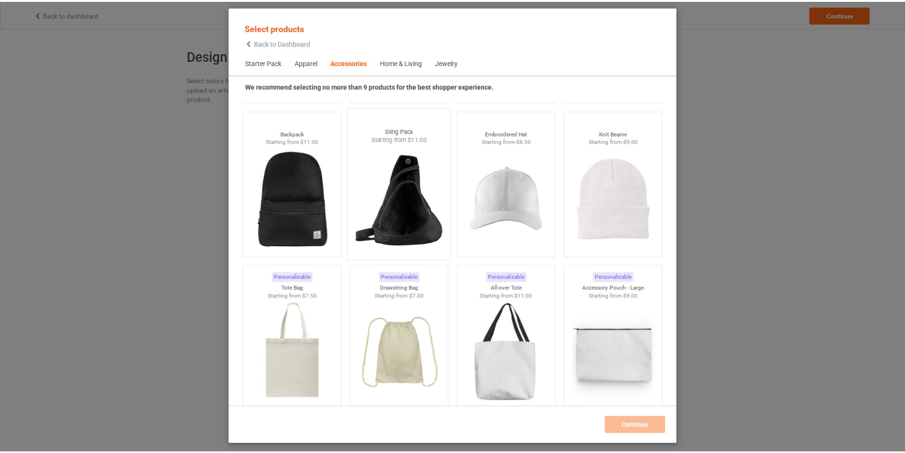
scroll to position [2778, 0]
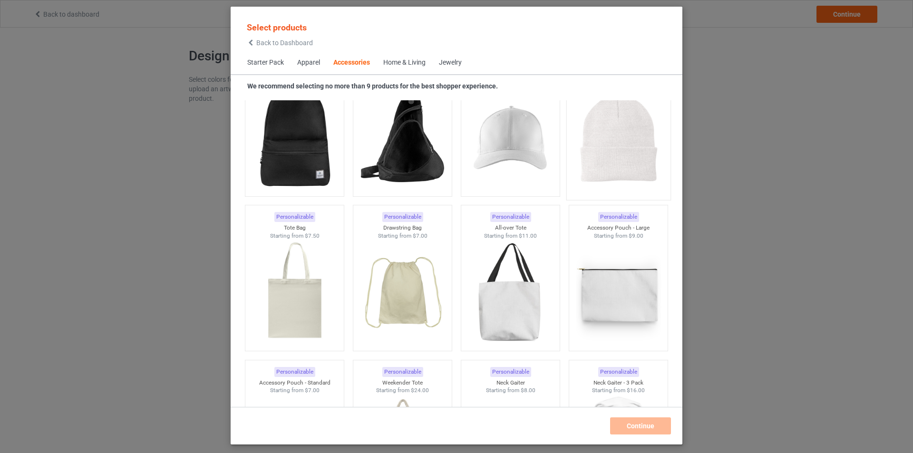
click at [587, 156] on img at bounding box center [617, 139] width 89 height 112
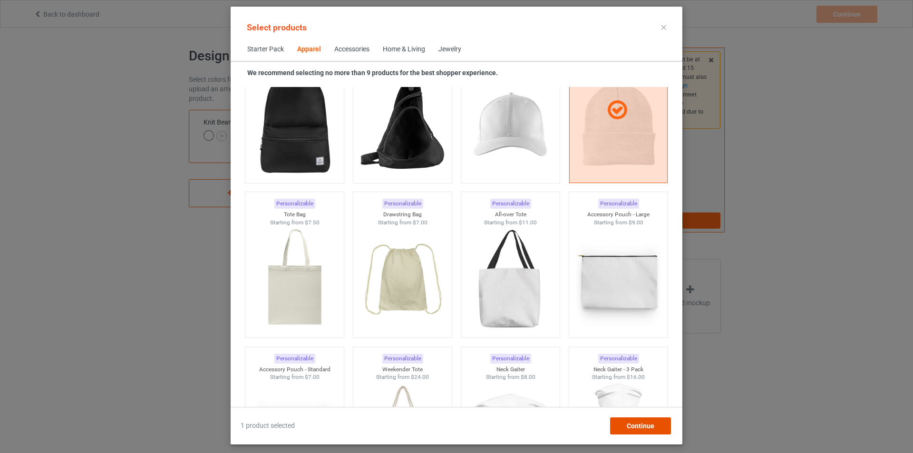
click at [642, 423] on span "Continue" at bounding box center [640, 426] width 28 height 8
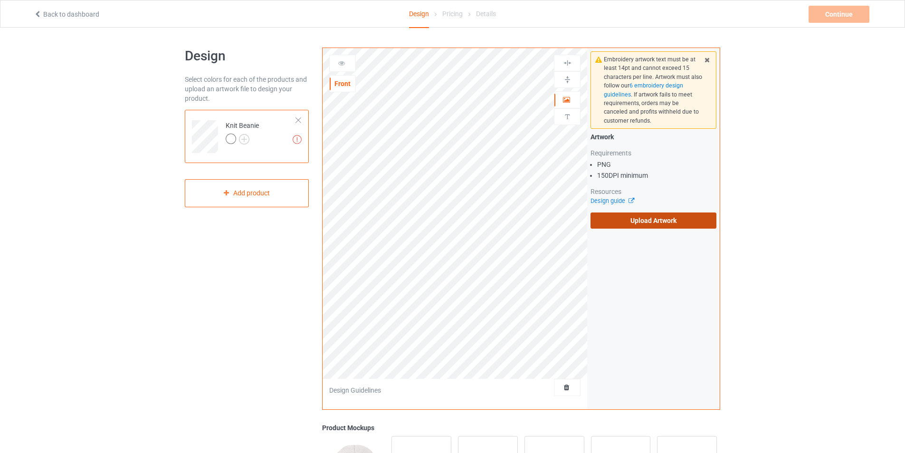
click at [626, 225] on label "Upload Artwork" at bounding box center [654, 220] width 126 height 16
click at [0, 0] on input "Upload Artwork" at bounding box center [0, 0] width 0 height 0
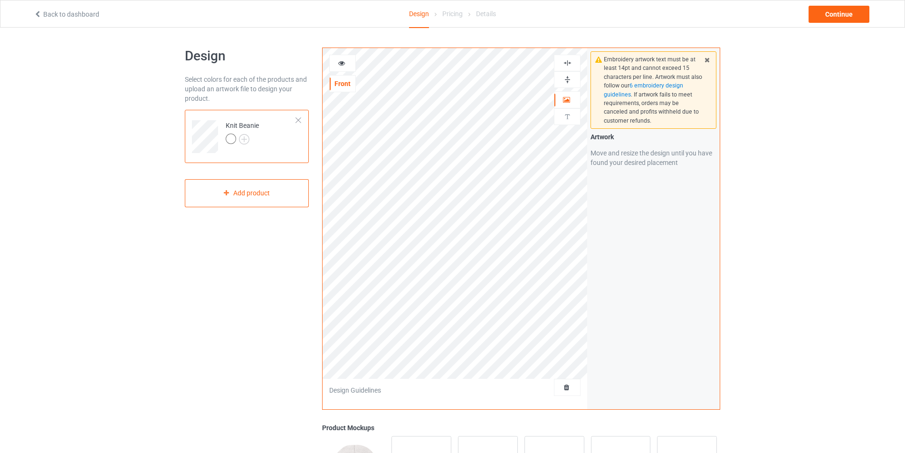
click at [341, 65] on icon at bounding box center [342, 61] width 8 height 7
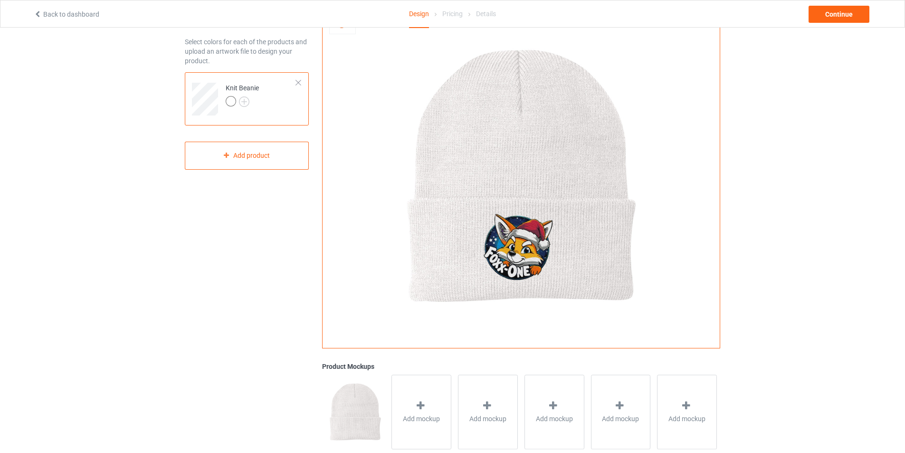
scroll to position [95, 0]
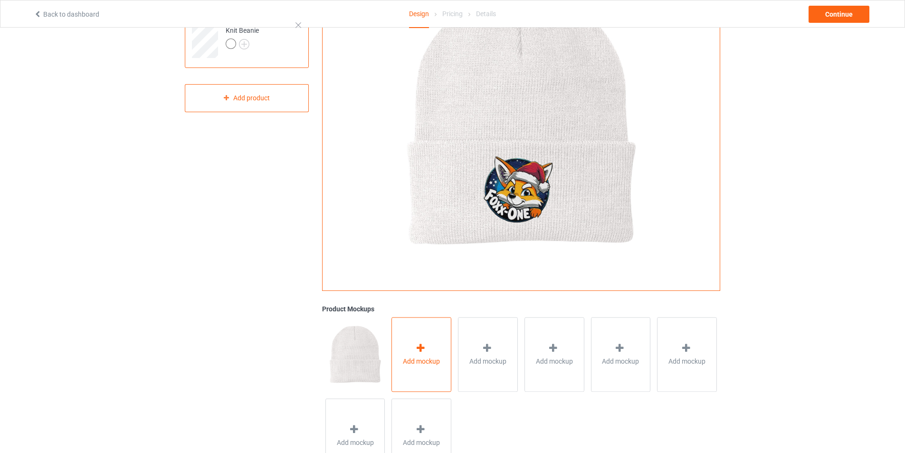
click at [441, 343] on div "Add mockup" at bounding box center [422, 354] width 60 height 75
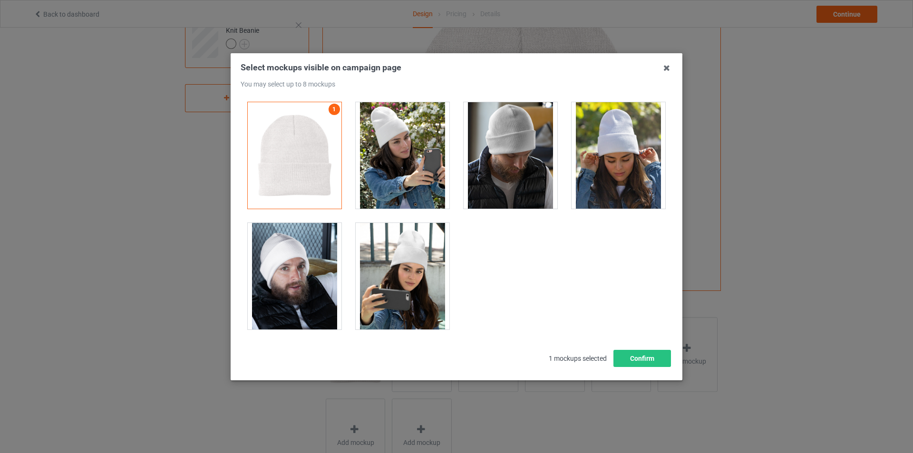
click at [394, 167] on div at bounding box center [403, 155] width 94 height 106
click at [482, 166] on div at bounding box center [510, 155] width 94 height 106
click at [645, 171] on div at bounding box center [618, 155] width 94 height 106
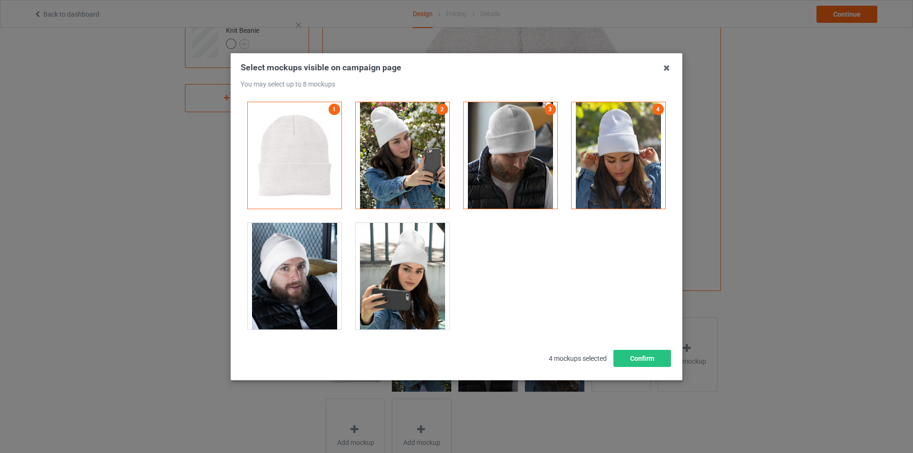
click at [279, 299] on div at bounding box center [295, 276] width 94 height 106
click at [381, 294] on div at bounding box center [403, 276] width 94 height 106
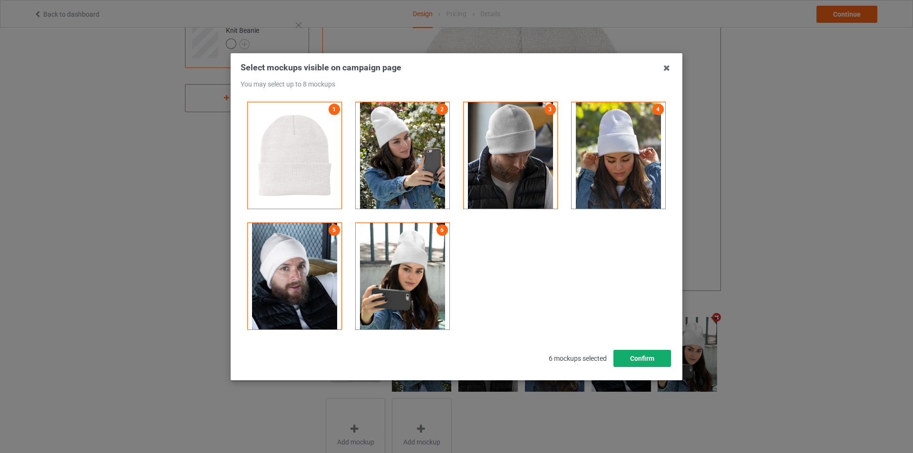
click at [649, 358] on button "Confirm" at bounding box center [642, 358] width 58 height 17
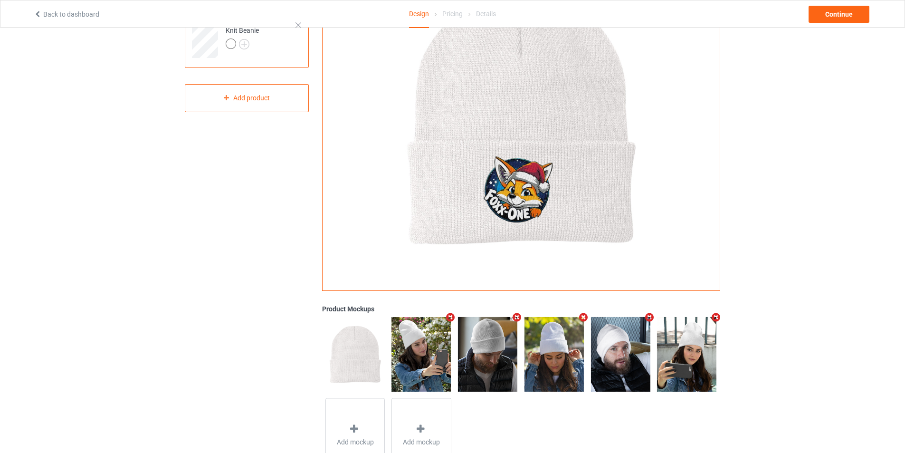
click at [487, 288] on div at bounding box center [521, 121] width 397 height 337
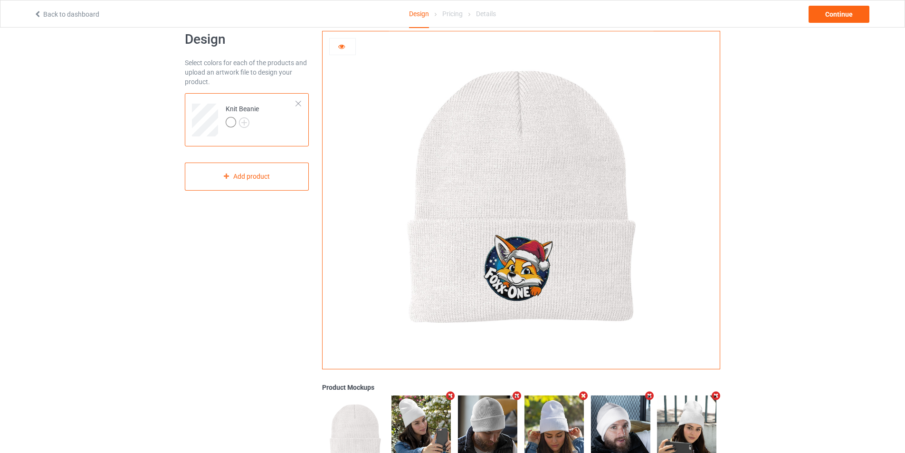
scroll to position [0, 0]
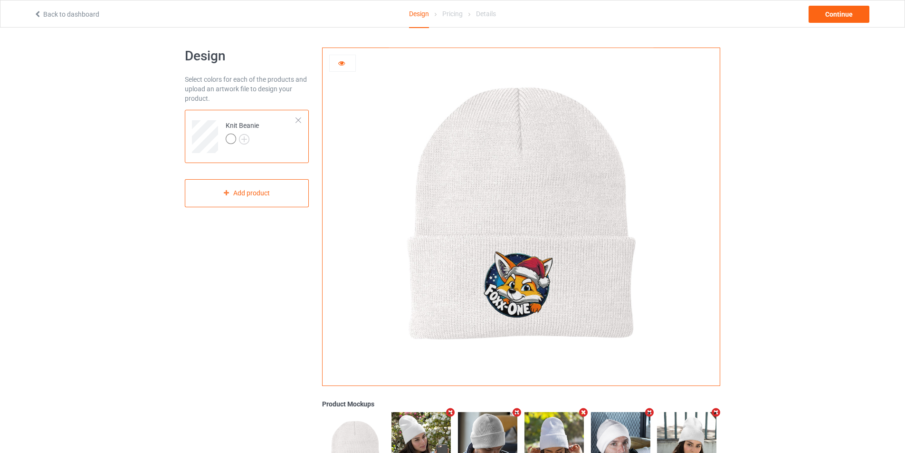
click at [344, 64] on icon at bounding box center [342, 61] width 8 height 7
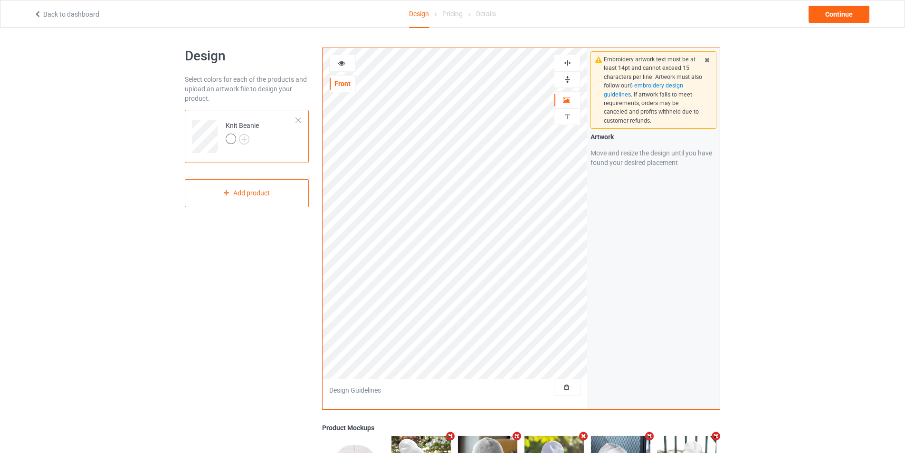
click at [566, 82] on img at bounding box center [567, 79] width 9 height 9
click at [567, 65] on img at bounding box center [567, 62] width 9 height 9
click at [570, 80] on img at bounding box center [567, 79] width 9 height 9
click at [570, 62] on img at bounding box center [567, 62] width 9 height 9
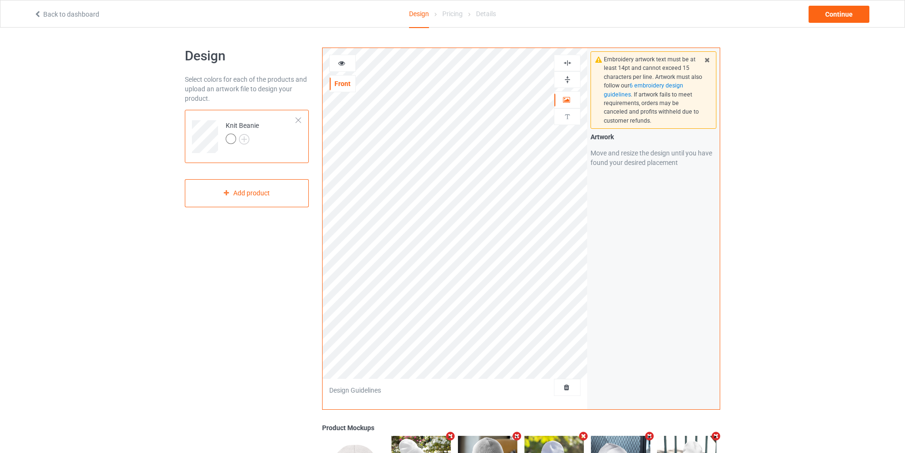
click at [346, 65] on icon at bounding box center [342, 61] width 8 height 7
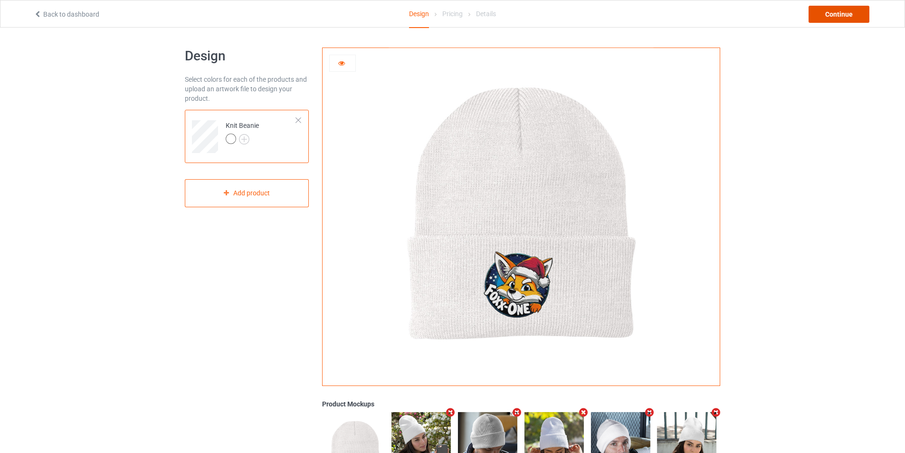
click at [833, 19] on div "Continue" at bounding box center [839, 14] width 61 height 17
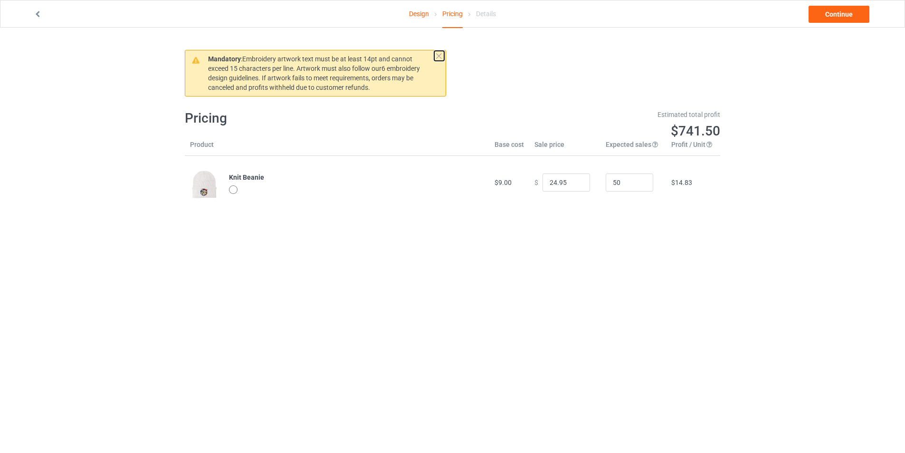
click at [437, 55] on button at bounding box center [439, 56] width 10 height 10
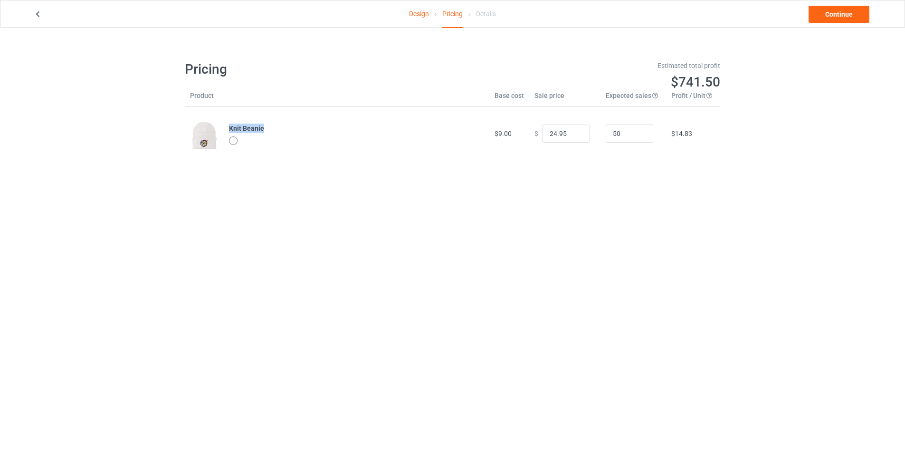
drag, startPoint x: 229, startPoint y: 128, endPoint x: 273, endPoint y: 130, distance: 44.7
click at [273, 130] on td "Knit Beanie" at bounding box center [357, 133] width 266 height 53
copy b "Knit Beanie"
click at [423, 17] on link "Design" at bounding box center [419, 13] width 20 height 27
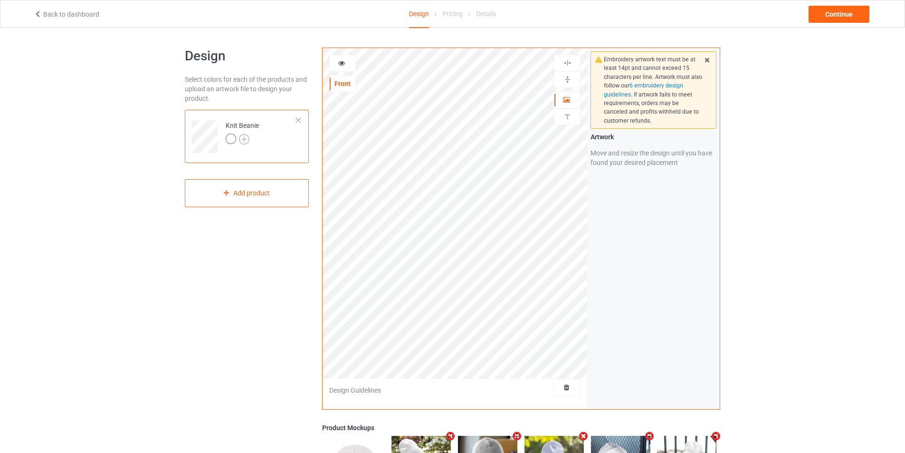
click at [243, 138] on img at bounding box center [244, 139] width 10 height 10
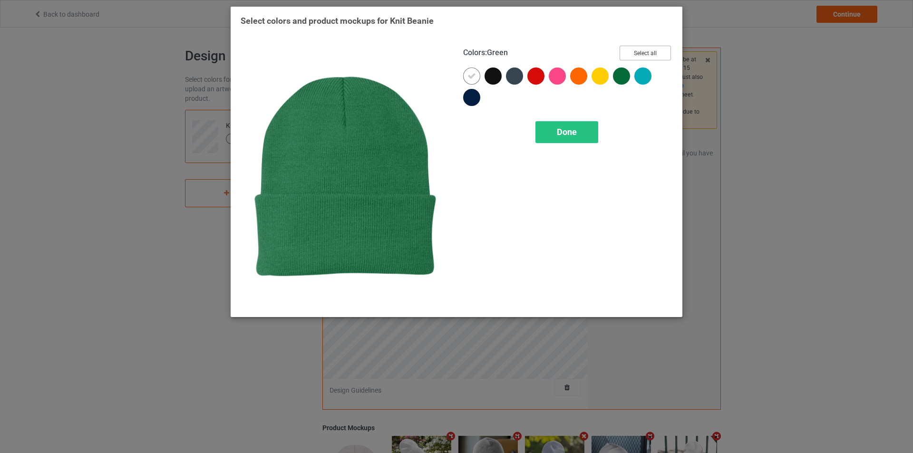
click at [645, 56] on button "Select all" at bounding box center [644, 53] width 51 height 15
click at [587, 128] on div "Done" at bounding box center [566, 132] width 63 height 22
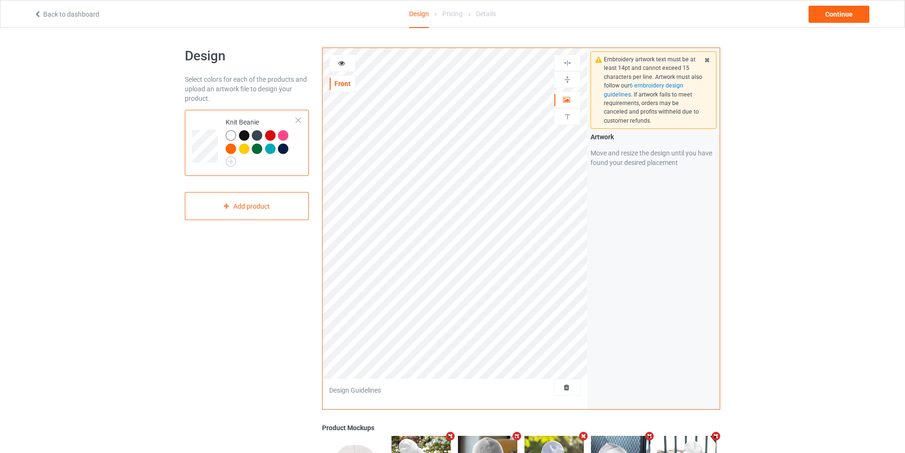
click at [343, 63] on icon at bounding box center [342, 61] width 8 height 7
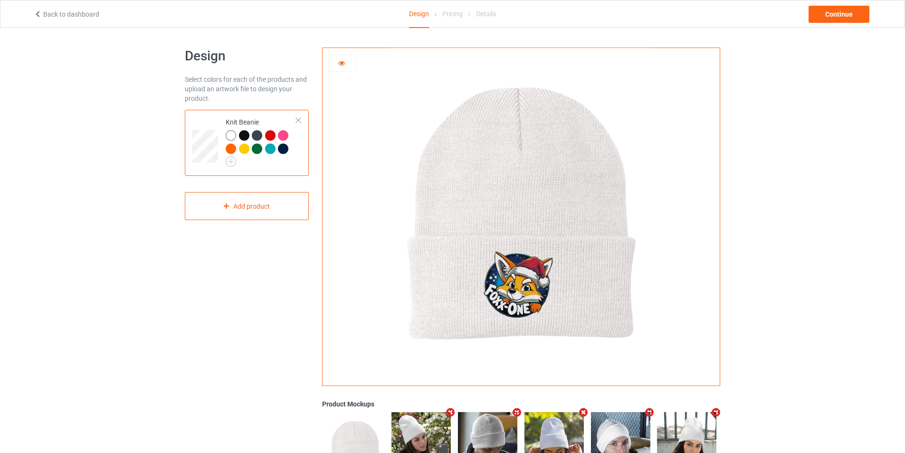
click at [247, 136] on div at bounding box center [244, 135] width 10 height 10
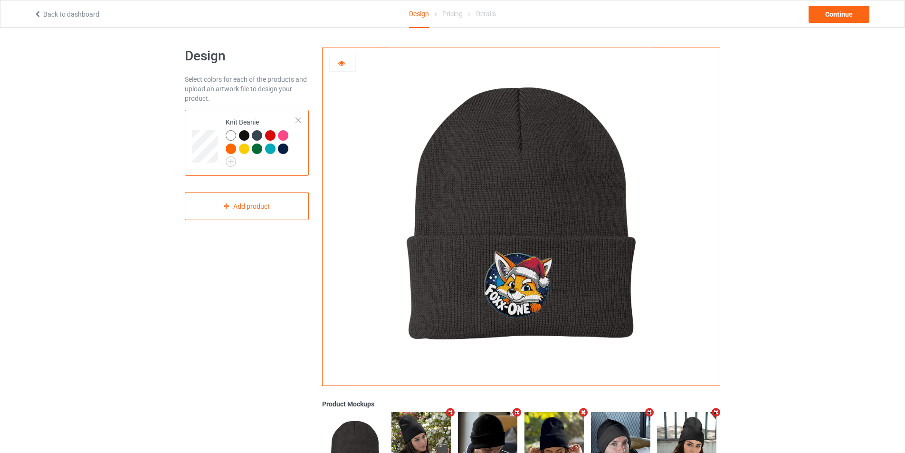
click at [258, 137] on div at bounding box center [257, 135] width 10 height 10
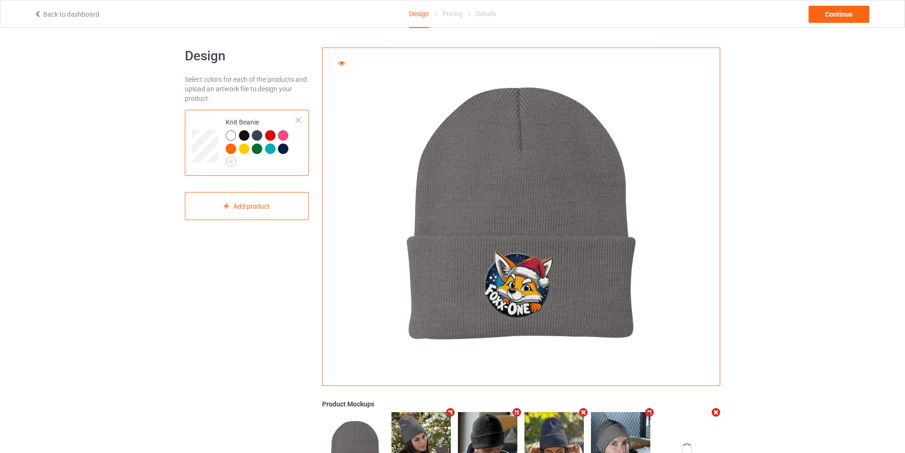
click at [227, 136] on div at bounding box center [231, 135] width 10 height 10
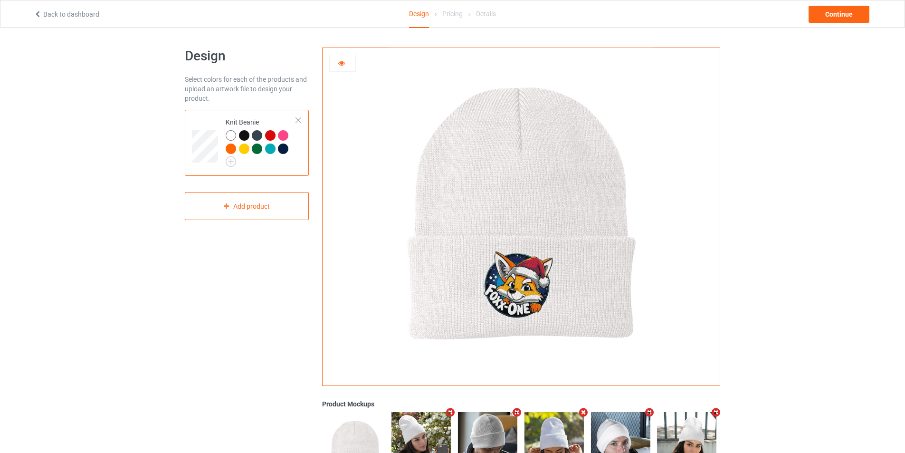
click at [288, 236] on div "Design Select colors for each of the products and upload an artwork file to des…" at bounding box center [246, 309] width 137 height 537
click at [831, 19] on div "Continue" at bounding box center [839, 14] width 61 height 17
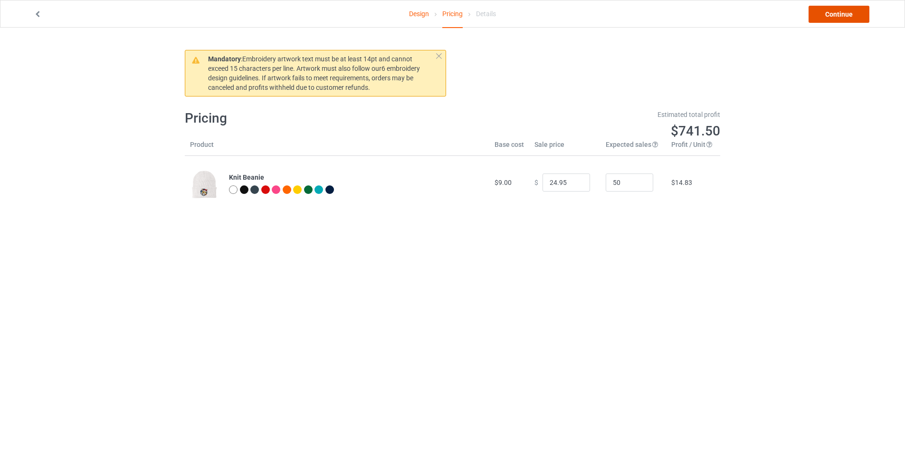
click at [832, 16] on link "Continue" at bounding box center [839, 14] width 61 height 17
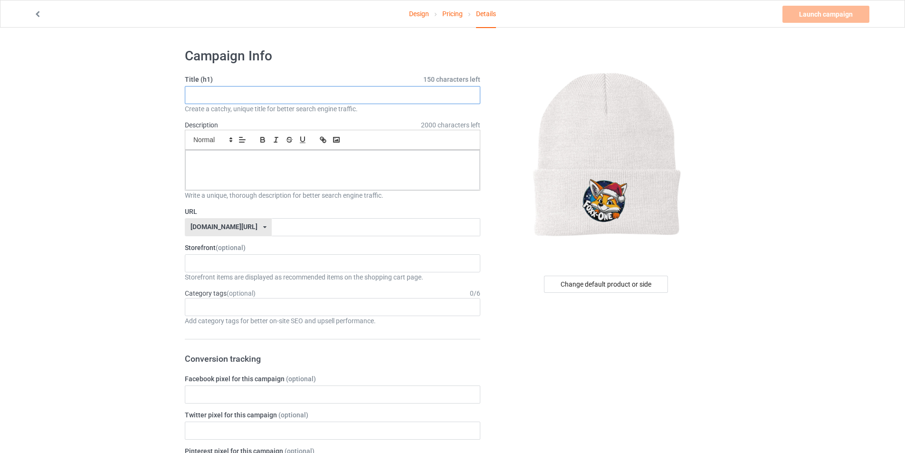
click at [368, 99] on input "text" at bounding box center [333, 95] width 296 height 18
paste input "Knit Beanie"
type input "Amazing Christmas Knit Beanie For Fox Lovers Gift."
click at [360, 179] on div at bounding box center [332, 170] width 295 height 40
click at [356, 226] on input "text" at bounding box center [376, 227] width 208 height 18
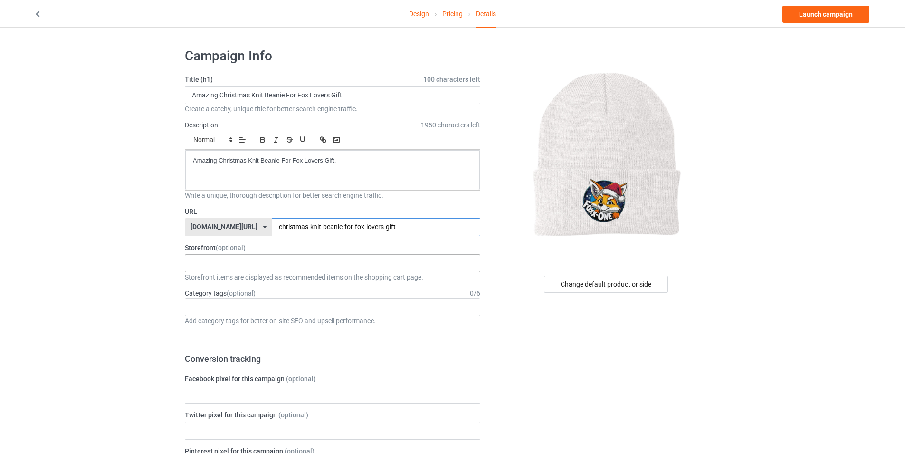
type input "christmas-knit-beanie-for-fox-lovers-gift"
click at [340, 265] on div "Sewing Lovers Gift Bear Lovers Gift Golden Retriever Lovers Gift Dolphins Fashi…" at bounding box center [333, 263] width 296 height 18
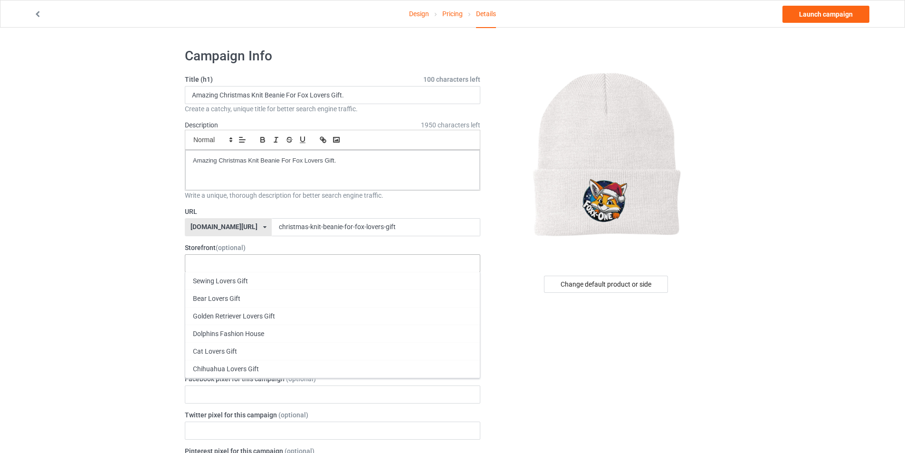
scroll to position [48, 0]
click at [294, 406] on div "Fox Lovers Gift" at bounding box center [332, 409] width 295 height 18
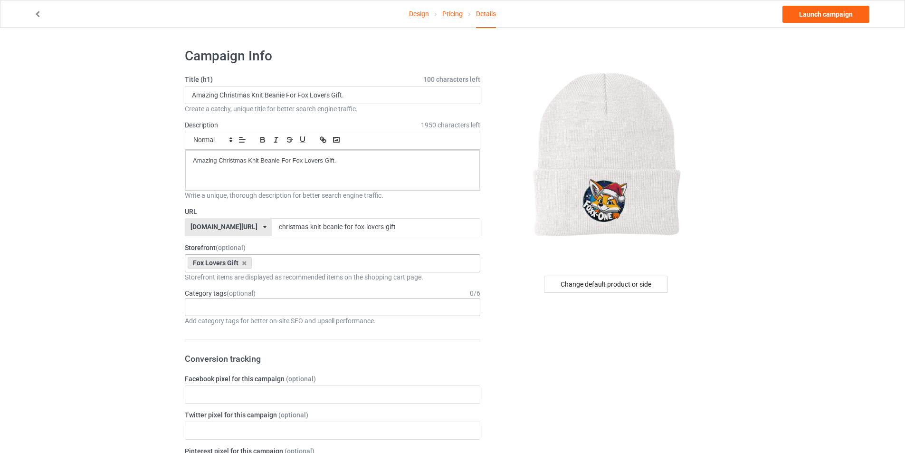
click at [240, 309] on div "Age > 1-19 > 1 Age > 1-12 Months > 1 Month Age > 1-12 Months Age > 1-19 Age > 1…" at bounding box center [333, 307] width 296 height 18
type input "k"
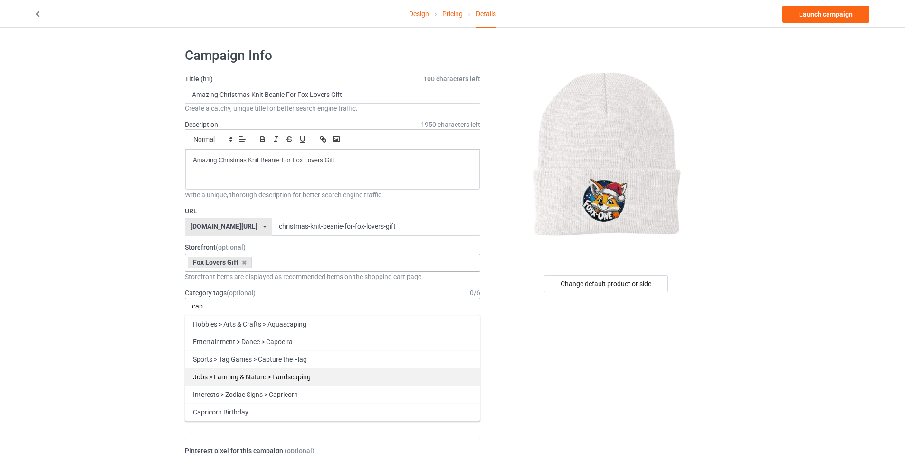
scroll to position [0, 0]
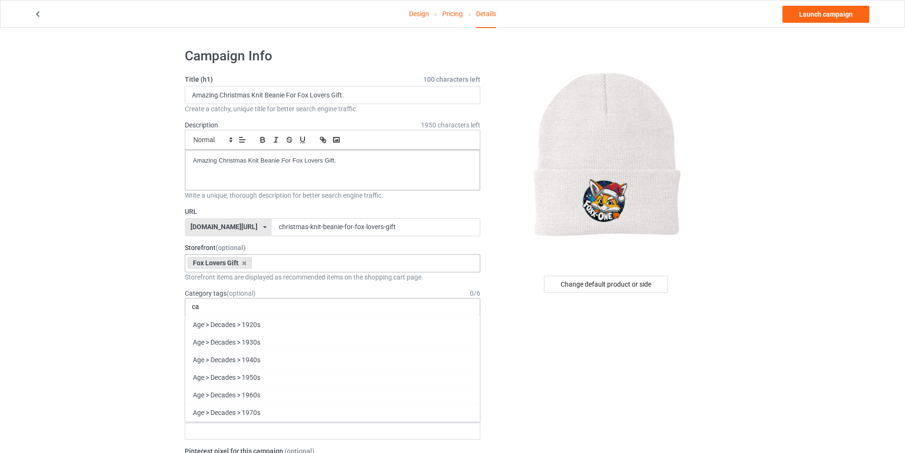
type input "c"
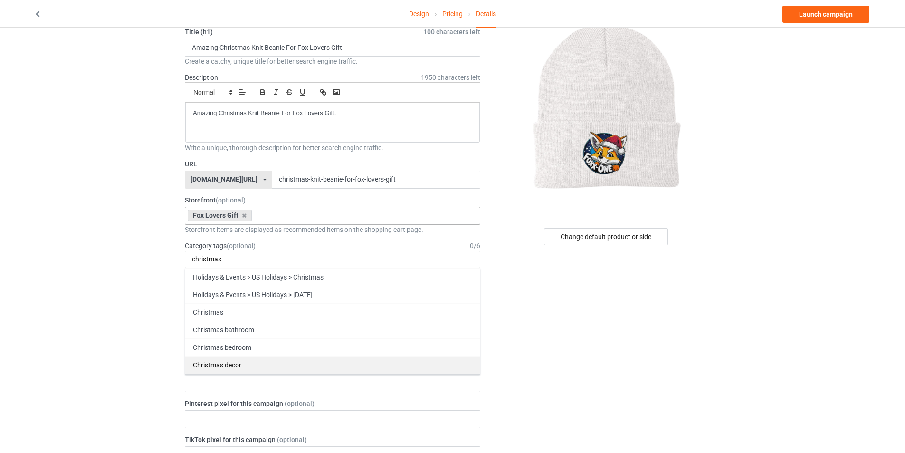
scroll to position [48, 0]
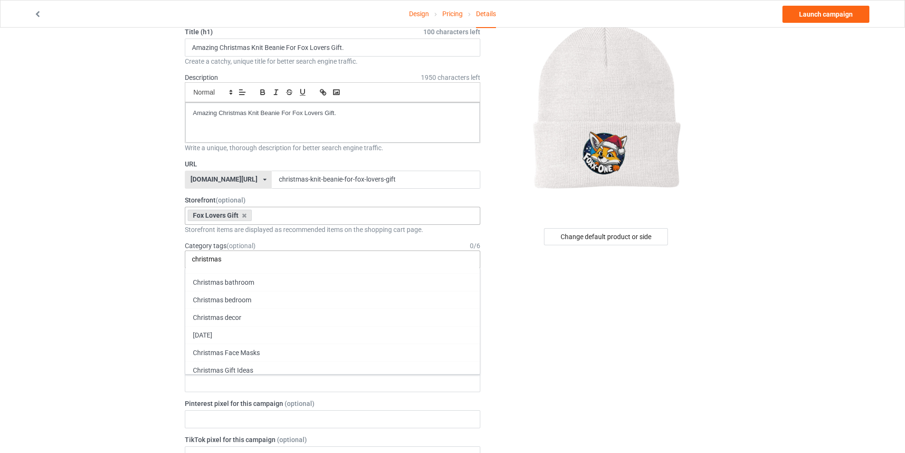
type input "christmas"
click at [260, 384] on div "christmas gifts" at bounding box center [332, 388] width 295 height 18
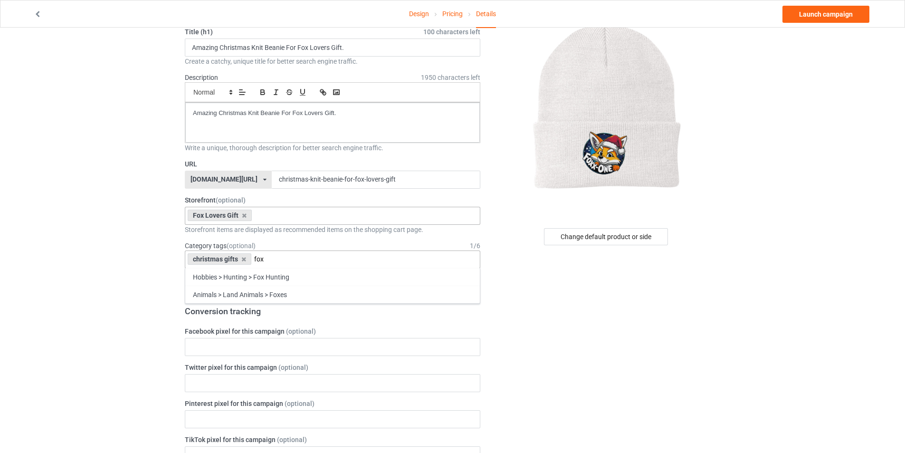
scroll to position [0, 0]
type input "fox"
click at [330, 299] on div "Animals > Land Animals > Foxes" at bounding box center [332, 295] width 295 height 18
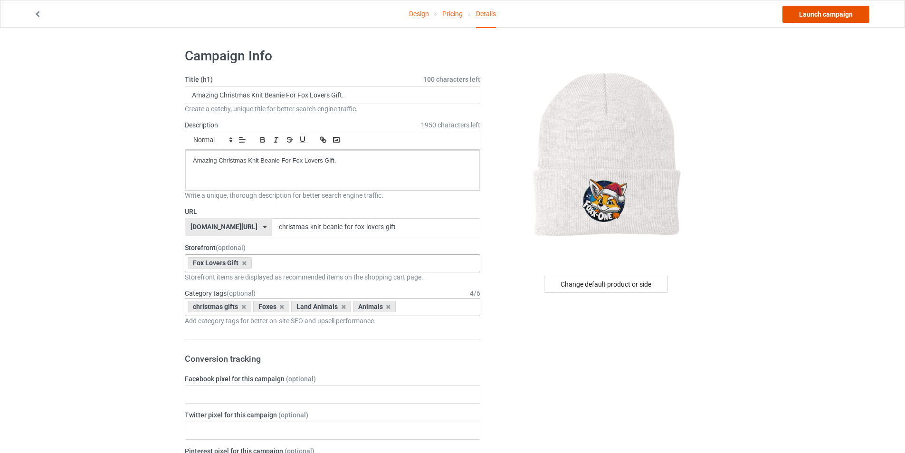
click at [815, 14] on link "Launch campaign" at bounding box center [826, 14] width 87 height 17
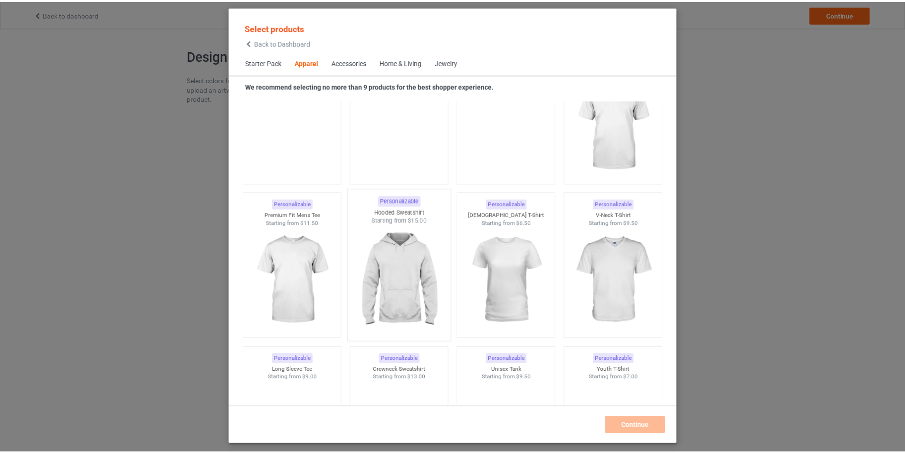
scroll to position [497, 0]
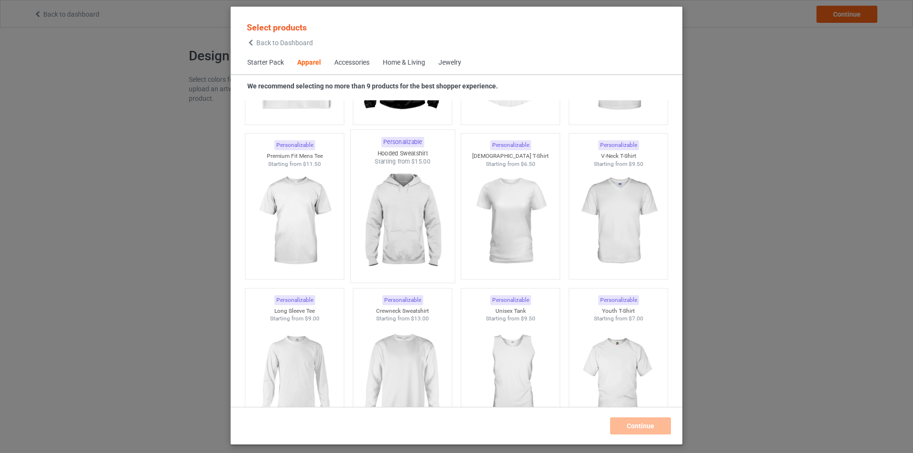
click at [399, 263] on img at bounding box center [401, 222] width 89 height 112
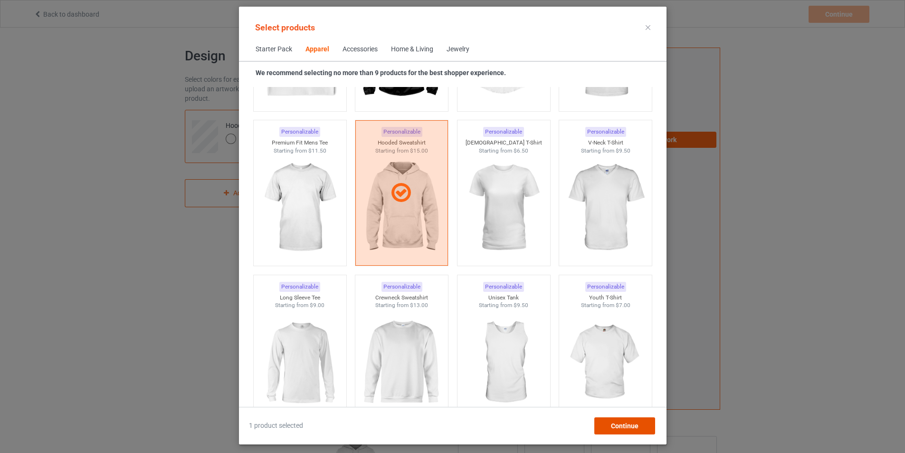
click at [646, 420] on div "Continue" at bounding box center [624, 425] width 61 height 17
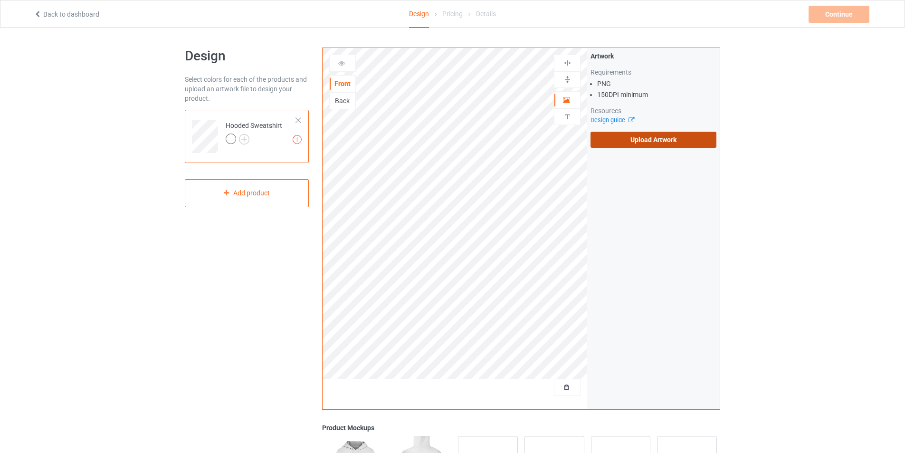
click at [655, 139] on label "Upload Artwork" at bounding box center [654, 140] width 126 height 16
click at [0, 0] on input "Upload Artwork" at bounding box center [0, 0] width 0 height 0
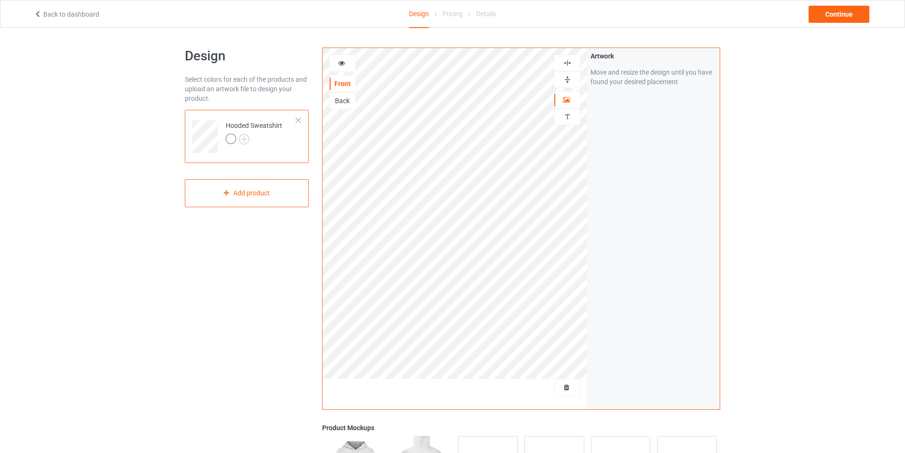
click at [570, 64] on img at bounding box center [567, 62] width 9 height 9
click at [344, 65] on icon at bounding box center [342, 61] width 8 height 7
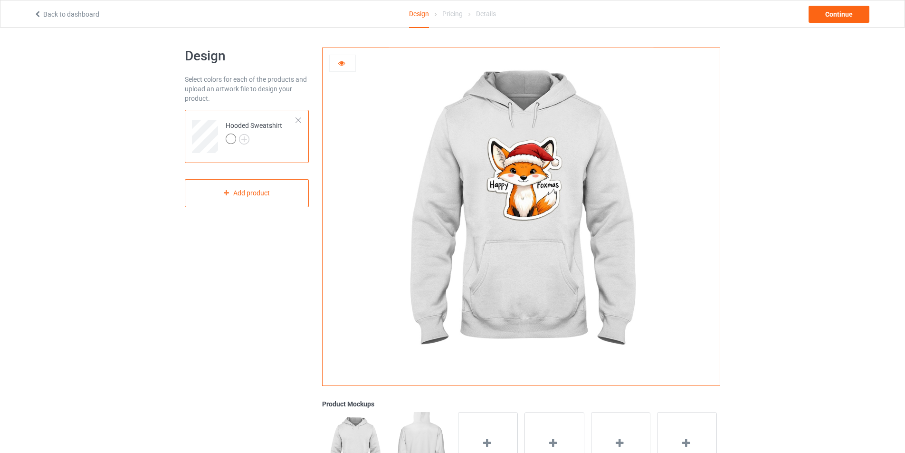
click at [342, 65] on icon at bounding box center [342, 61] width 8 height 7
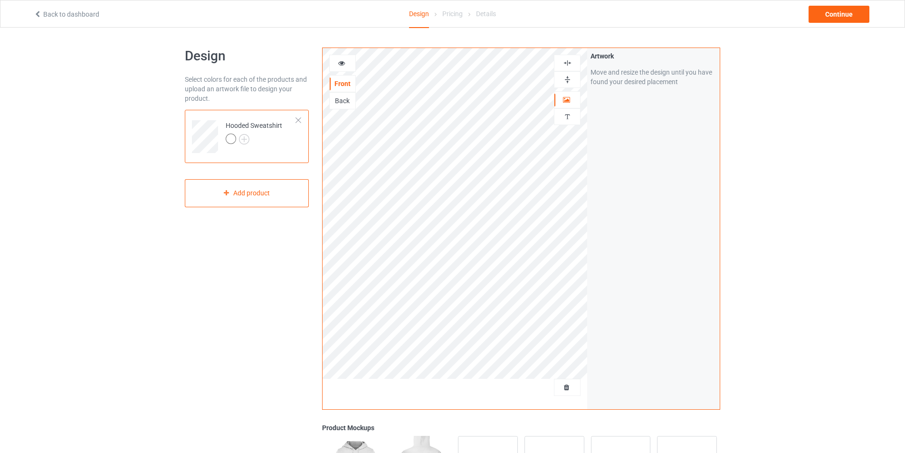
click at [341, 64] on icon at bounding box center [342, 61] width 8 height 7
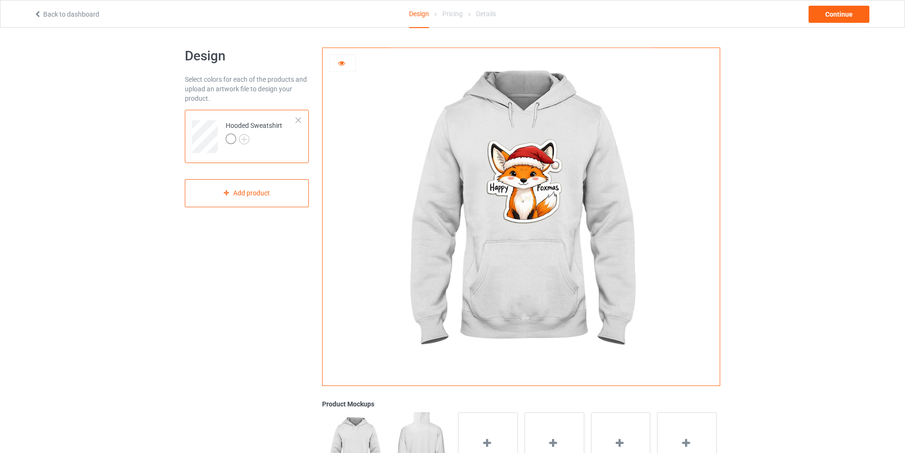
click at [341, 65] on icon at bounding box center [342, 61] width 8 height 7
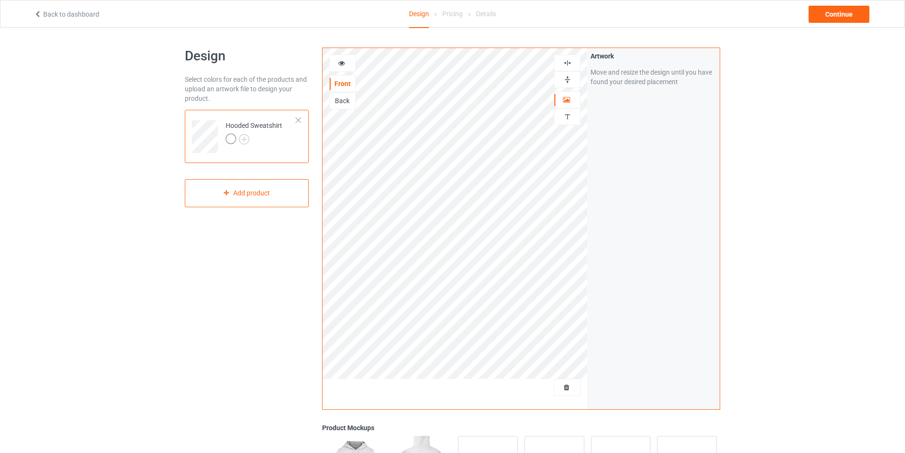
click at [342, 65] on icon at bounding box center [342, 61] width 8 height 7
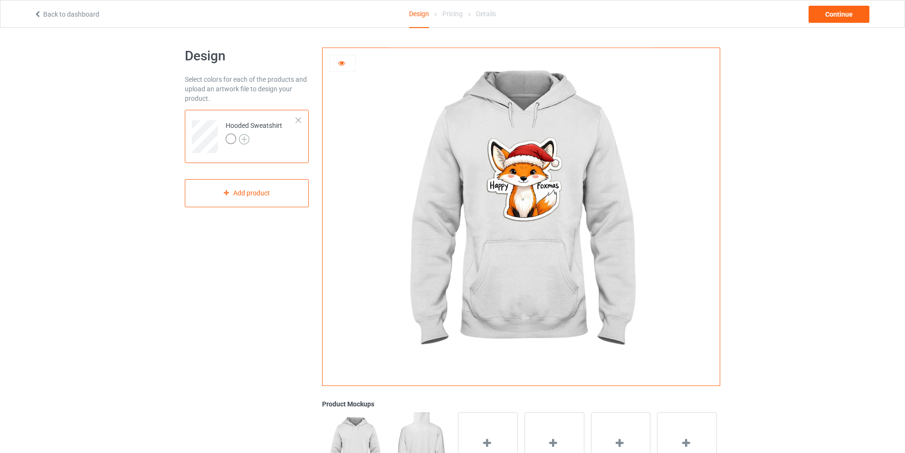
click at [246, 141] on img at bounding box center [244, 139] width 10 height 10
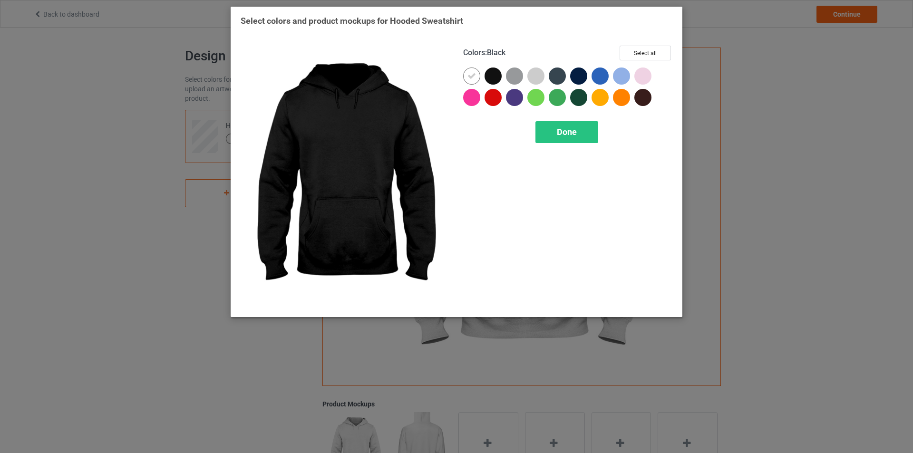
click at [494, 70] on div at bounding box center [492, 75] width 17 height 17
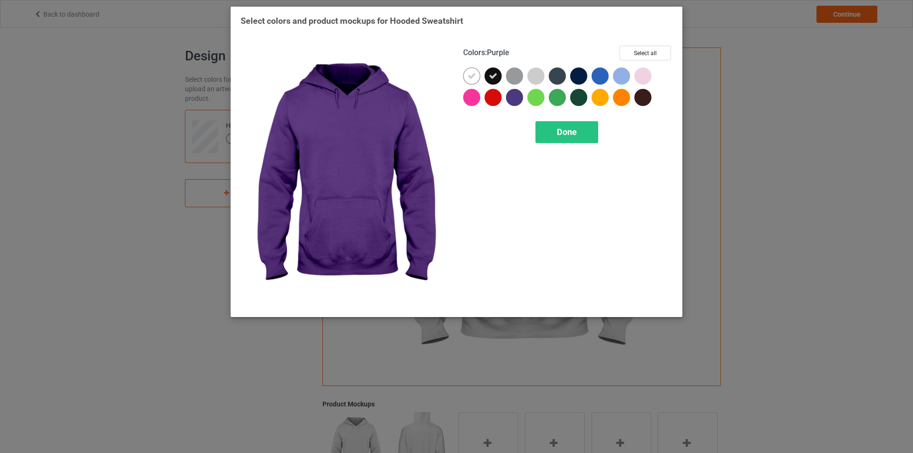
drag, startPoint x: 577, startPoint y: 135, endPoint x: 393, endPoint y: 152, distance: 184.7
click at [577, 135] on div "Done" at bounding box center [566, 132] width 63 height 22
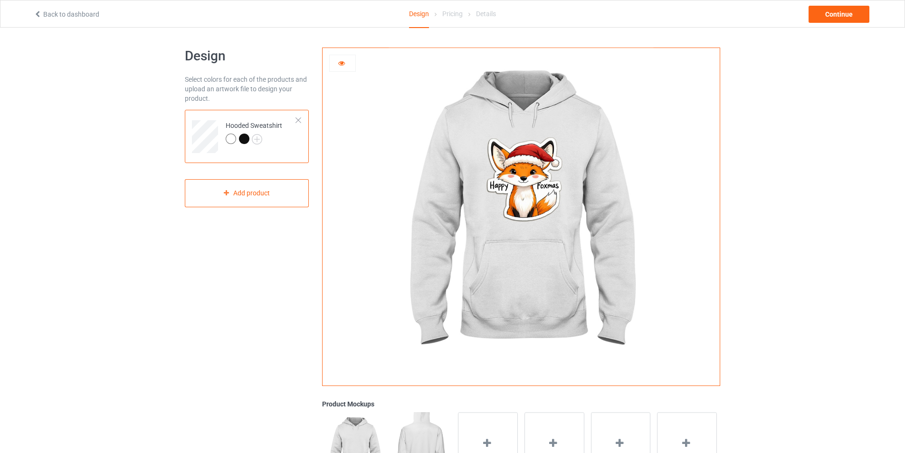
click at [248, 139] on div at bounding box center [244, 139] width 10 height 10
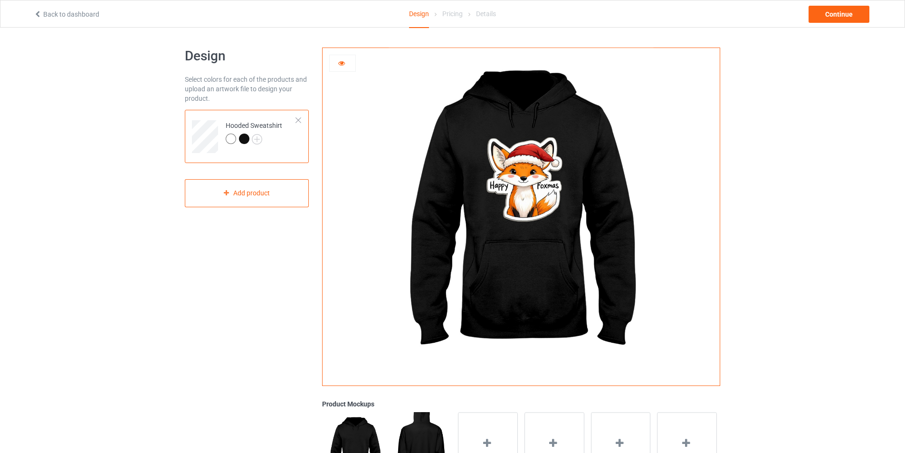
click at [231, 140] on div at bounding box center [231, 139] width 10 height 10
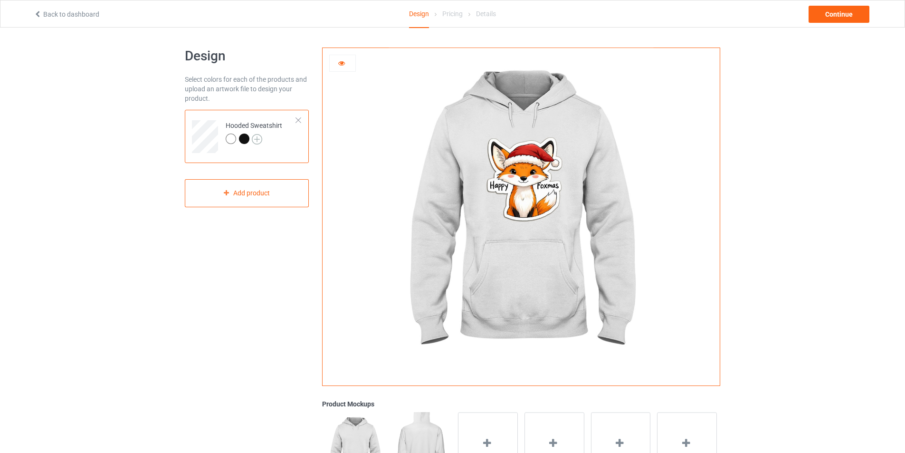
click at [258, 140] on img at bounding box center [257, 139] width 10 height 10
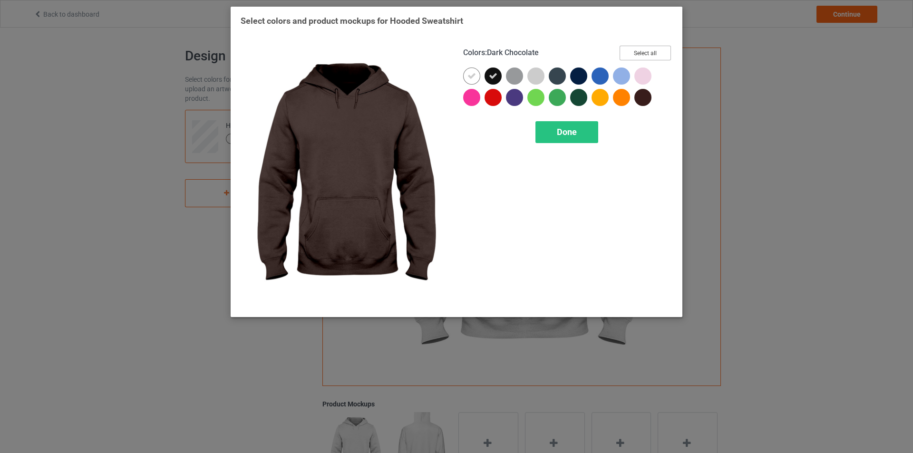
click at [655, 57] on button "Select all" at bounding box center [644, 53] width 51 height 15
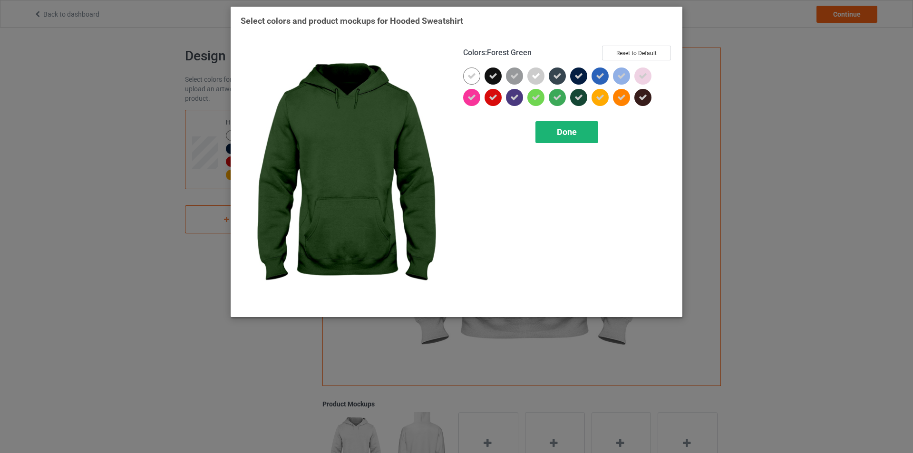
click at [575, 126] on div "Done" at bounding box center [566, 132] width 63 height 22
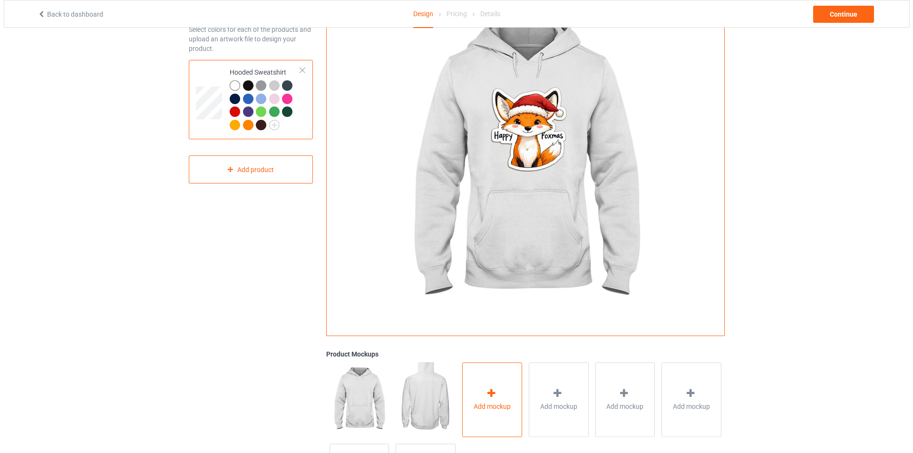
scroll to position [139, 0]
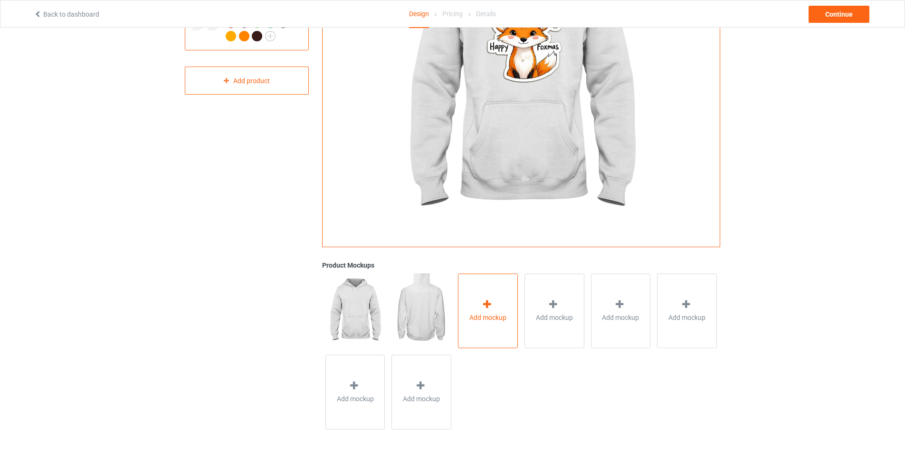
click at [489, 308] on icon at bounding box center [487, 304] width 12 height 10
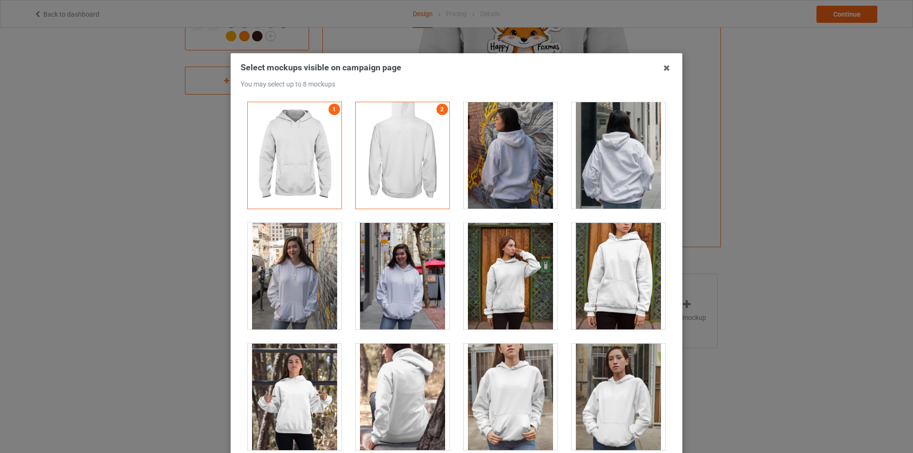
click at [283, 394] on div at bounding box center [295, 397] width 94 height 106
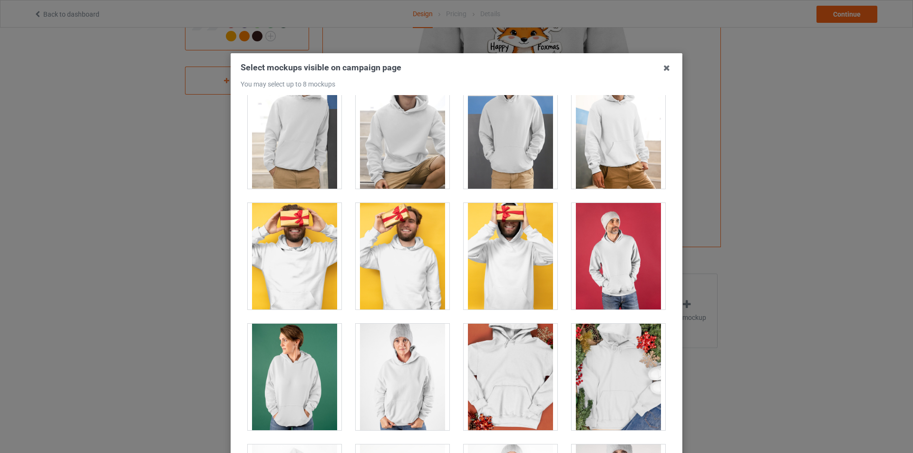
scroll to position [1711, 0]
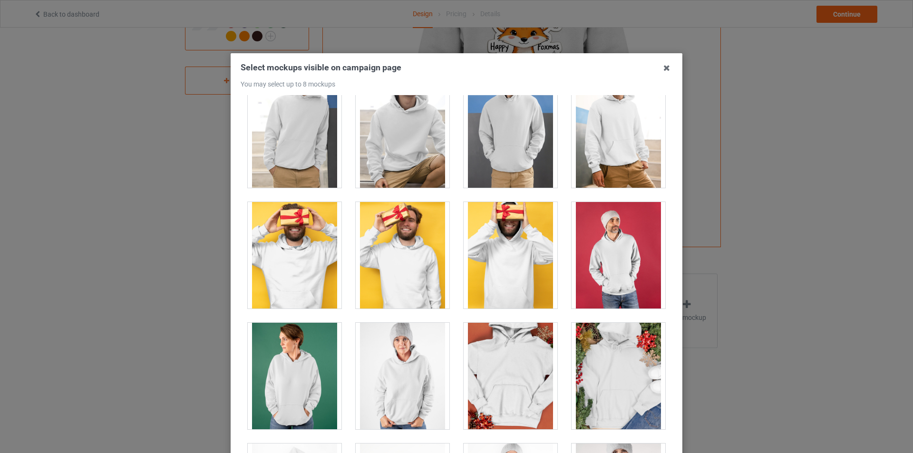
click at [409, 270] on div at bounding box center [403, 255] width 94 height 106
click at [383, 273] on div at bounding box center [403, 255] width 94 height 106
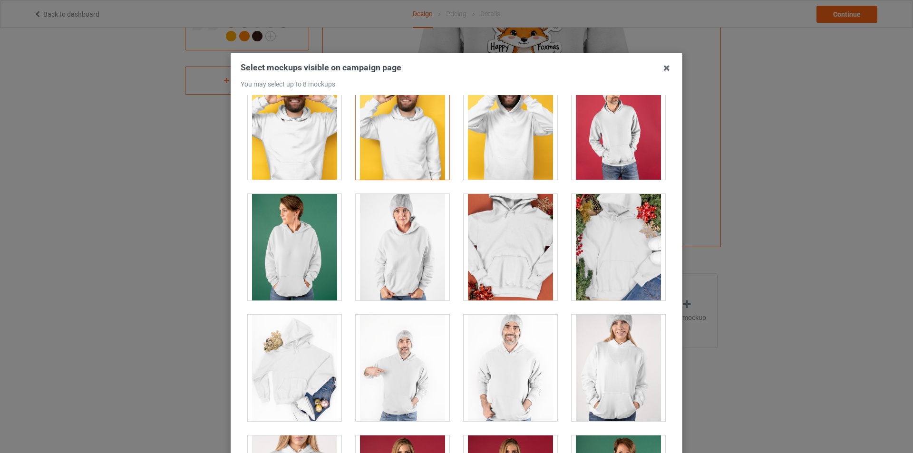
scroll to position [1854, 0]
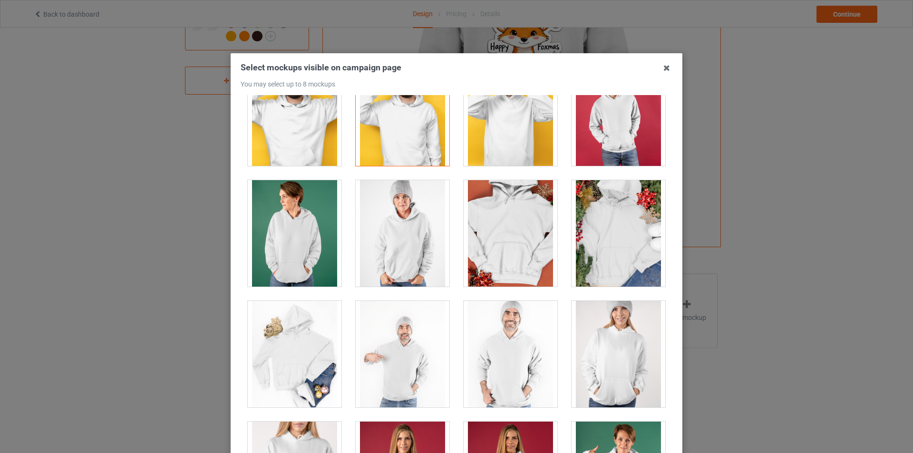
click at [609, 250] on div at bounding box center [618, 233] width 94 height 106
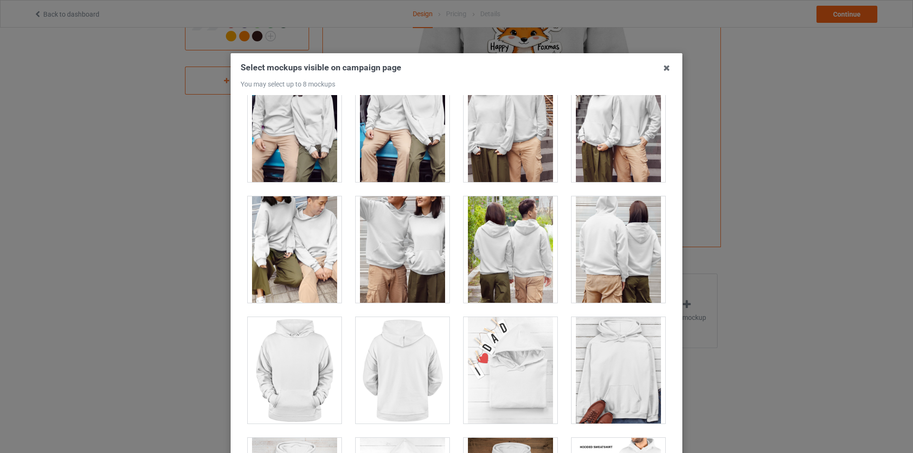
scroll to position [4277, 0]
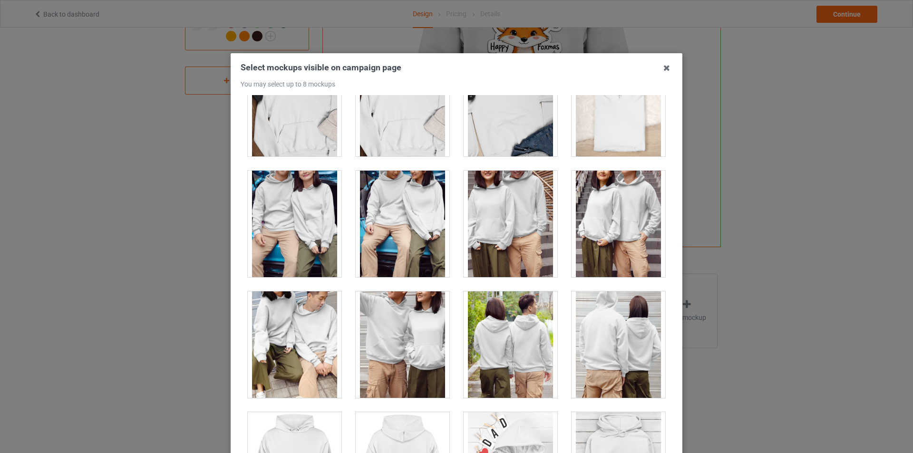
click at [308, 227] on div at bounding box center [295, 224] width 94 height 106
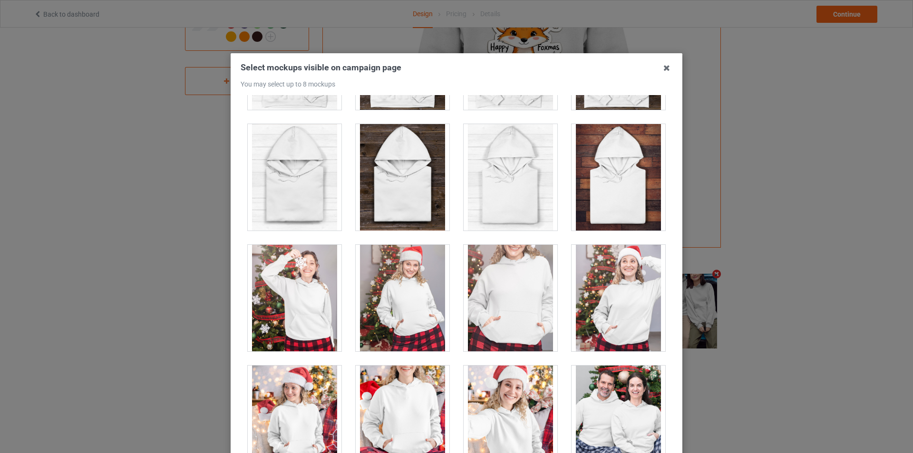
scroll to position [5941, 0]
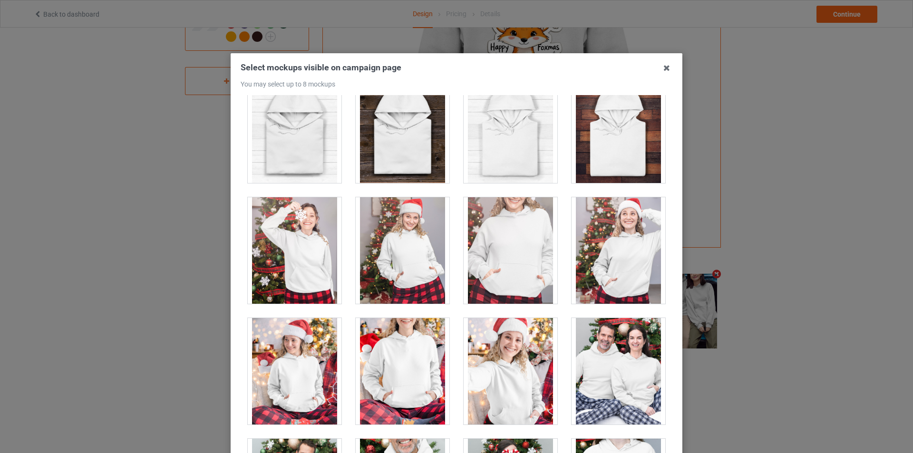
click at [424, 282] on div at bounding box center [403, 250] width 94 height 106
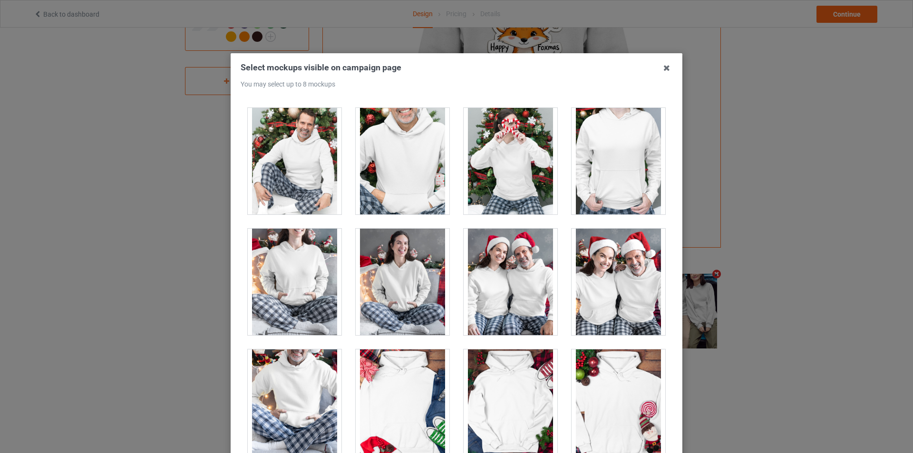
scroll to position [6274, 0]
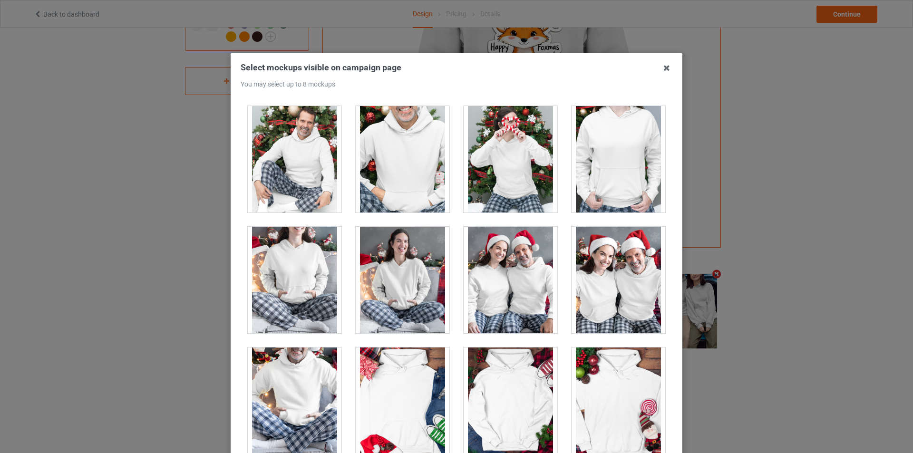
click at [520, 290] on div at bounding box center [510, 280] width 94 height 106
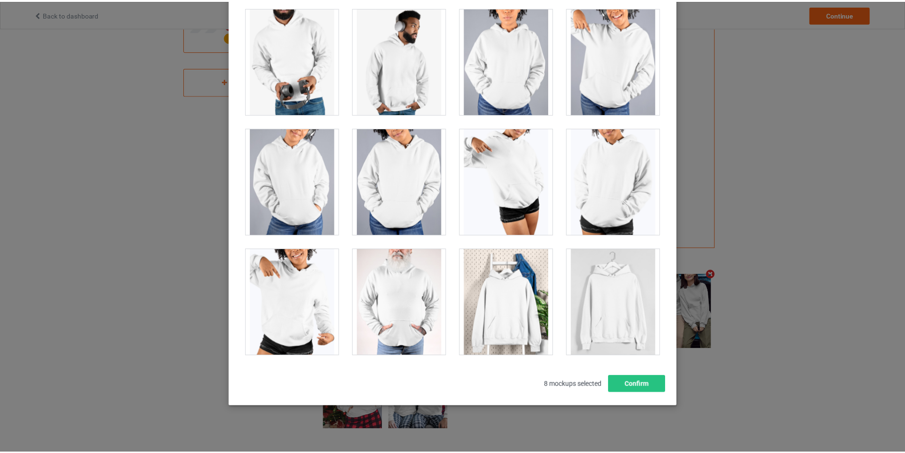
scroll to position [101, 0]
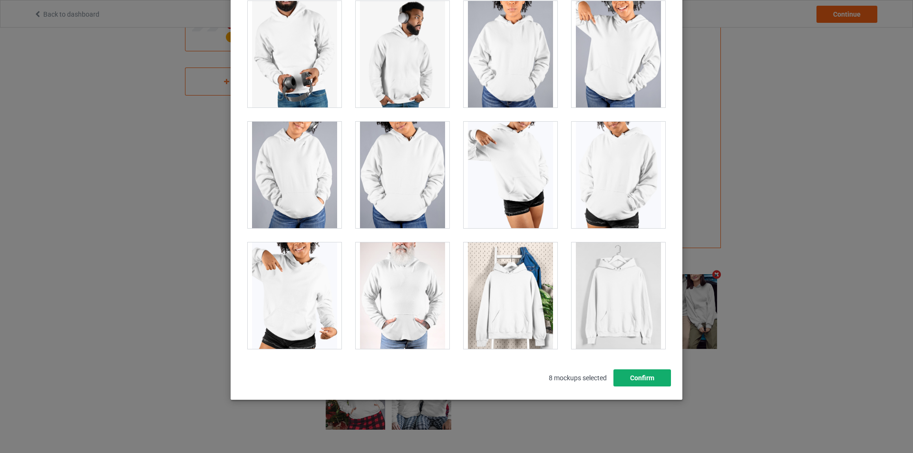
click at [628, 382] on button "Confirm" at bounding box center [642, 377] width 58 height 17
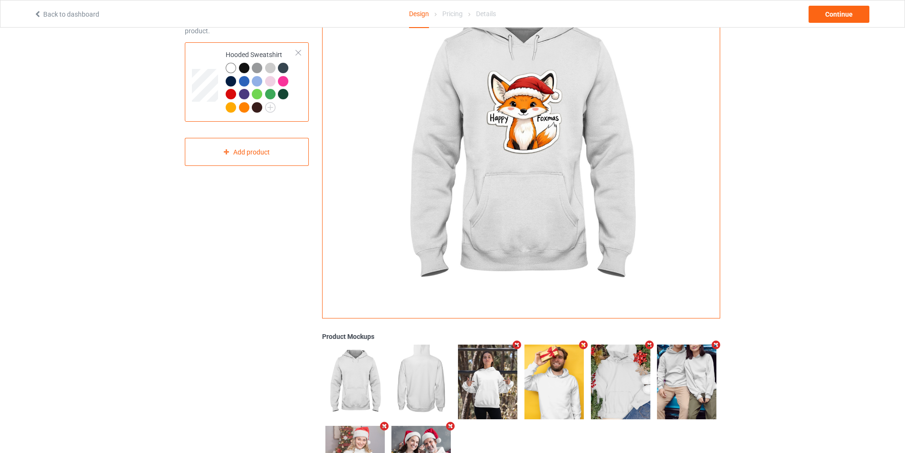
scroll to position [0, 0]
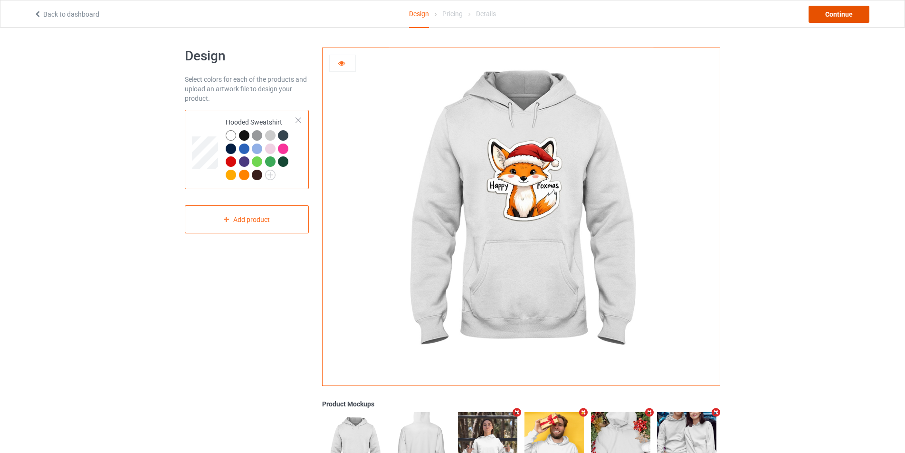
click at [837, 15] on div "Continue" at bounding box center [839, 14] width 61 height 17
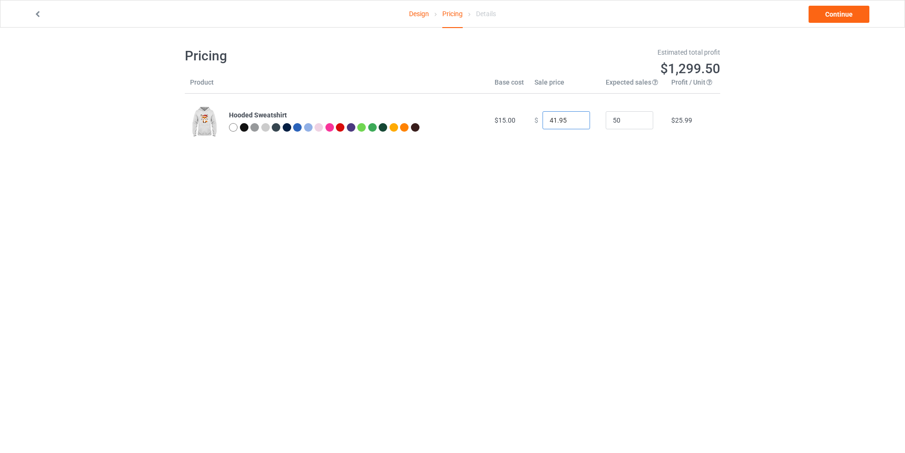
click at [574, 122] on input "41.95" at bounding box center [567, 120] width 48 height 18
type input "40.95"
click at [574, 124] on input "40.95" at bounding box center [567, 120] width 48 height 18
drag, startPoint x: 230, startPoint y: 114, endPoint x: 297, endPoint y: 114, distance: 67.5
click at [297, 114] on div "Hooded Sweatshirt" at bounding box center [356, 115] width 255 height 10
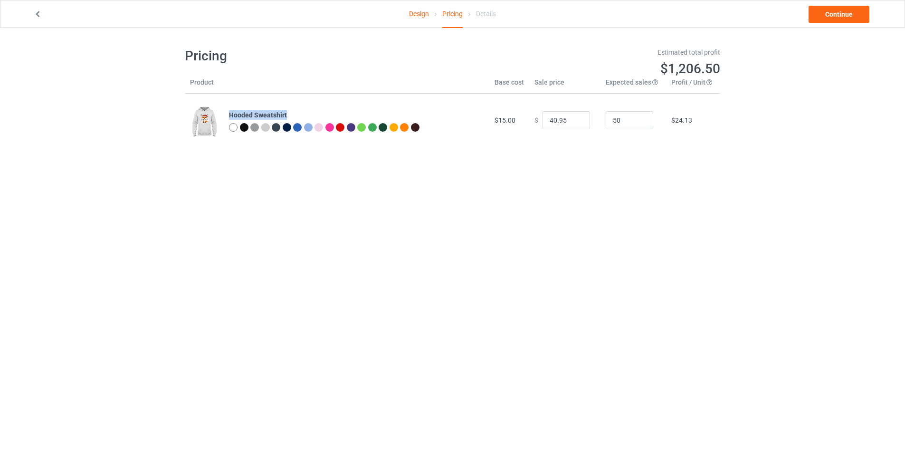
copy b "Hooded Sweatshirt"
click at [843, 12] on link "Continue" at bounding box center [839, 14] width 61 height 17
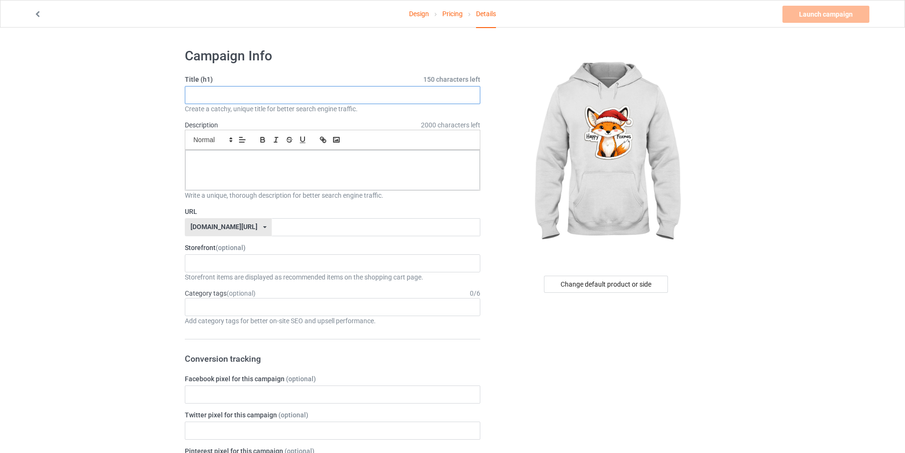
click at [233, 101] on input "text" at bounding box center [333, 95] width 296 height 18
paste input "Hooded Sweatshirt"
type input "Happy Foxmas Hooded Sweatshirt For Fox Lovers Gift."
click at [239, 166] on div at bounding box center [332, 170] width 295 height 40
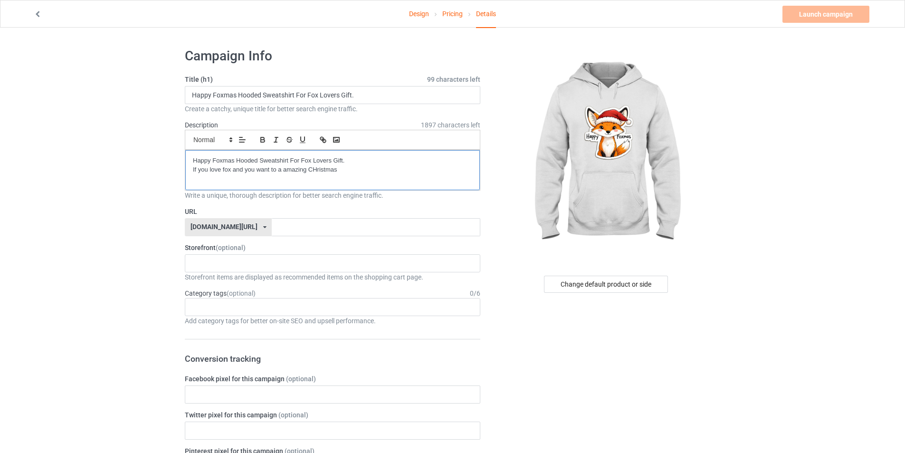
click at [317, 172] on p "If you love fox and you want to a amazing CHristmas" at bounding box center [332, 169] width 279 height 9
click at [351, 172] on p "If you love fox and you want to a amazing Christmas" at bounding box center [332, 169] width 279 height 9
click at [337, 226] on input "text" at bounding box center [376, 227] width 208 height 18
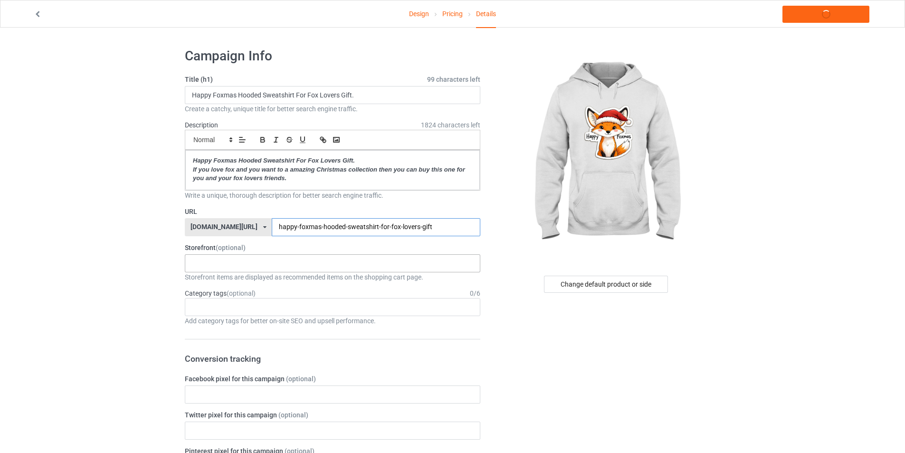
type input "happy-foxmas-hooded-sweatshirt-for-fox-lovers-gift"
click at [287, 268] on div "Sewing Lovers Gift Bear Lovers Gift Golden Retriever Lovers Gift Dolphins Fashi…" at bounding box center [333, 263] width 296 height 18
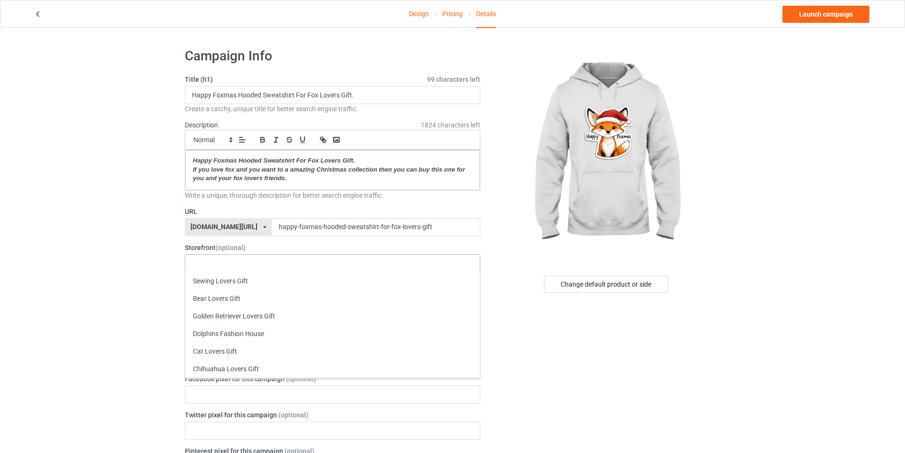
scroll to position [95, 0]
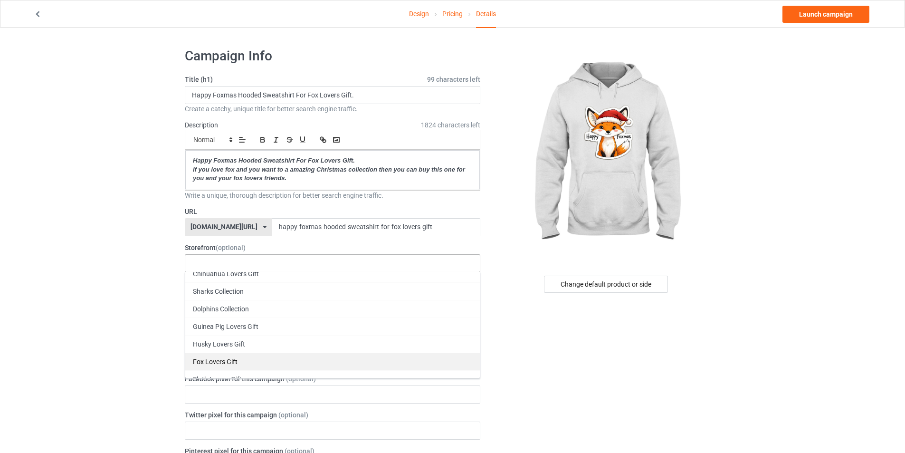
click at [259, 362] on div "Fox Lovers Gift" at bounding box center [332, 362] width 295 height 18
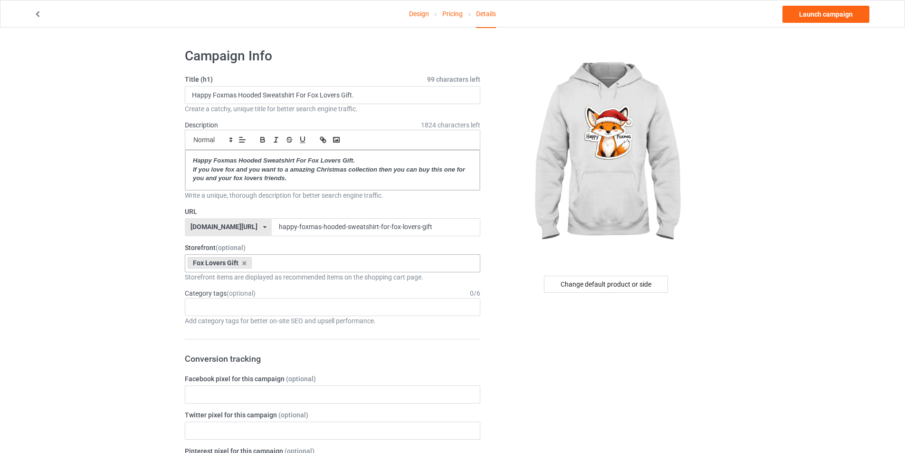
click at [218, 307] on div "Age > 1-19 > 1 Age > 1-12 Months > 1 Month Age > 1-12 Months Age > 1-19 Age > 1…" at bounding box center [333, 307] width 296 height 18
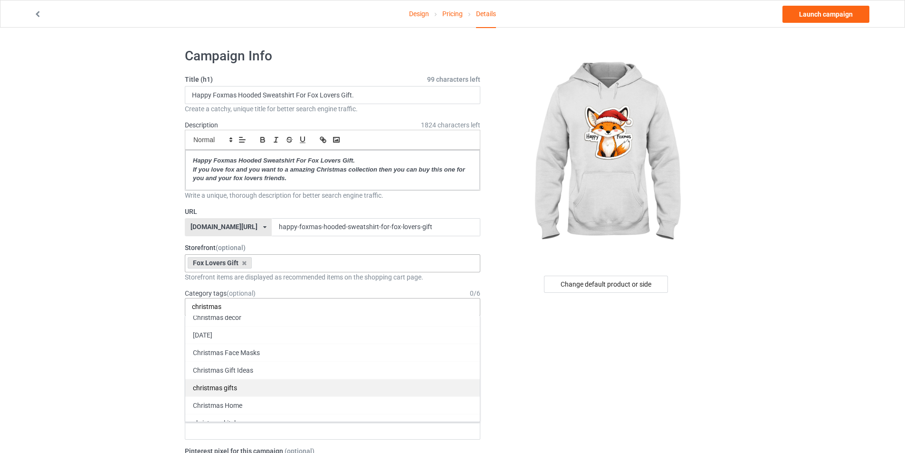
type input "christmas"
click at [244, 393] on div "christmas gifts" at bounding box center [332, 388] width 295 height 18
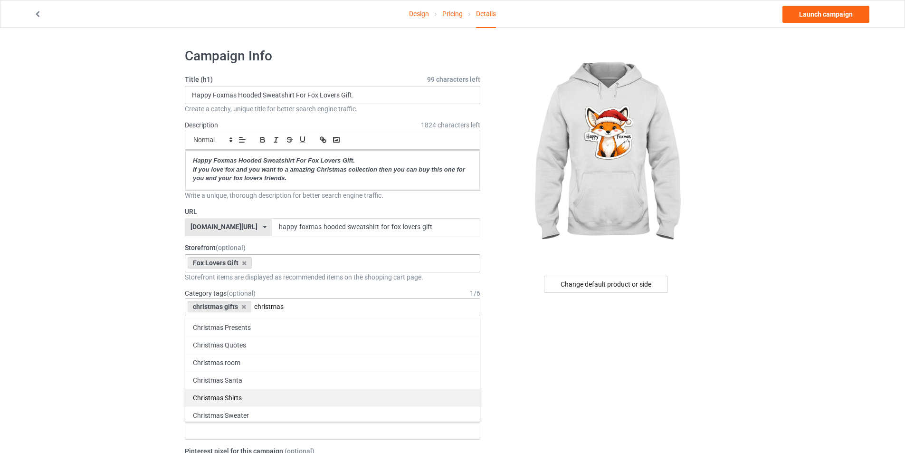
scroll to position [245, 0]
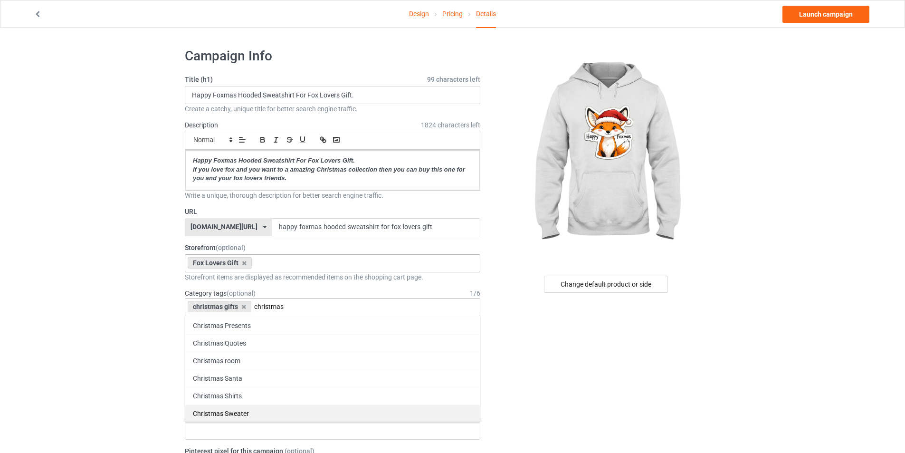
type input "christmas"
click at [258, 413] on div "Christmas Sweater" at bounding box center [332, 413] width 295 height 18
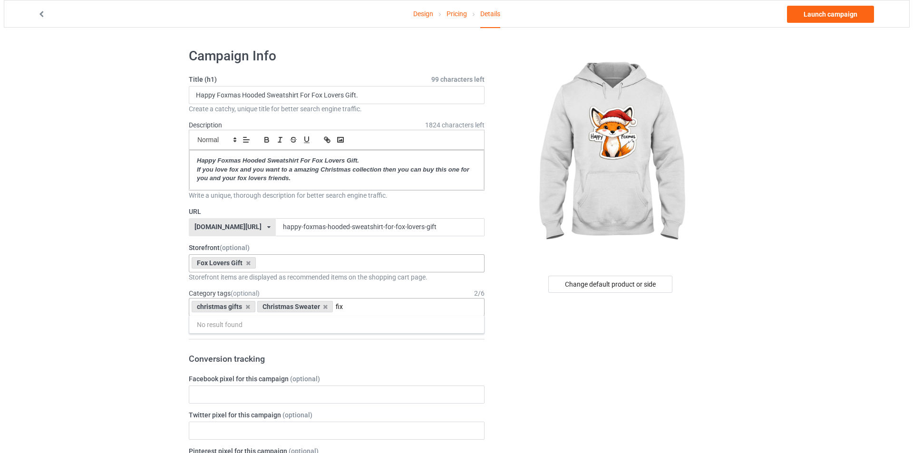
scroll to position [0, 0]
type input "fox"
click at [283, 346] on div "Animals > Land Animals > Foxes" at bounding box center [332, 342] width 295 height 18
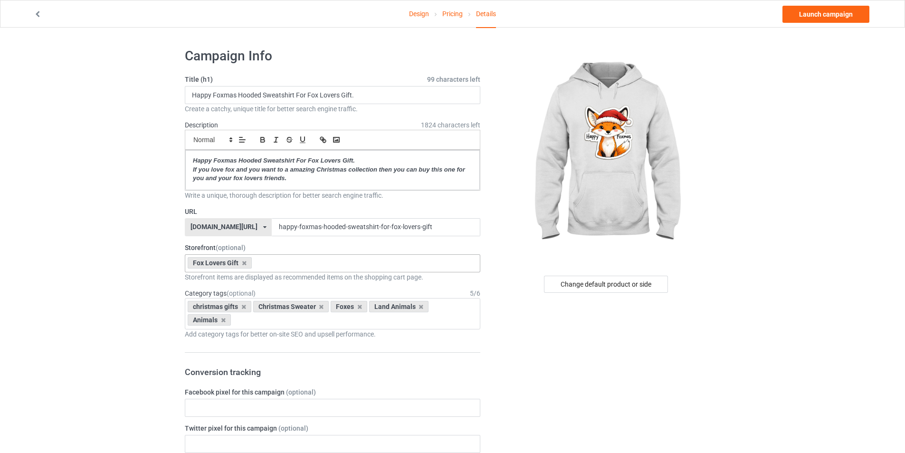
click at [819, 13] on link "Launch campaign" at bounding box center [826, 14] width 87 height 17
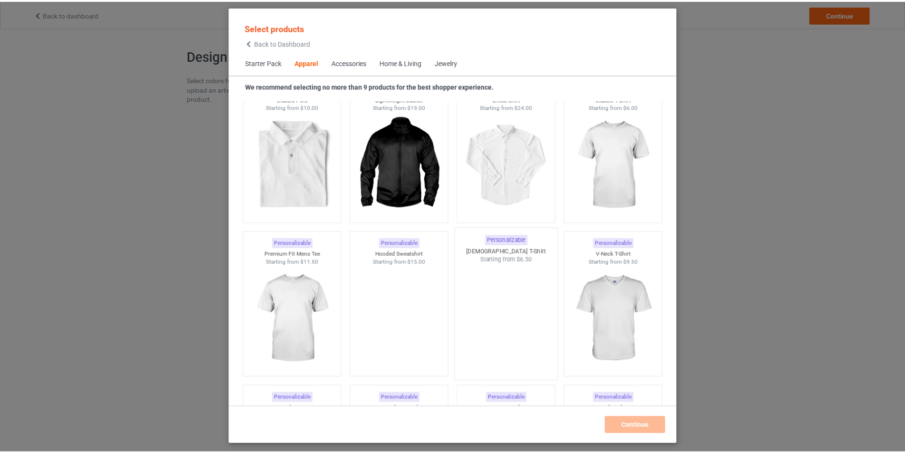
scroll to position [497, 0]
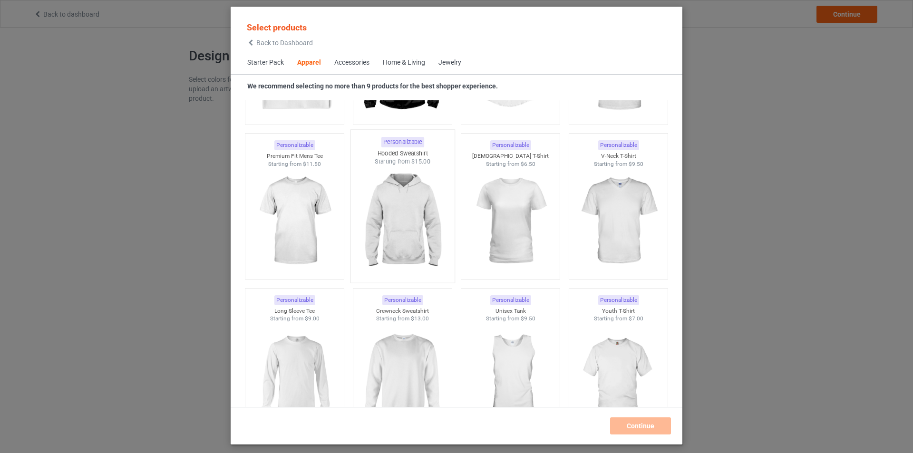
click at [410, 254] on img at bounding box center [401, 222] width 89 height 112
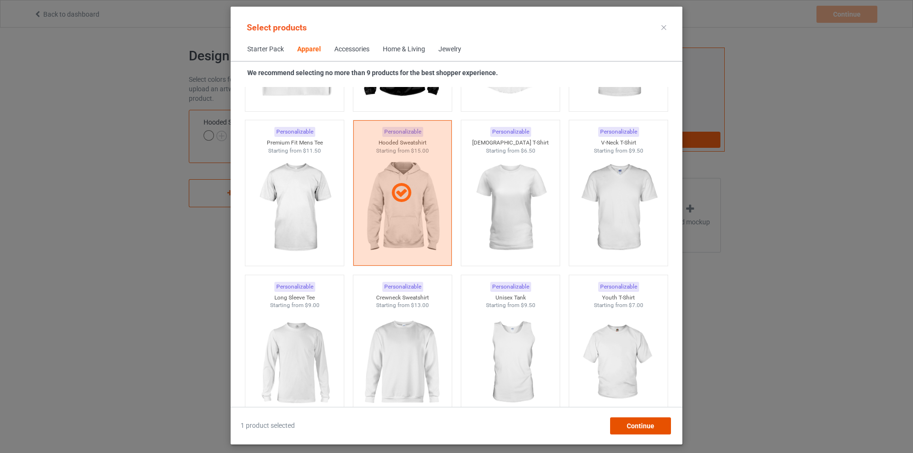
click at [644, 428] on span "Continue" at bounding box center [640, 426] width 28 height 8
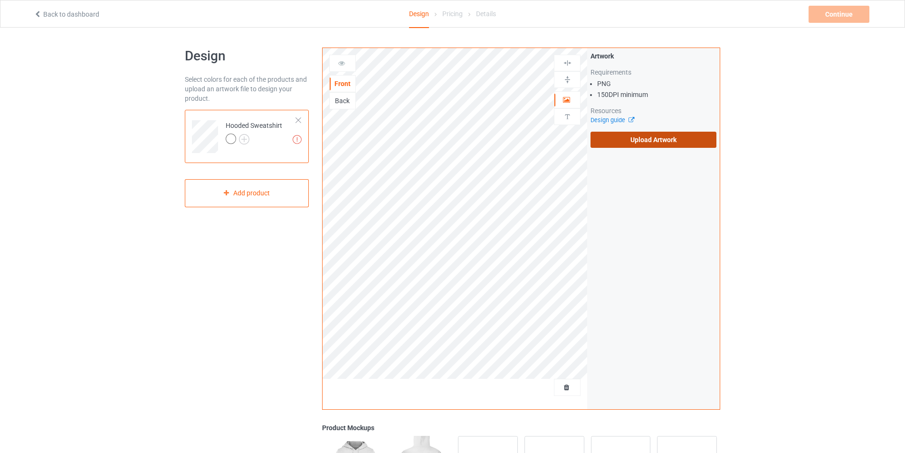
click at [663, 140] on label "Upload Artwork" at bounding box center [654, 140] width 126 height 16
click at [0, 0] on input "Upload Artwork" at bounding box center [0, 0] width 0 height 0
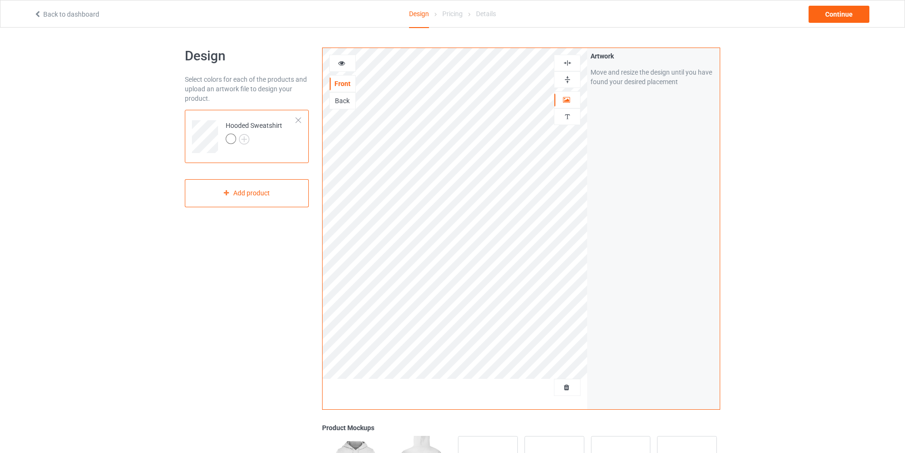
click at [343, 61] on icon at bounding box center [342, 61] width 8 height 7
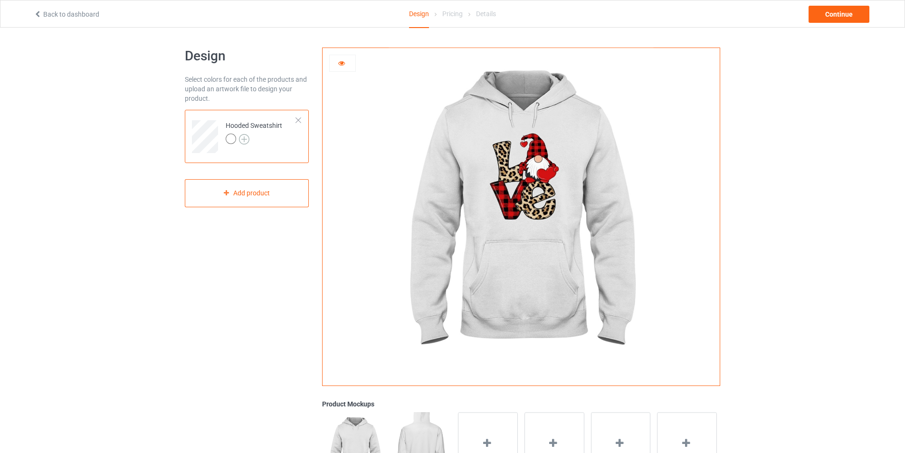
click at [246, 138] on img at bounding box center [244, 139] width 10 height 10
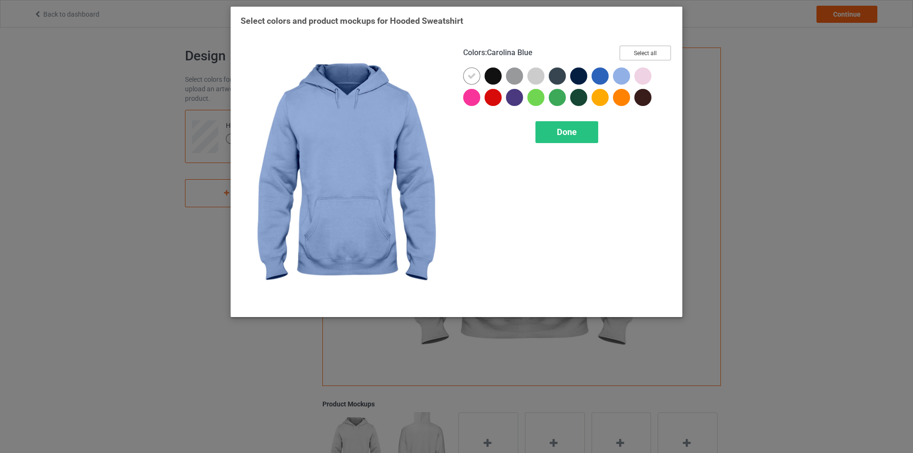
click at [644, 51] on button "Select all" at bounding box center [644, 53] width 51 height 15
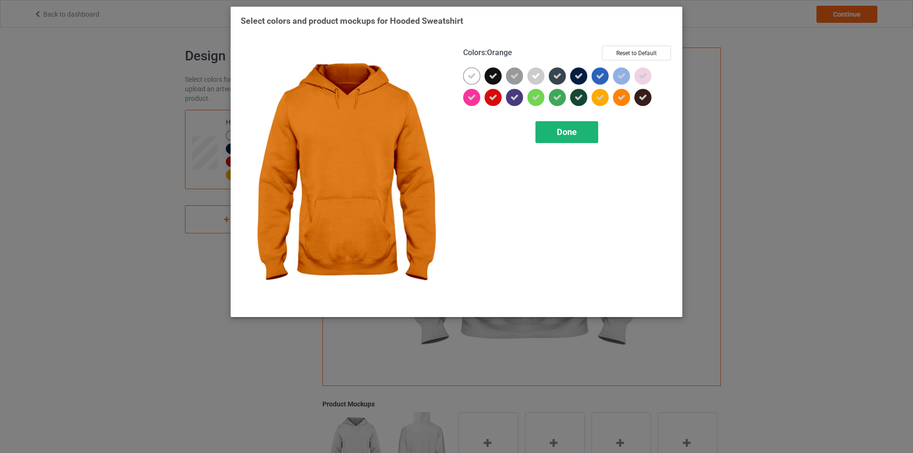
click at [572, 127] on span "Done" at bounding box center [567, 132] width 20 height 10
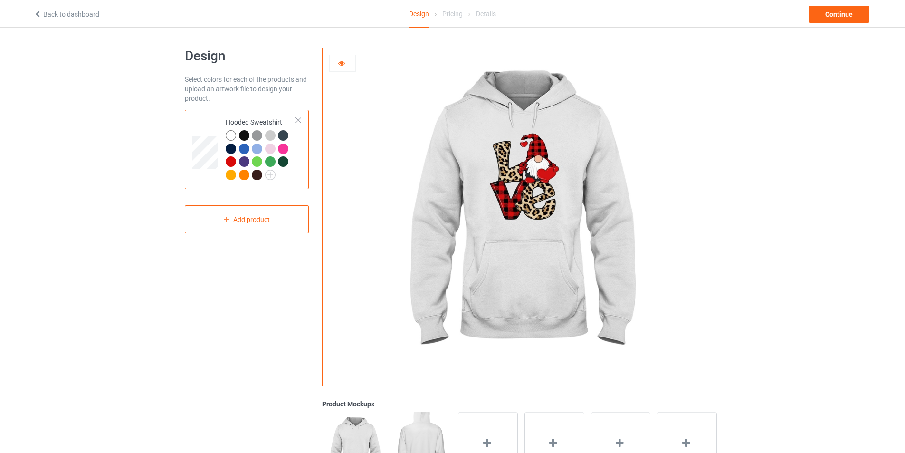
click at [242, 137] on div at bounding box center [244, 135] width 10 height 10
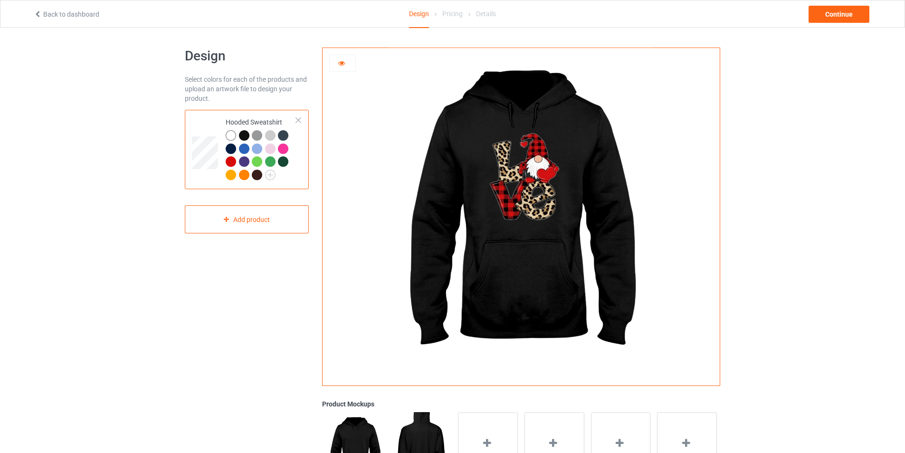
click at [232, 137] on div at bounding box center [231, 135] width 10 height 10
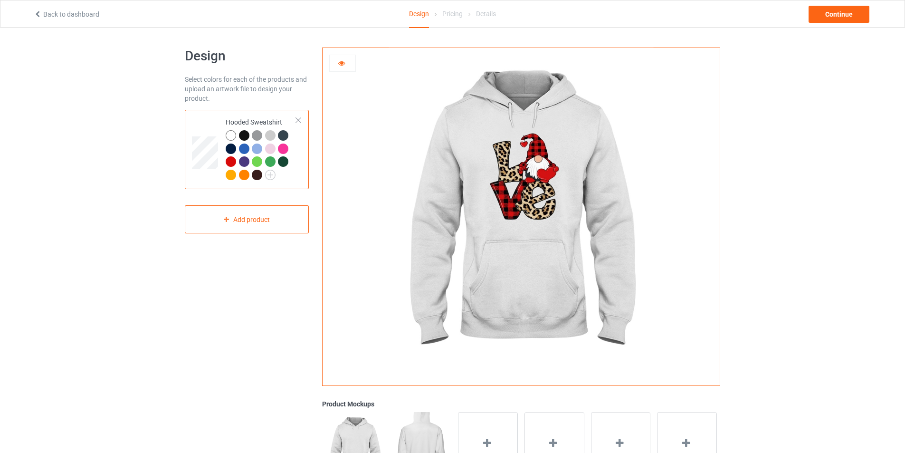
click at [346, 61] on div at bounding box center [343, 63] width 26 height 10
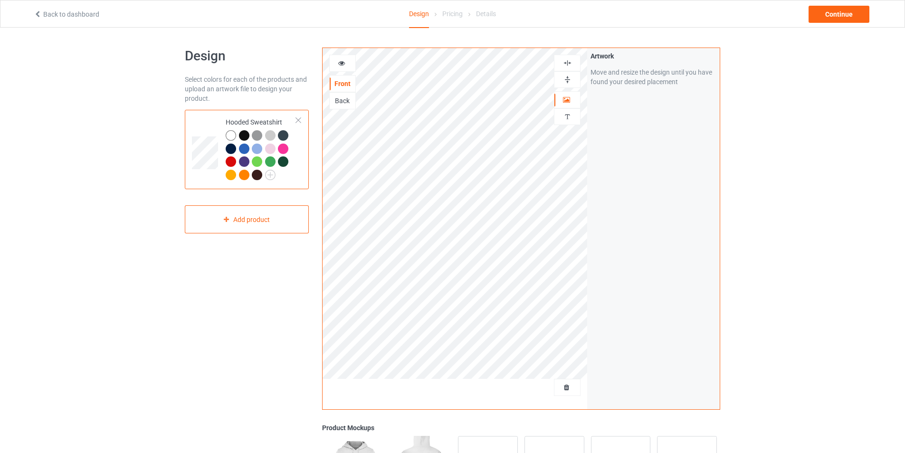
click at [341, 64] on icon at bounding box center [342, 61] width 8 height 7
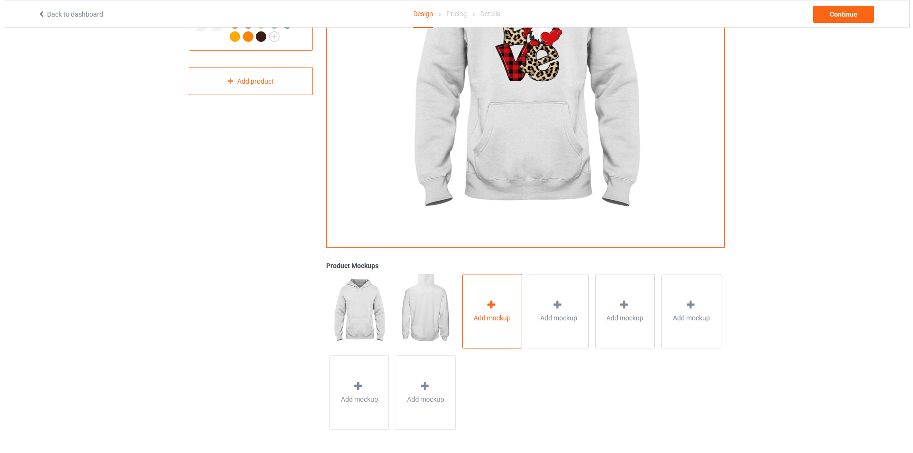
scroll to position [139, 0]
click at [481, 347] on div "Add mockup" at bounding box center [488, 310] width 60 height 75
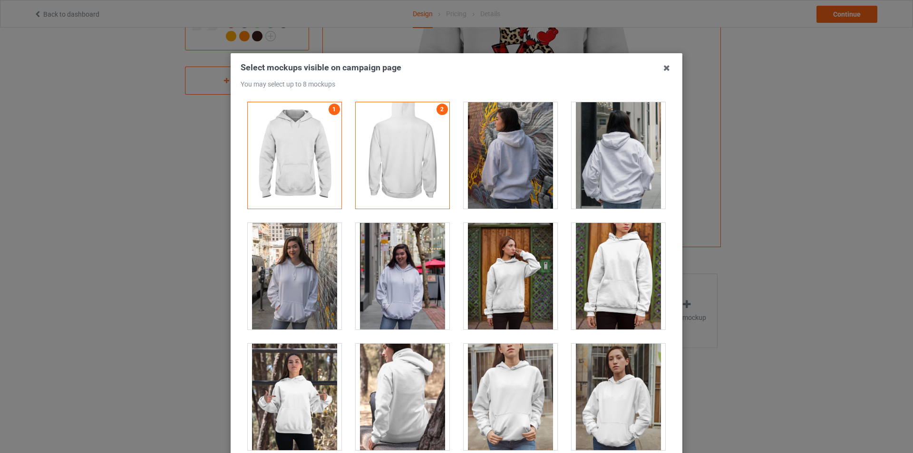
click at [599, 292] on div at bounding box center [618, 276] width 94 height 106
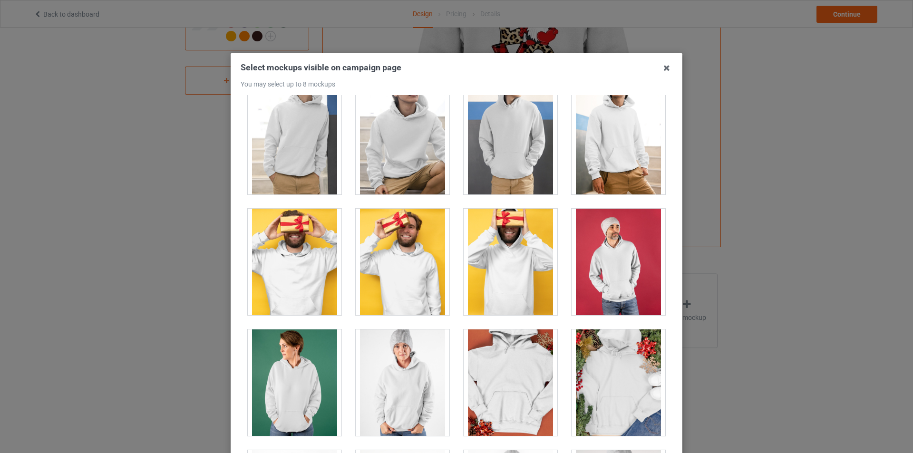
scroll to position [1759, 0]
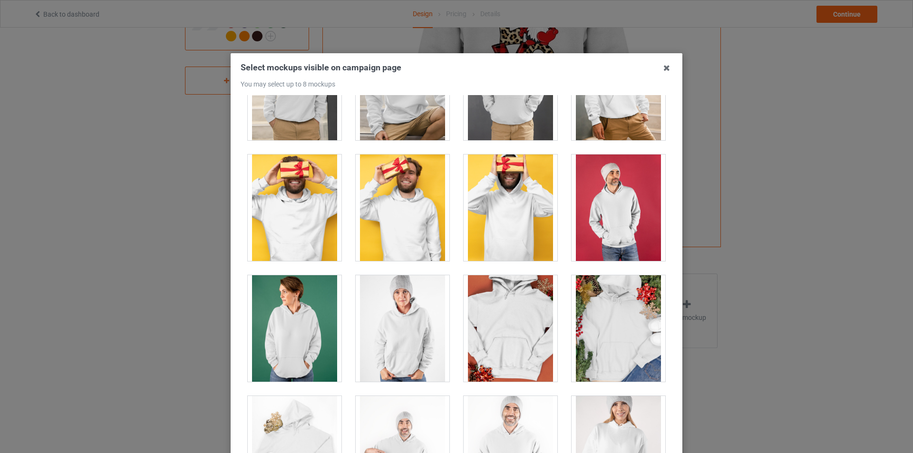
click at [312, 232] on div at bounding box center [295, 207] width 94 height 106
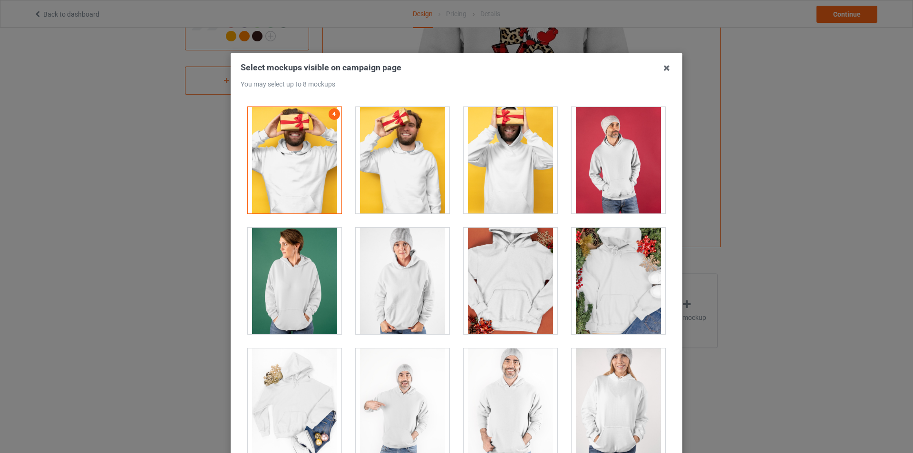
click at [582, 275] on div at bounding box center [618, 281] width 94 height 106
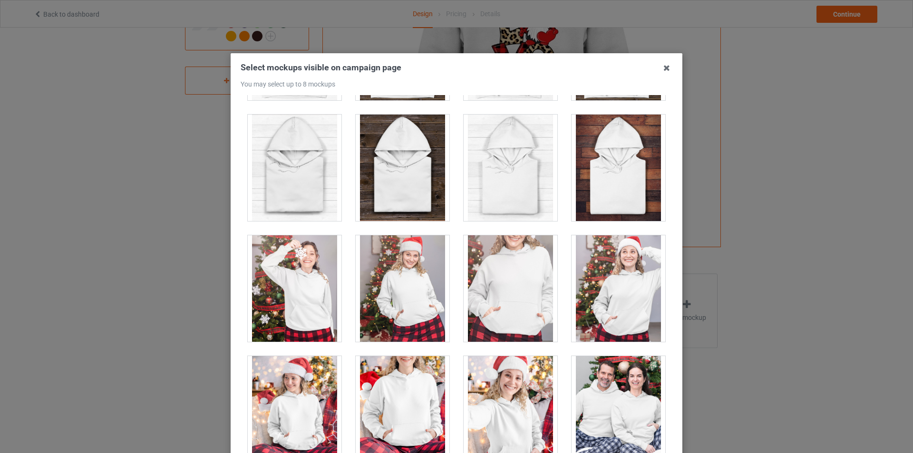
scroll to position [6036, 0]
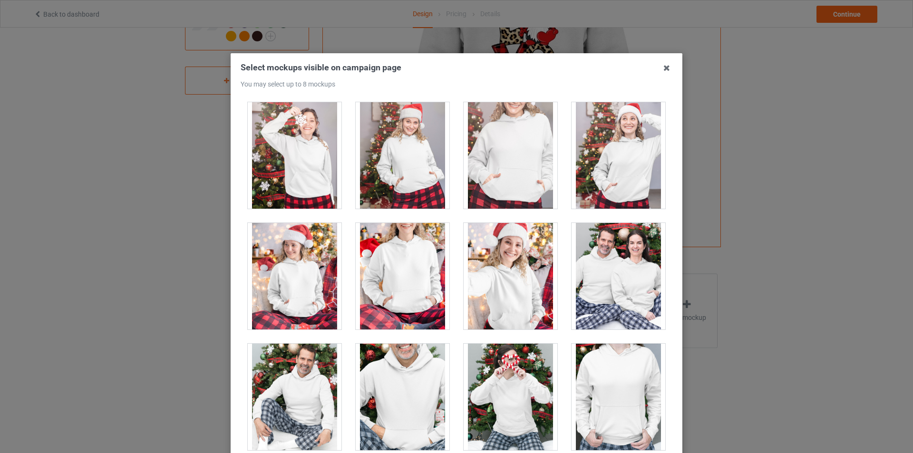
click at [312, 289] on div at bounding box center [295, 276] width 94 height 106
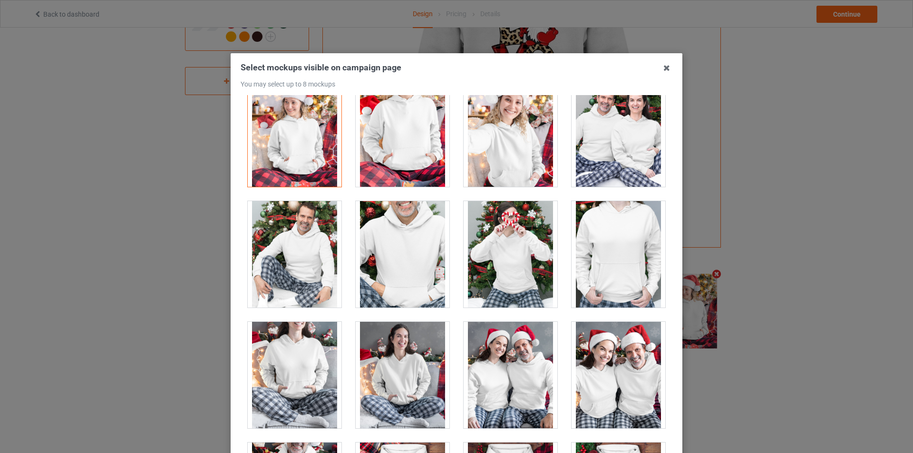
scroll to position [6226, 0]
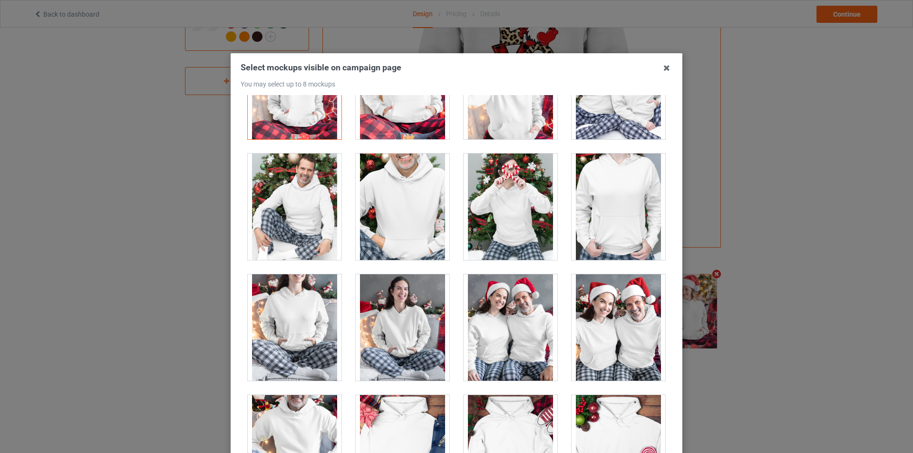
click at [307, 240] on div at bounding box center [295, 207] width 94 height 106
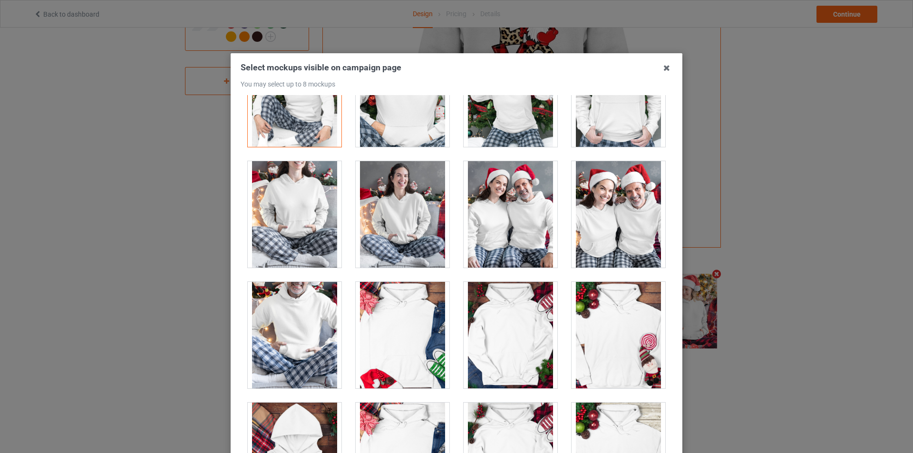
scroll to position [6369, 0]
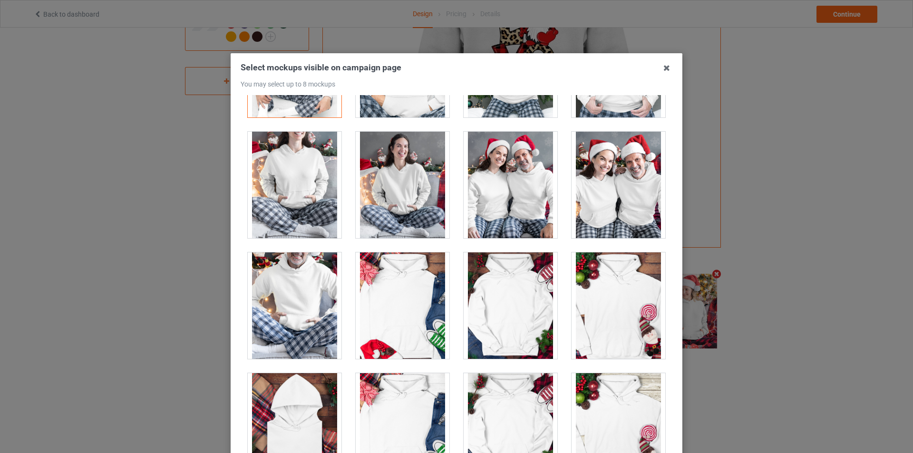
click at [507, 212] on div at bounding box center [510, 185] width 94 height 106
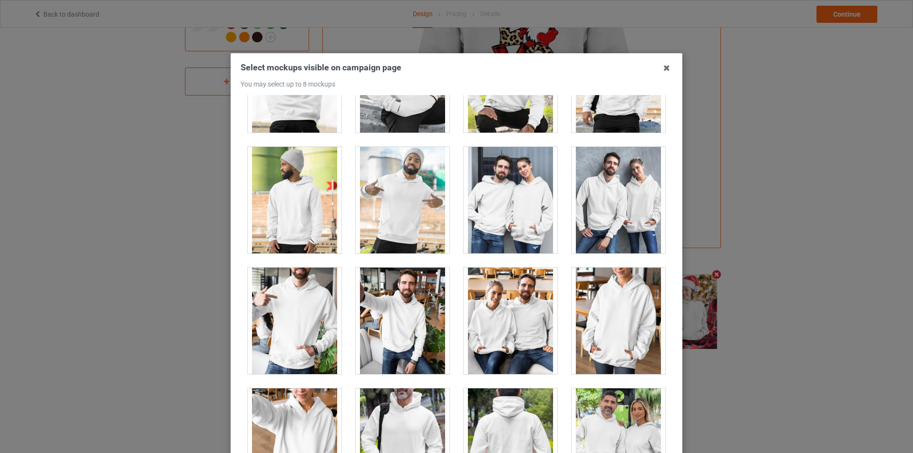
scroll to position [7462, 0]
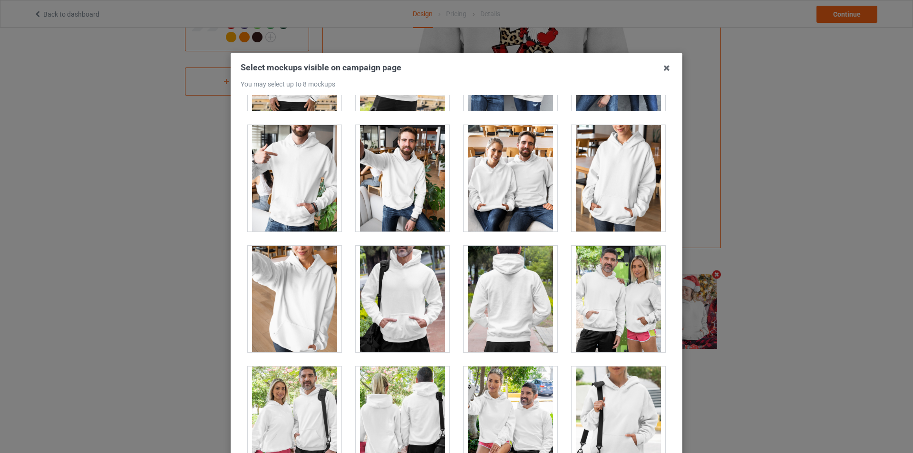
click at [526, 178] on div at bounding box center [510, 178] width 94 height 106
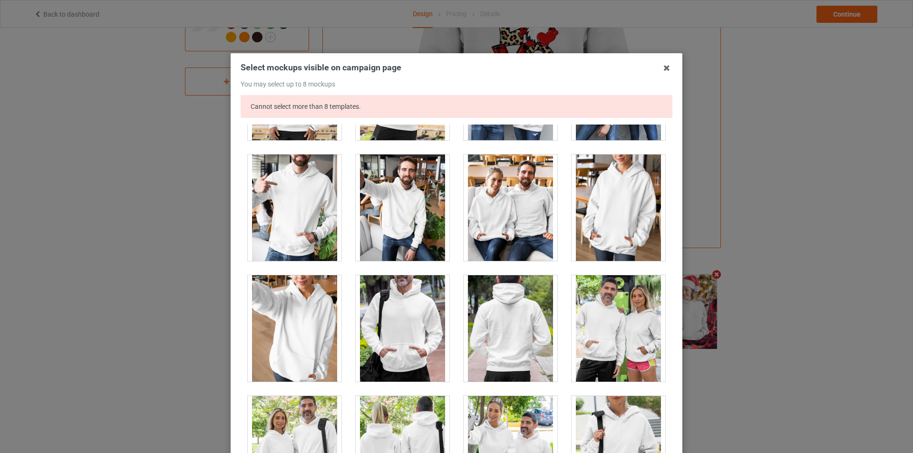
click at [372, 217] on div at bounding box center [403, 207] width 94 height 106
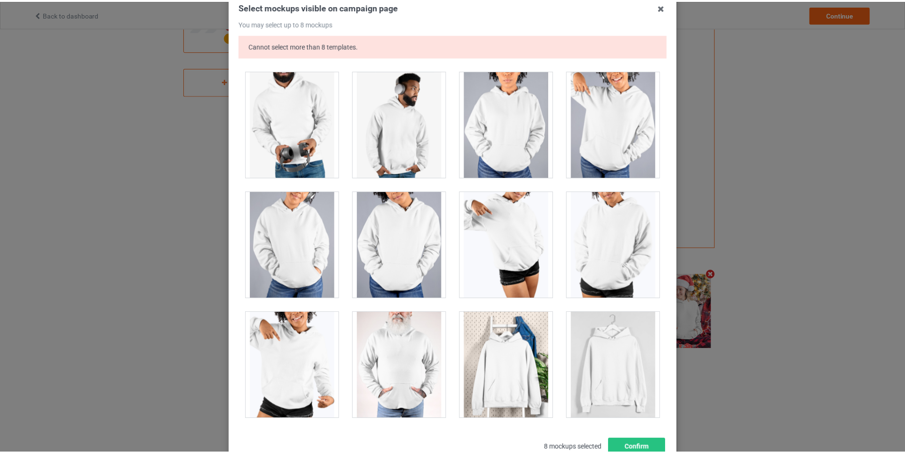
scroll to position [131, 0]
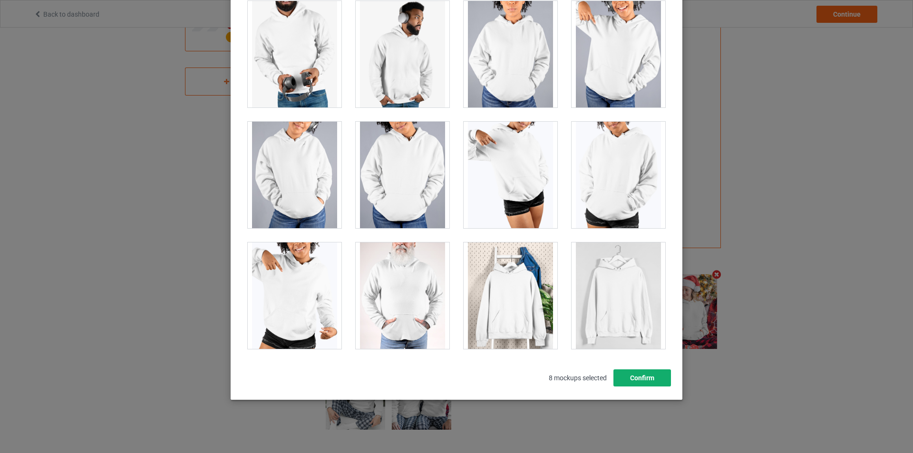
click at [617, 375] on button "Confirm" at bounding box center [642, 377] width 58 height 17
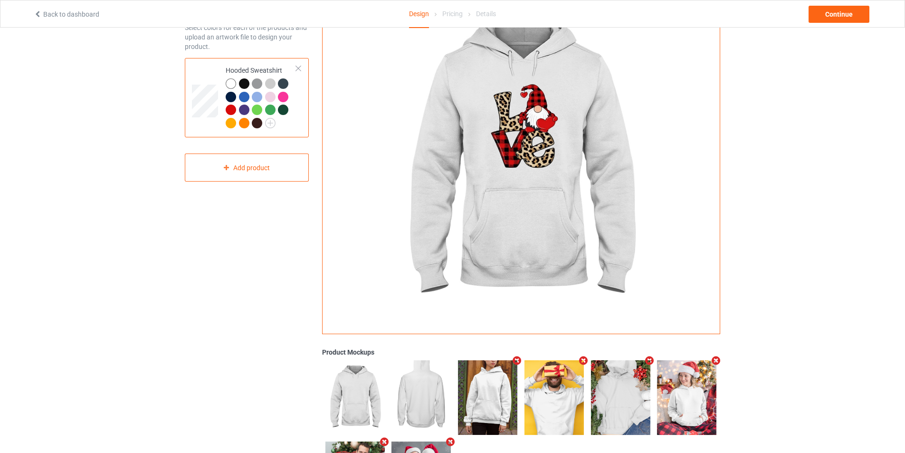
scroll to position [0, 0]
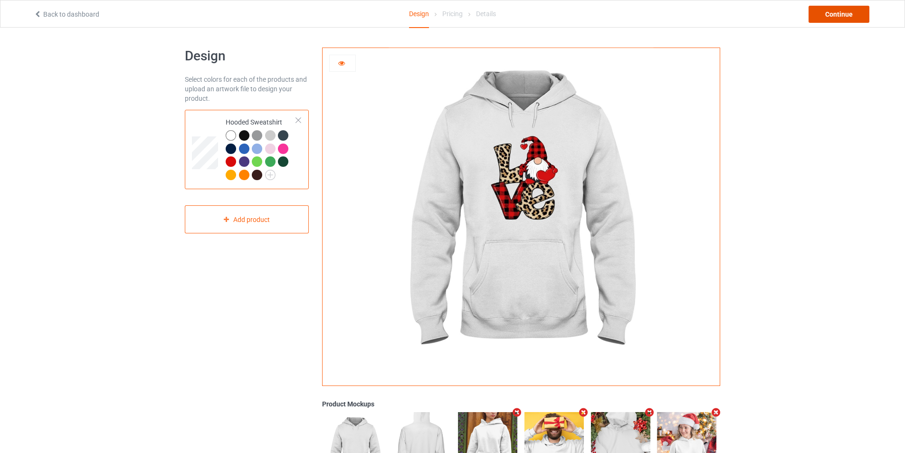
click at [855, 14] on div "Continue" at bounding box center [839, 14] width 61 height 17
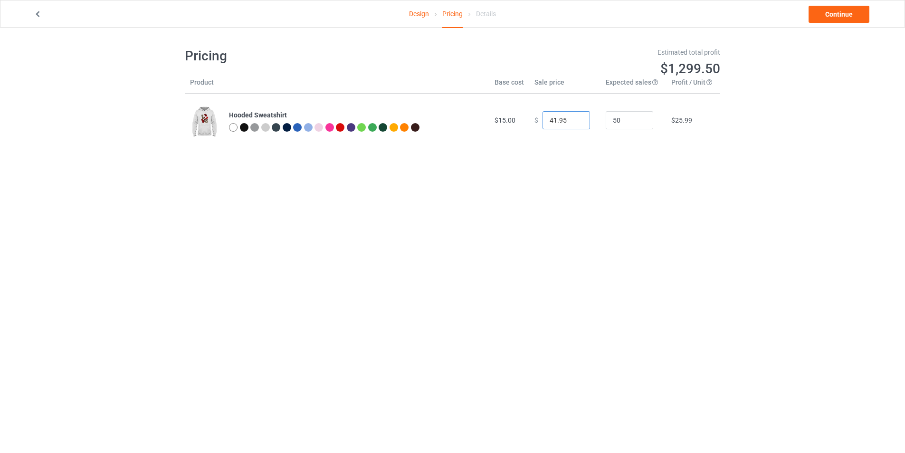
type input "41.95"
click at [574, 123] on input "41.95" at bounding box center [567, 120] width 48 height 18
drag, startPoint x: 293, startPoint y: 116, endPoint x: 225, endPoint y: 115, distance: 67.5
click at [225, 115] on td "Hooded Sweatshirt" at bounding box center [357, 120] width 266 height 53
copy b "Hooded Sweatshirt"
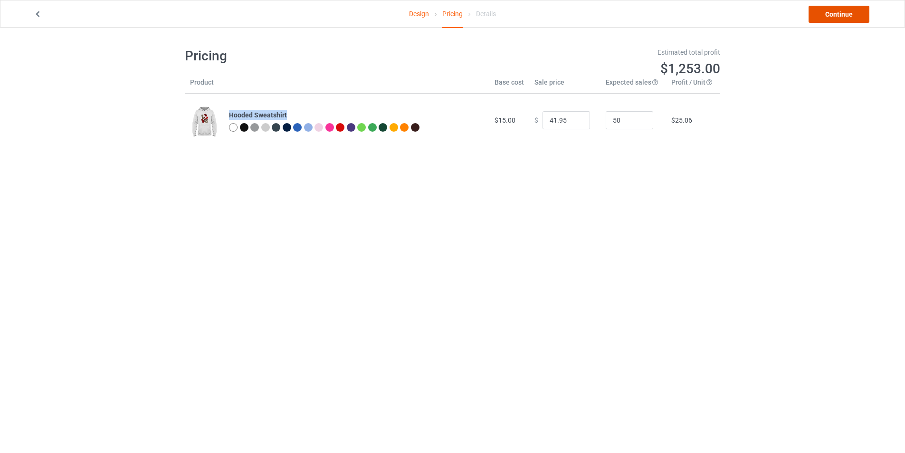
click at [857, 17] on link "Continue" at bounding box center [839, 14] width 61 height 17
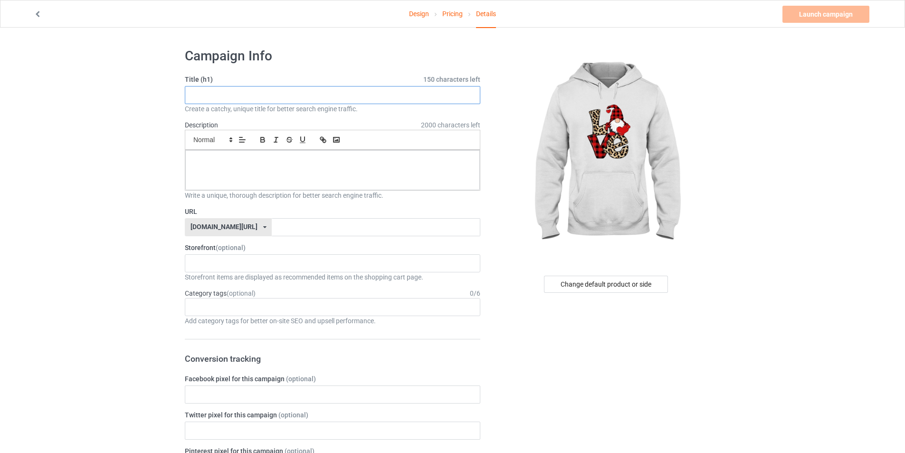
click at [332, 100] on input "text" at bounding box center [333, 95] width 296 height 18
paste input "Hooded Sweatshirt"
type input "Love Christmas Hooded Sweatshirt For Christmas Lovers Gift."
click at [357, 166] on div at bounding box center [332, 170] width 295 height 40
